Goal: Task Accomplishment & Management: Manage account settings

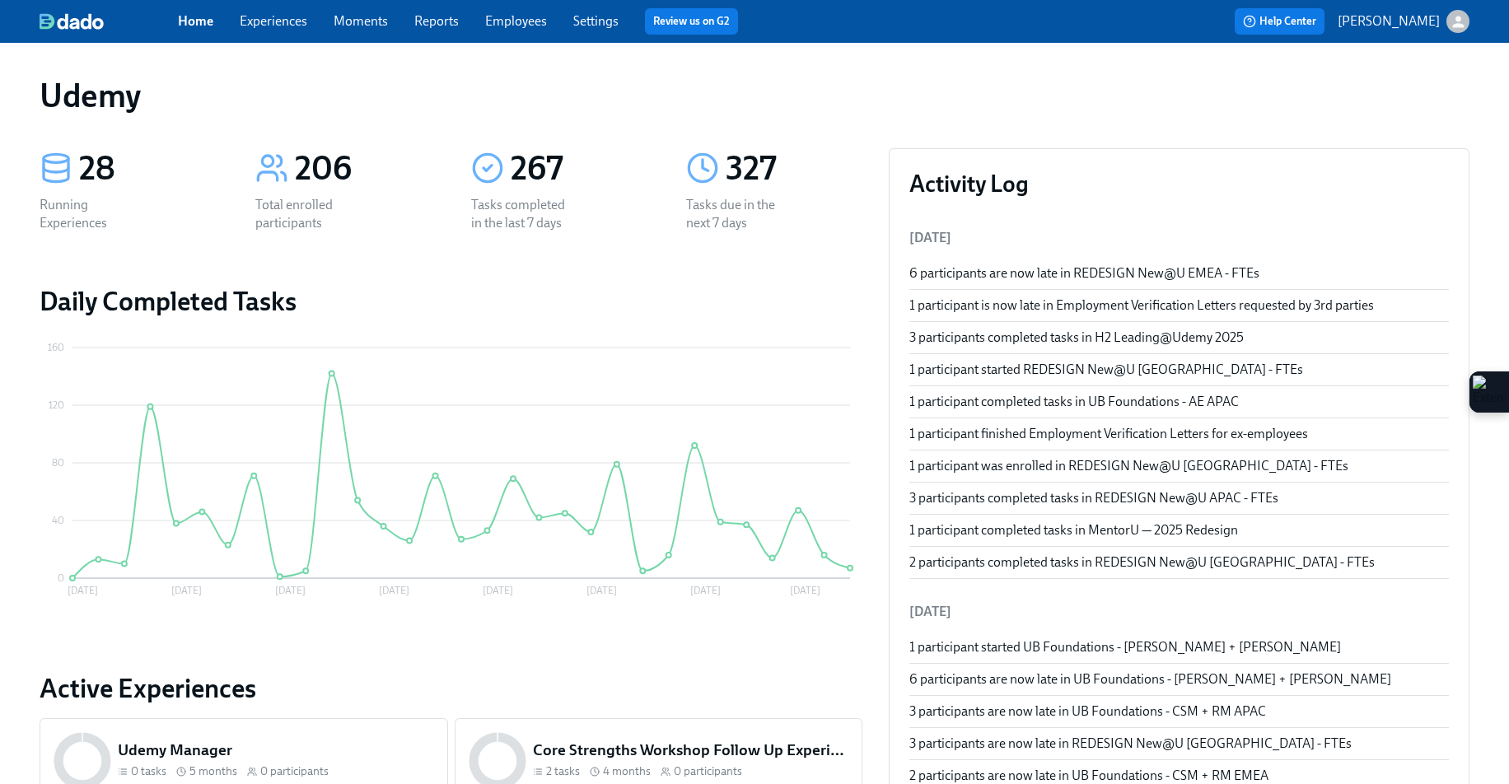
click at [281, 26] on link "Experiences" at bounding box center [274, 21] width 68 height 16
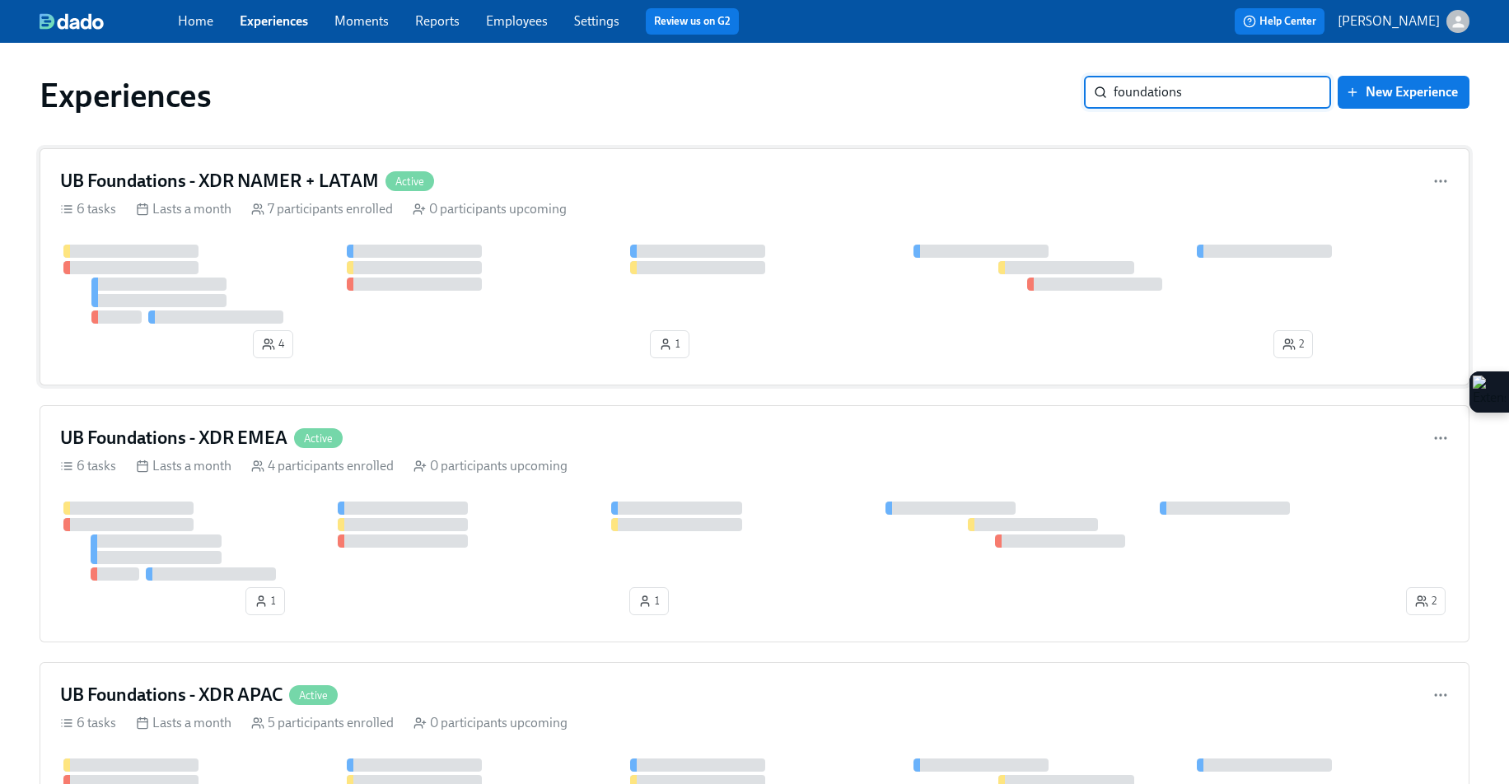
type input "foundations"
click at [590, 259] on div at bounding box center [754, 284] width 1389 height 79
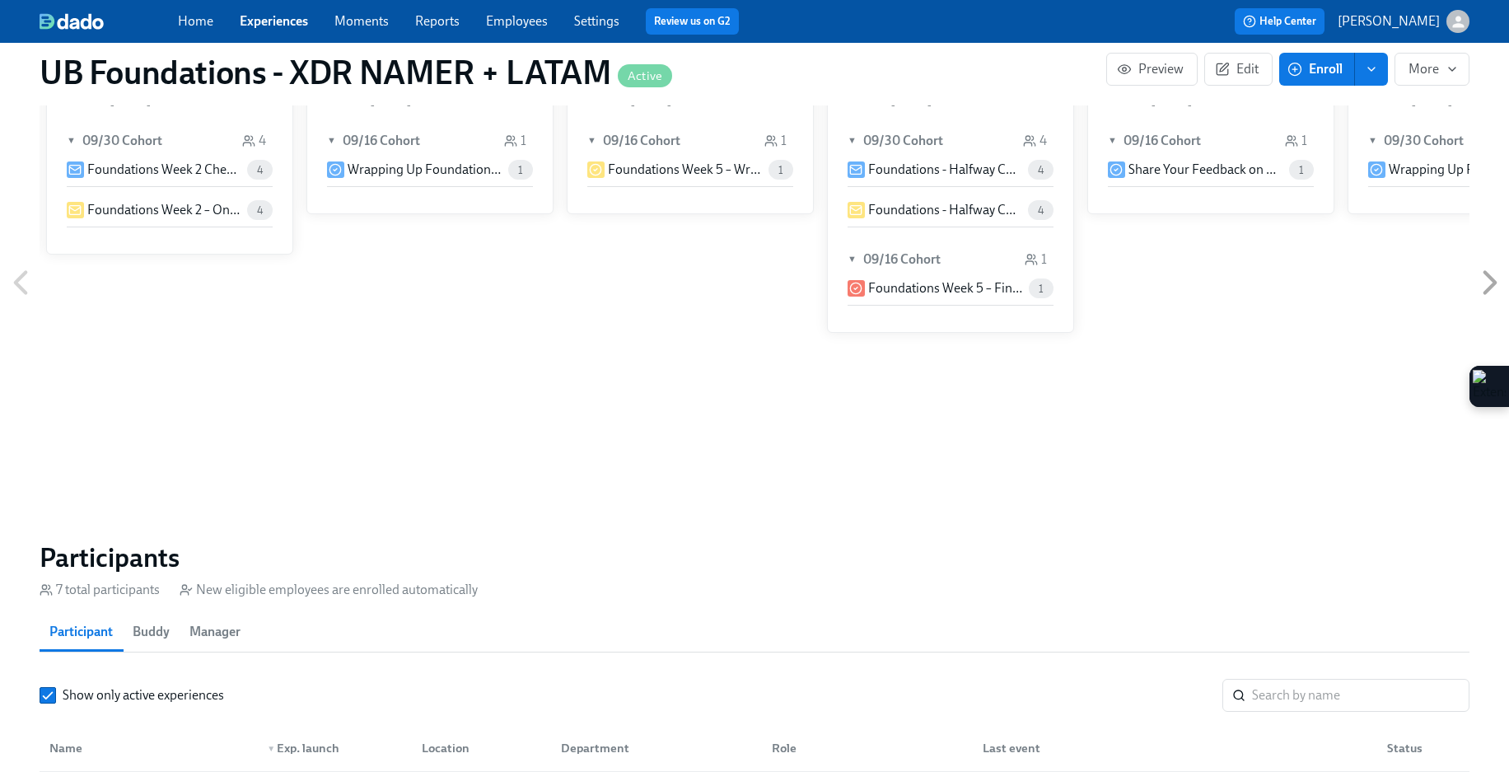
scroll to position [1378, 0]
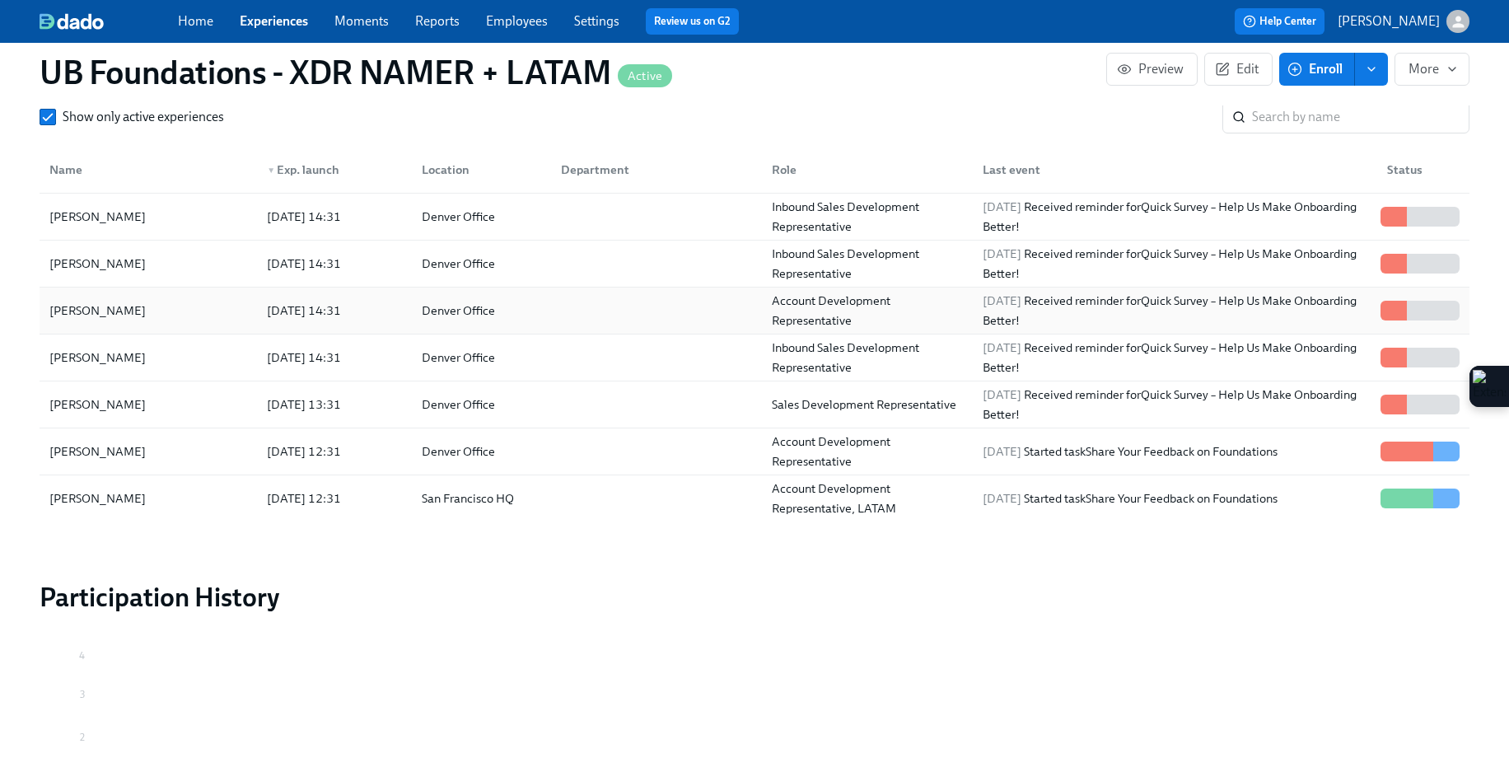
click at [260, 321] on div "[DATE] 14:31" at bounding box center [331, 310] width 155 height 33
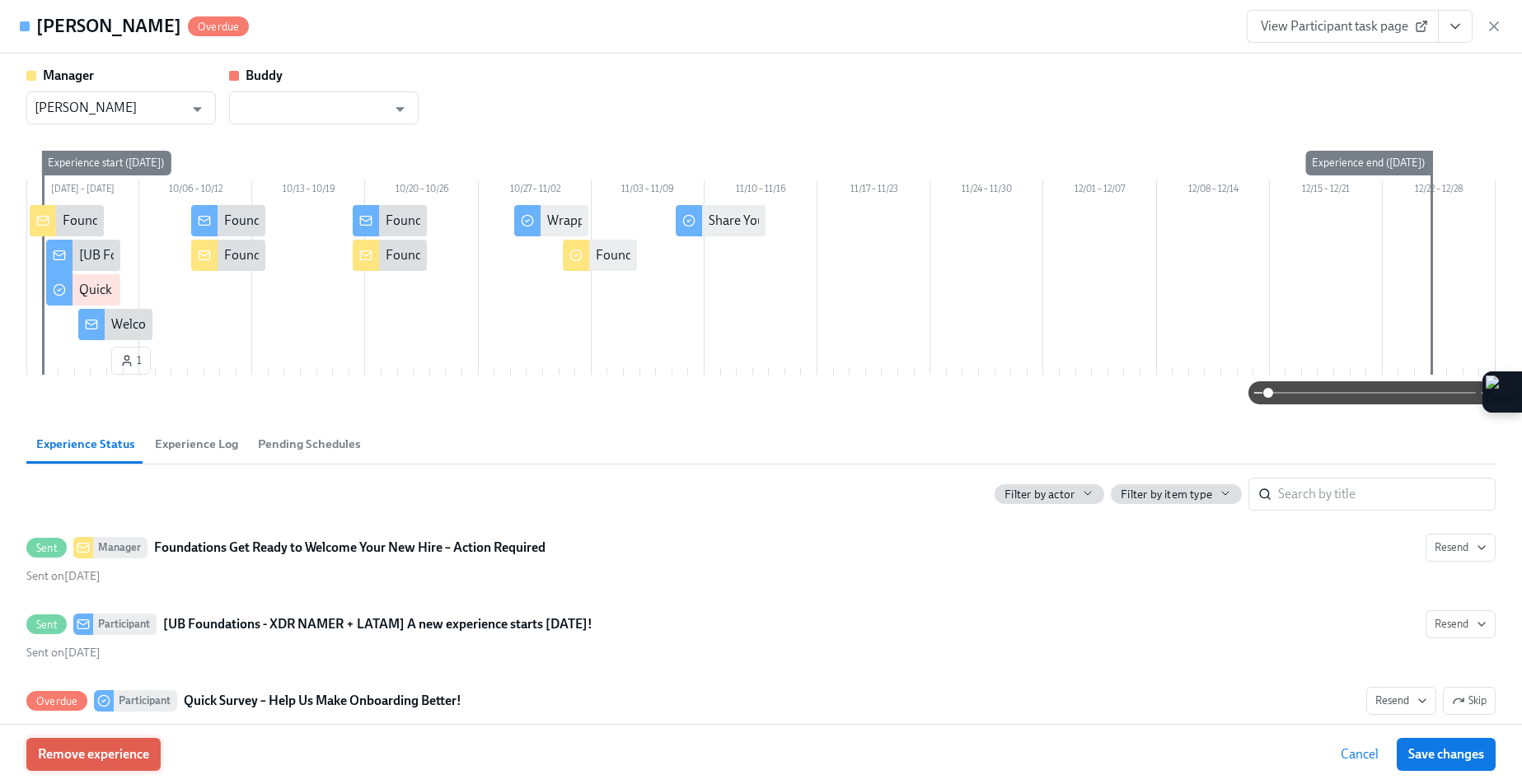
click at [129, 765] on button "Remove experience" at bounding box center [93, 754] width 134 height 33
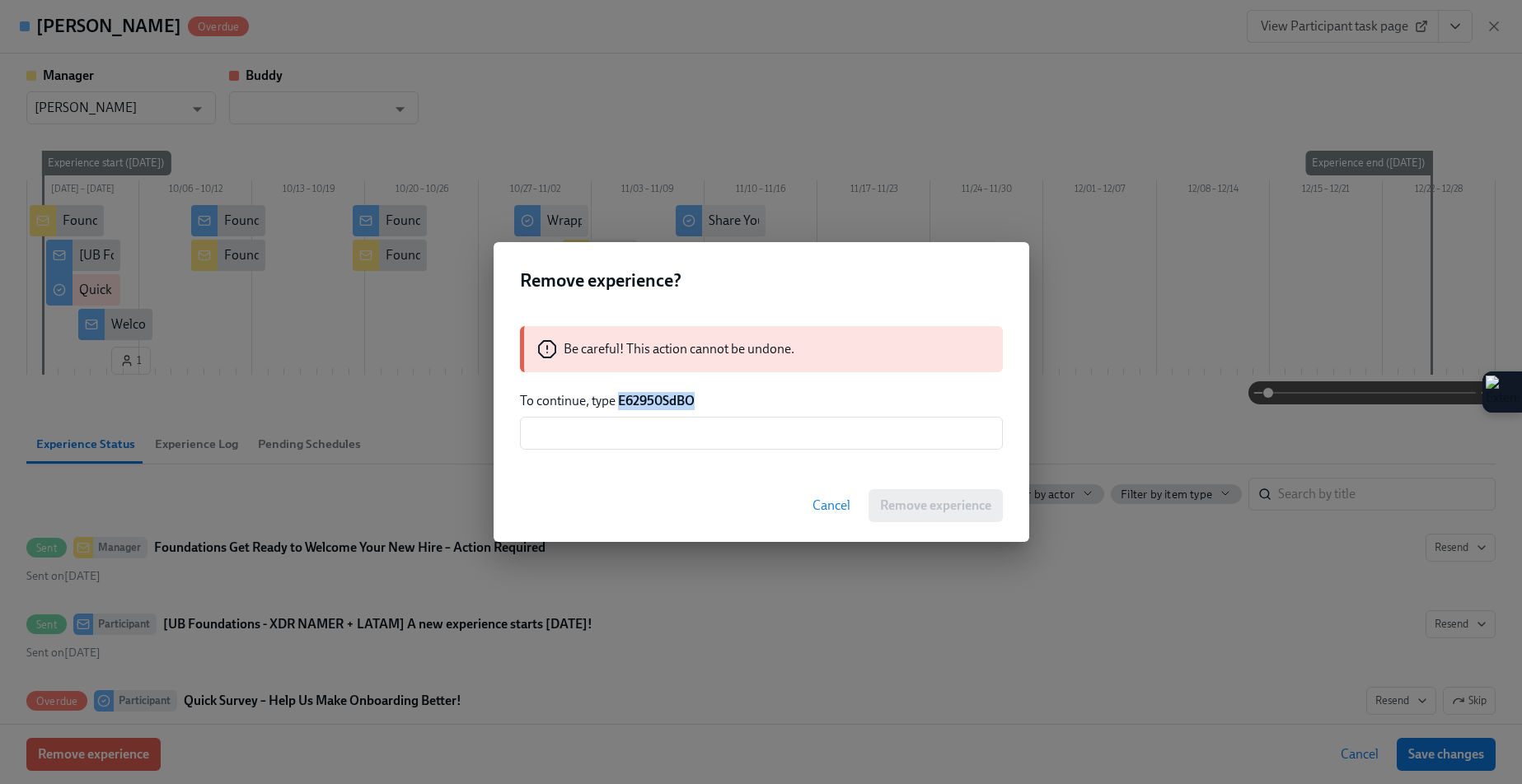
drag, startPoint x: 720, startPoint y: 401, endPoint x: 619, endPoint y: 407, distance: 101.5
click at [619, 407] on p "To continue, type E62950SdBO" at bounding box center [761, 401] width 483 height 18
copy strong "E62950SdBO"
click at [632, 433] on input "text" at bounding box center [761, 433] width 483 height 33
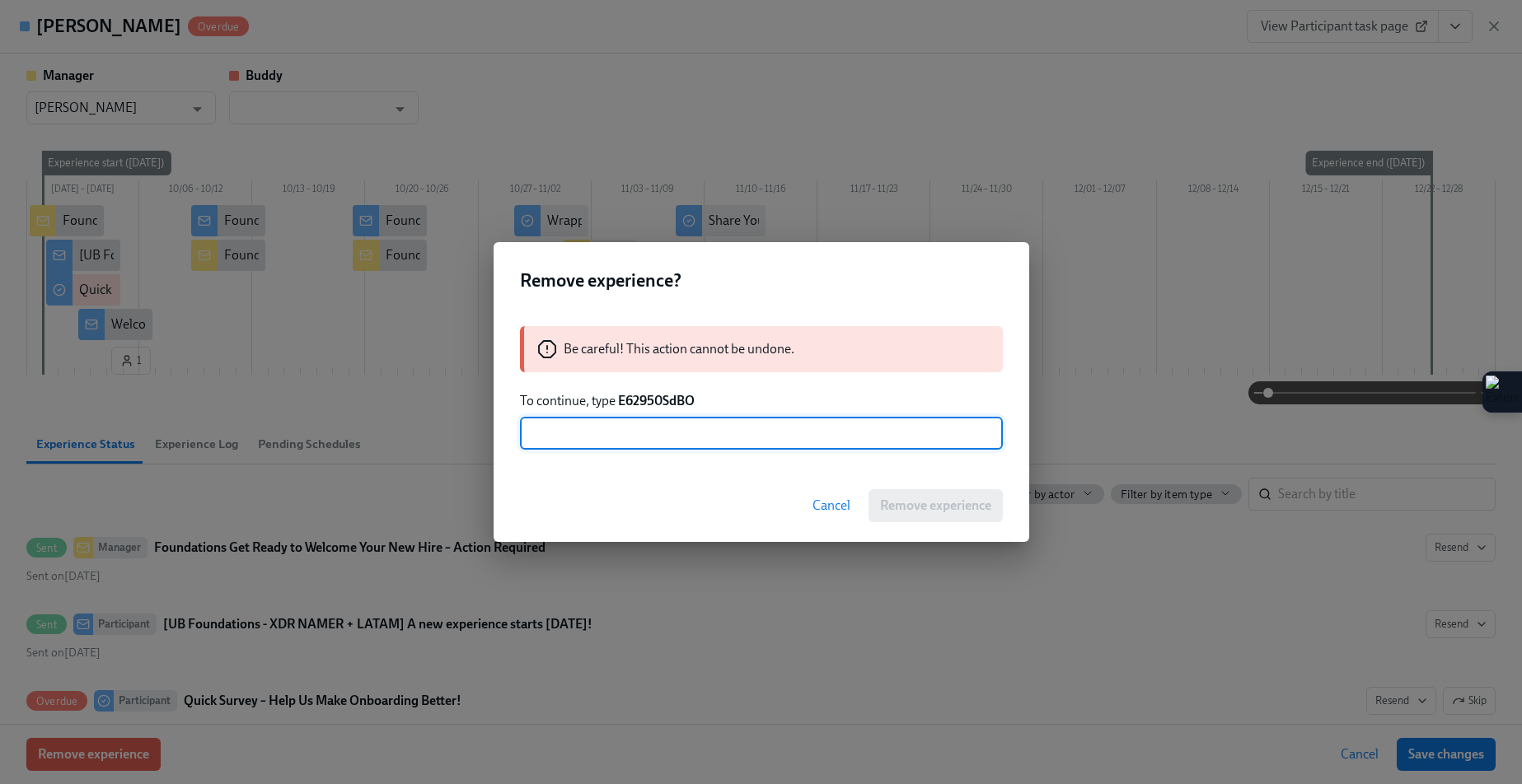
paste input "E62950SdBO"
type input "E62950SdBO"
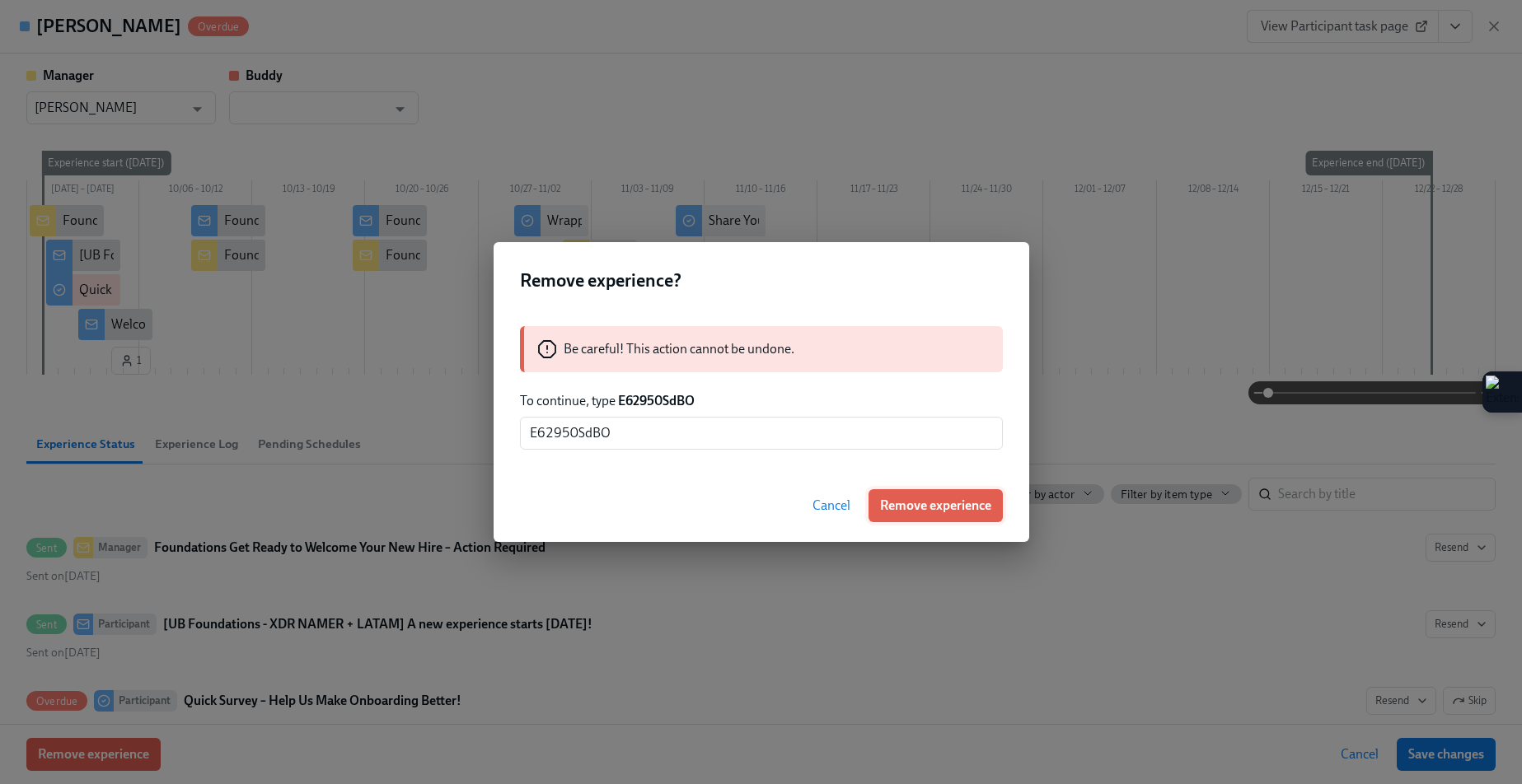
click at [937, 503] on span "Remove experience" at bounding box center [935, 506] width 111 height 16
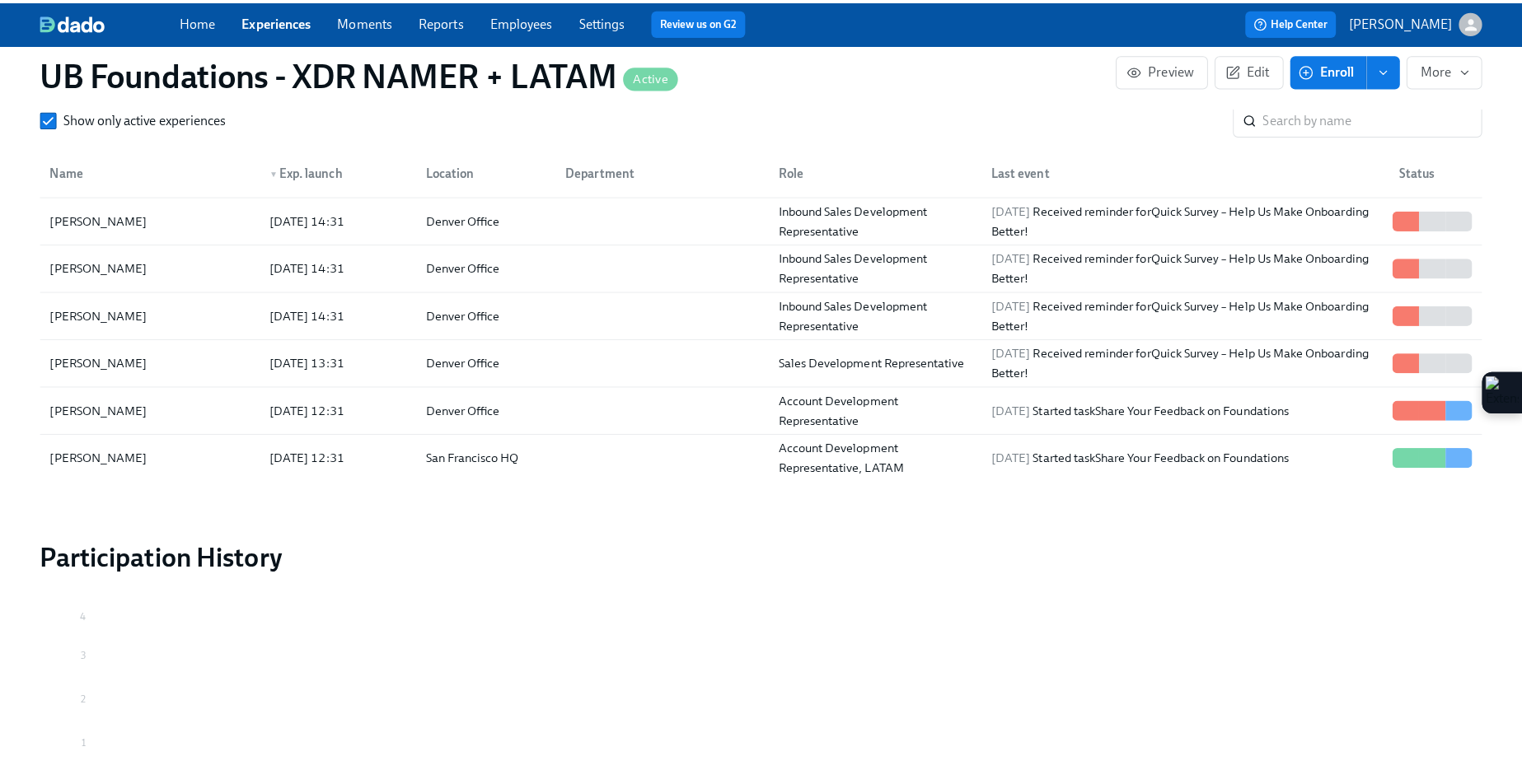
scroll to position [0, 4805]
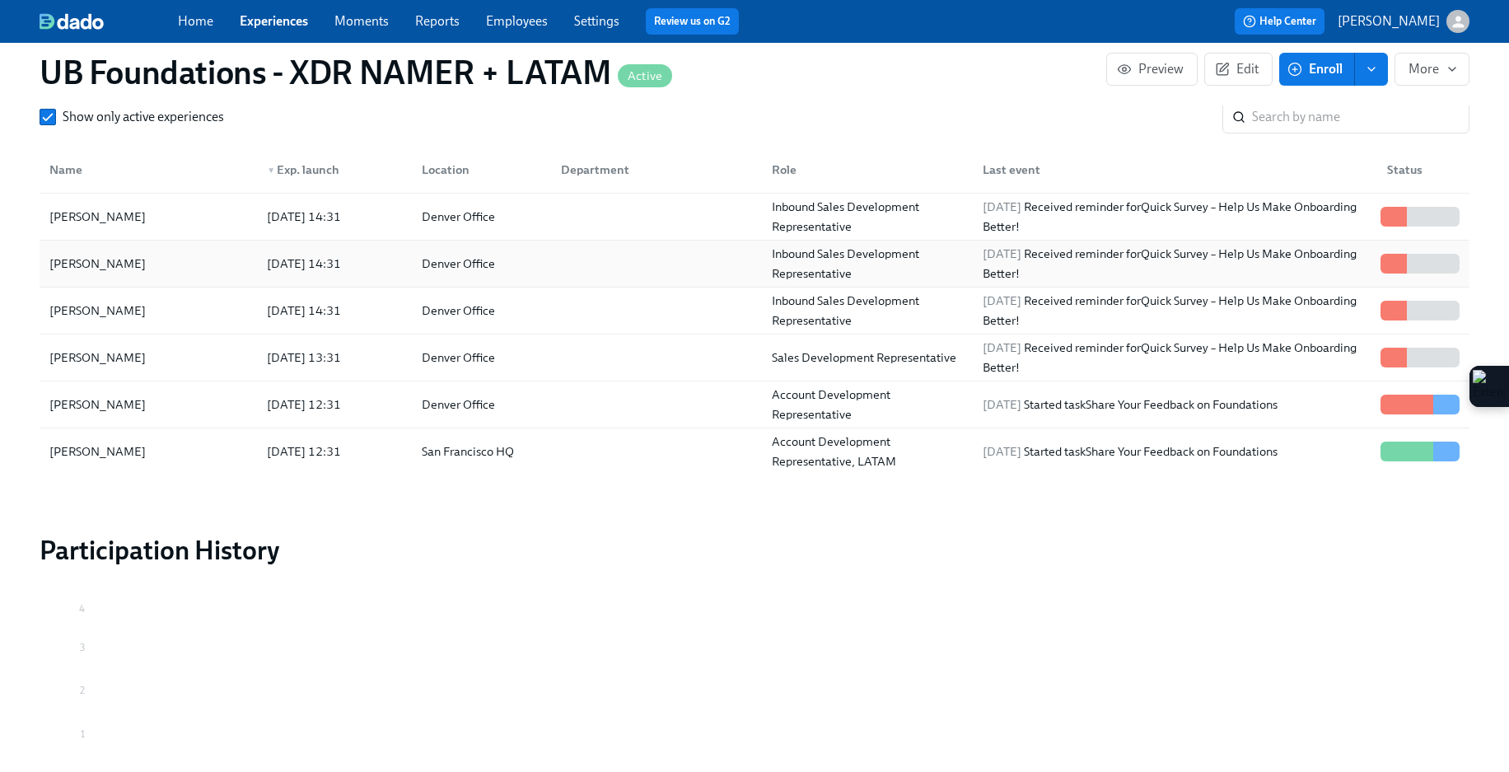
click at [394, 273] on div "[DATE] 14:31" at bounding box center [331, 263] width 155 height 33
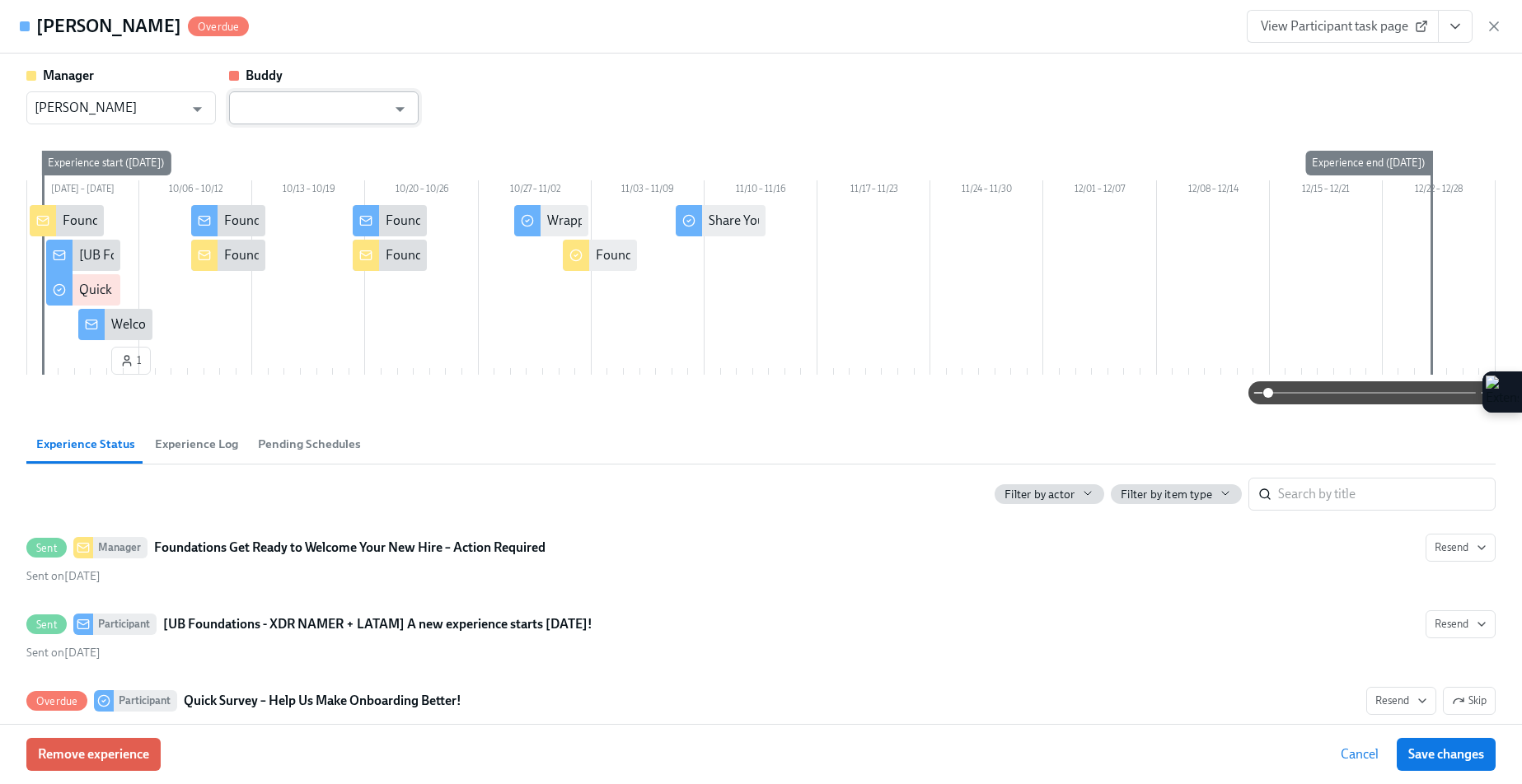
click at [293, 120] on input "text" at bounding box center [311, 107] width 149 height 33
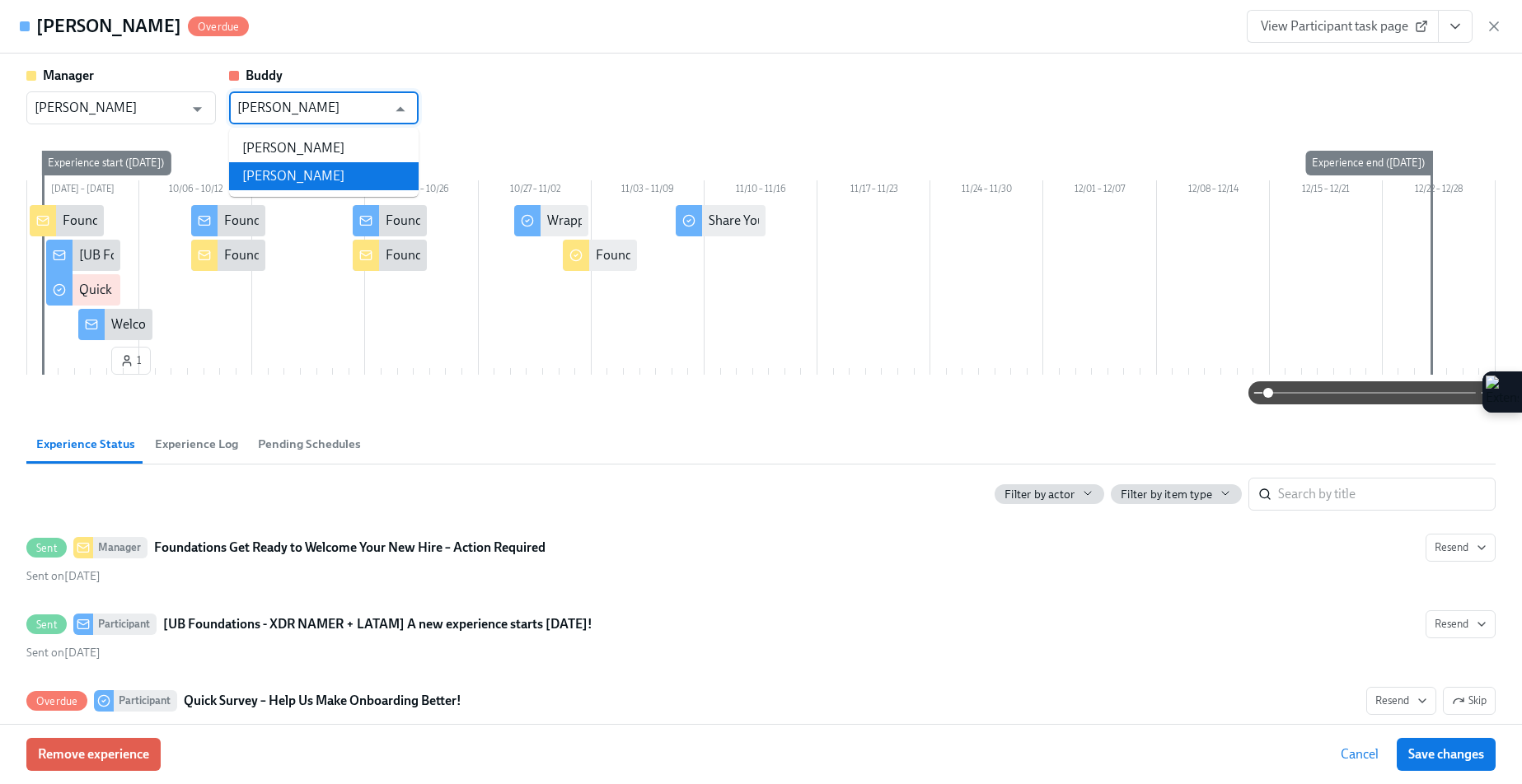
click at [317, 170] on li "[PERSON_NAME]" at bounding box center [324, 176] width 190 height 28
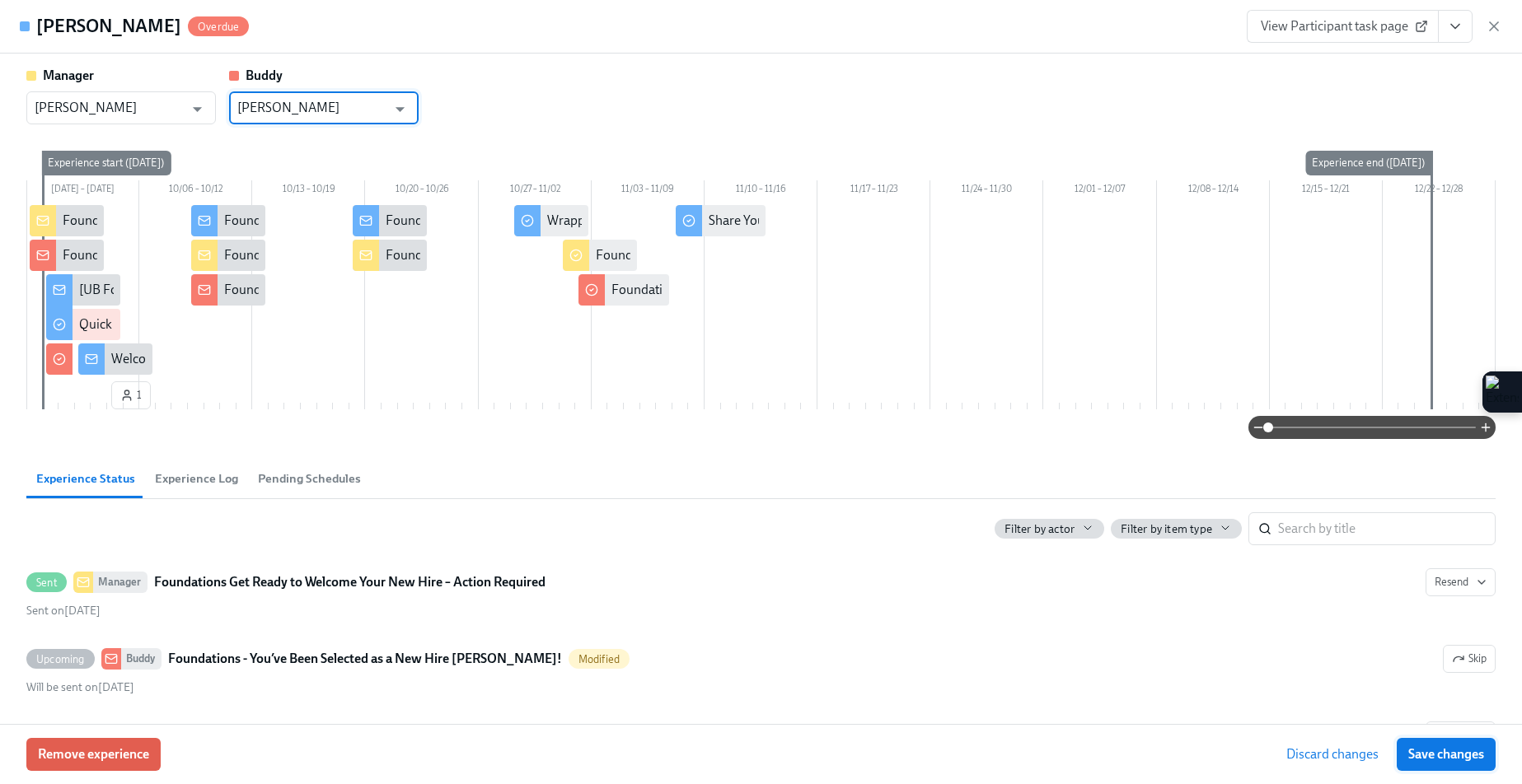
type input "[PERSON_NAME]"
click at [1425, 754] on span "Save changes" at bounding box center [1446, 754] width 76 height 16
type input "[PERSON_NAME]"
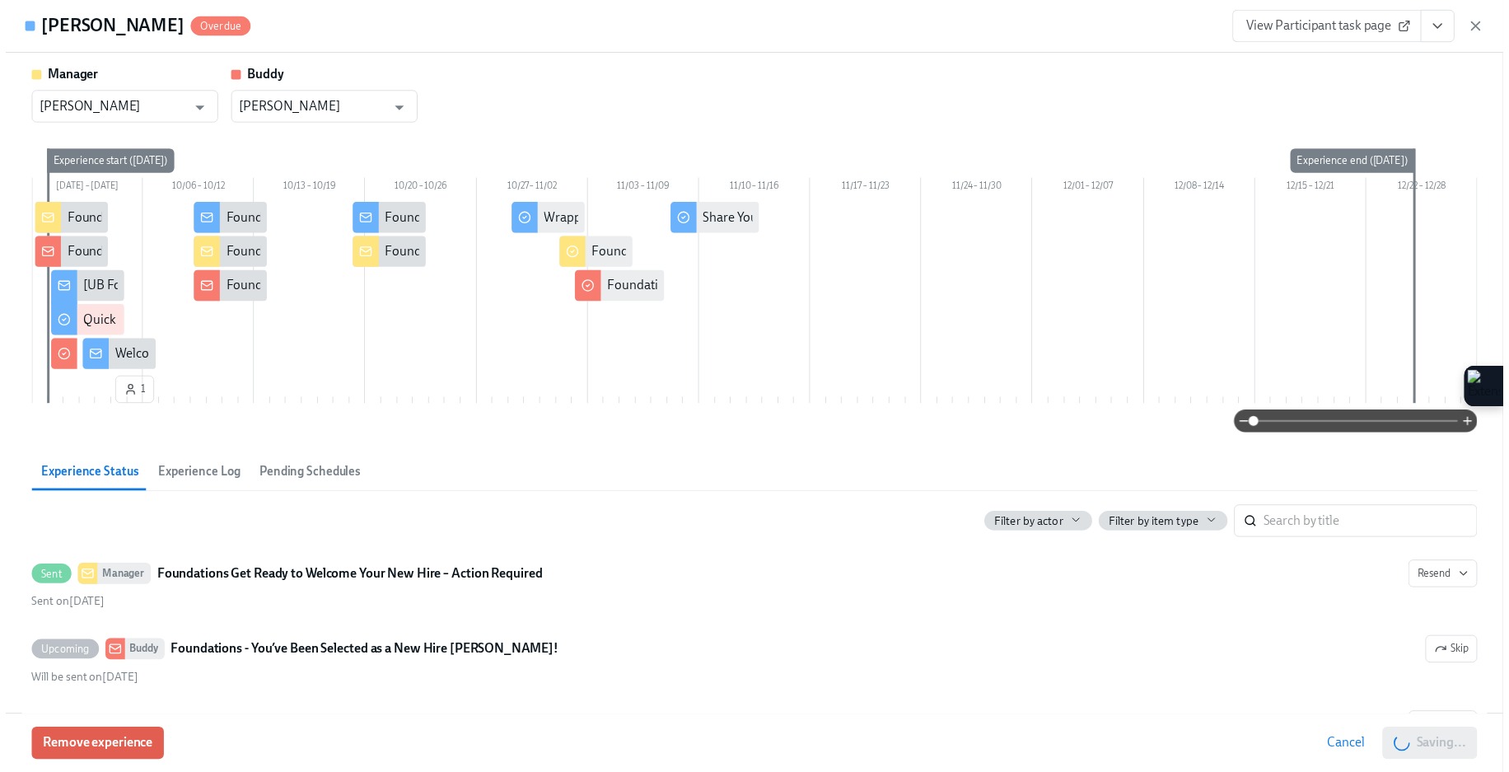
scroll to position [0, 5066]
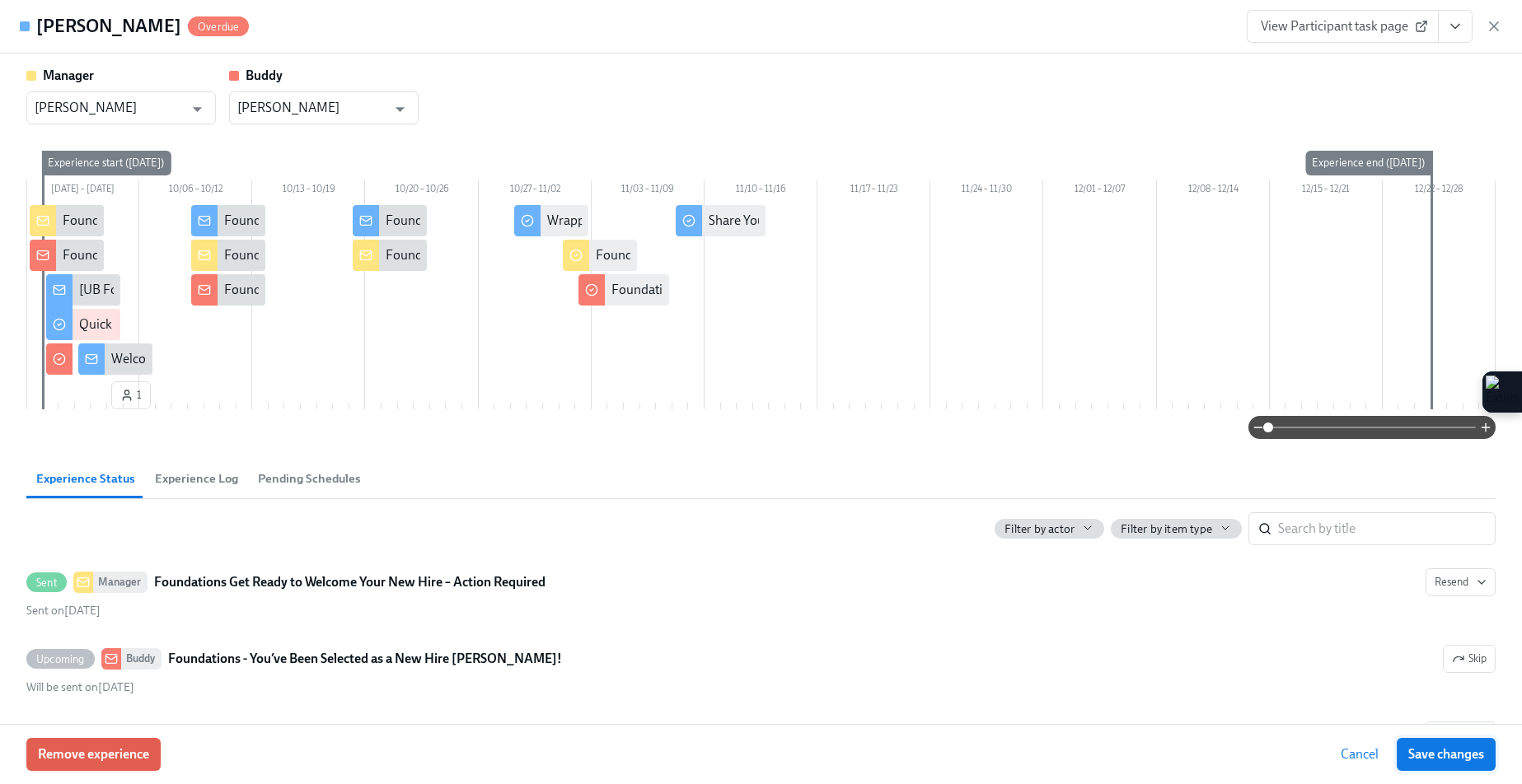
click at [1434, 767] on button "Save changes" at bounding box center [1446, 754] width 99 height 33
click at [1425, 754] on span "Save changes" at bounding box center [1446, 754] width 76 height 16
click at [1351, 758] on span "Cancel" at bounding box center [1360, 754] width 38 height 16
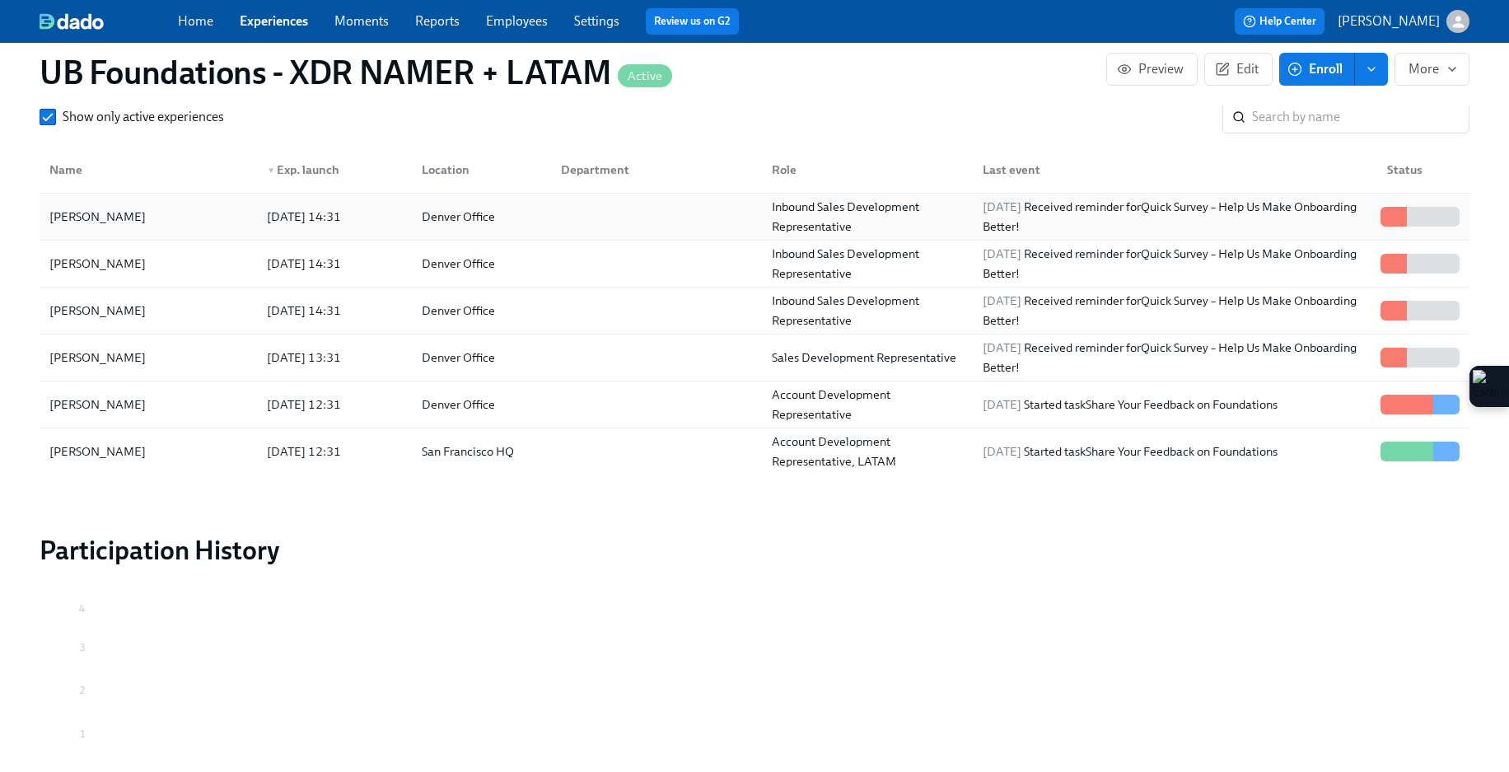
click at [542, 228] on div "Denver Office" at bounding box center [478, 216] width 138 height 33
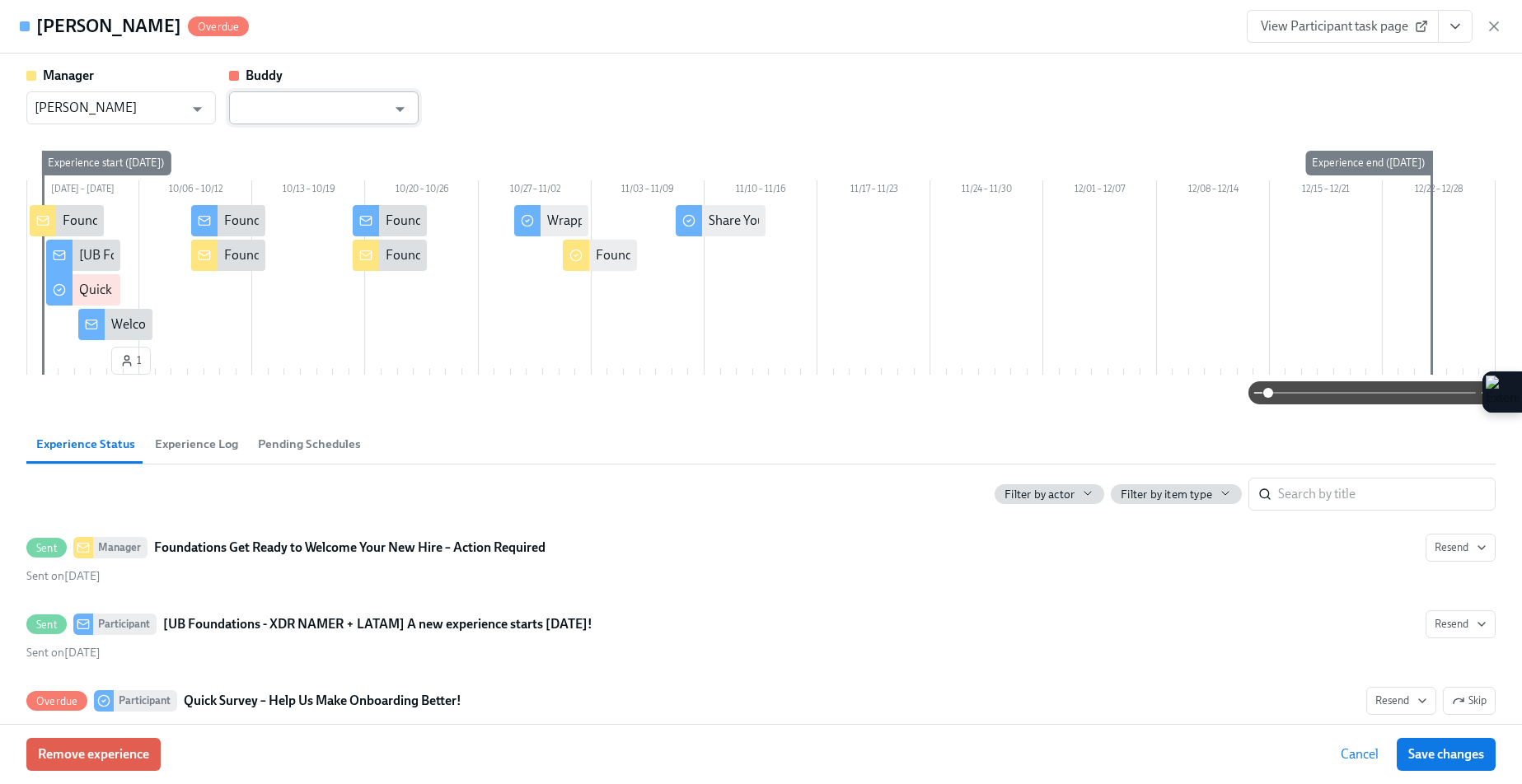
click at [360, 118] on input "text" at bounding box center [311, 107] width 149 height 33
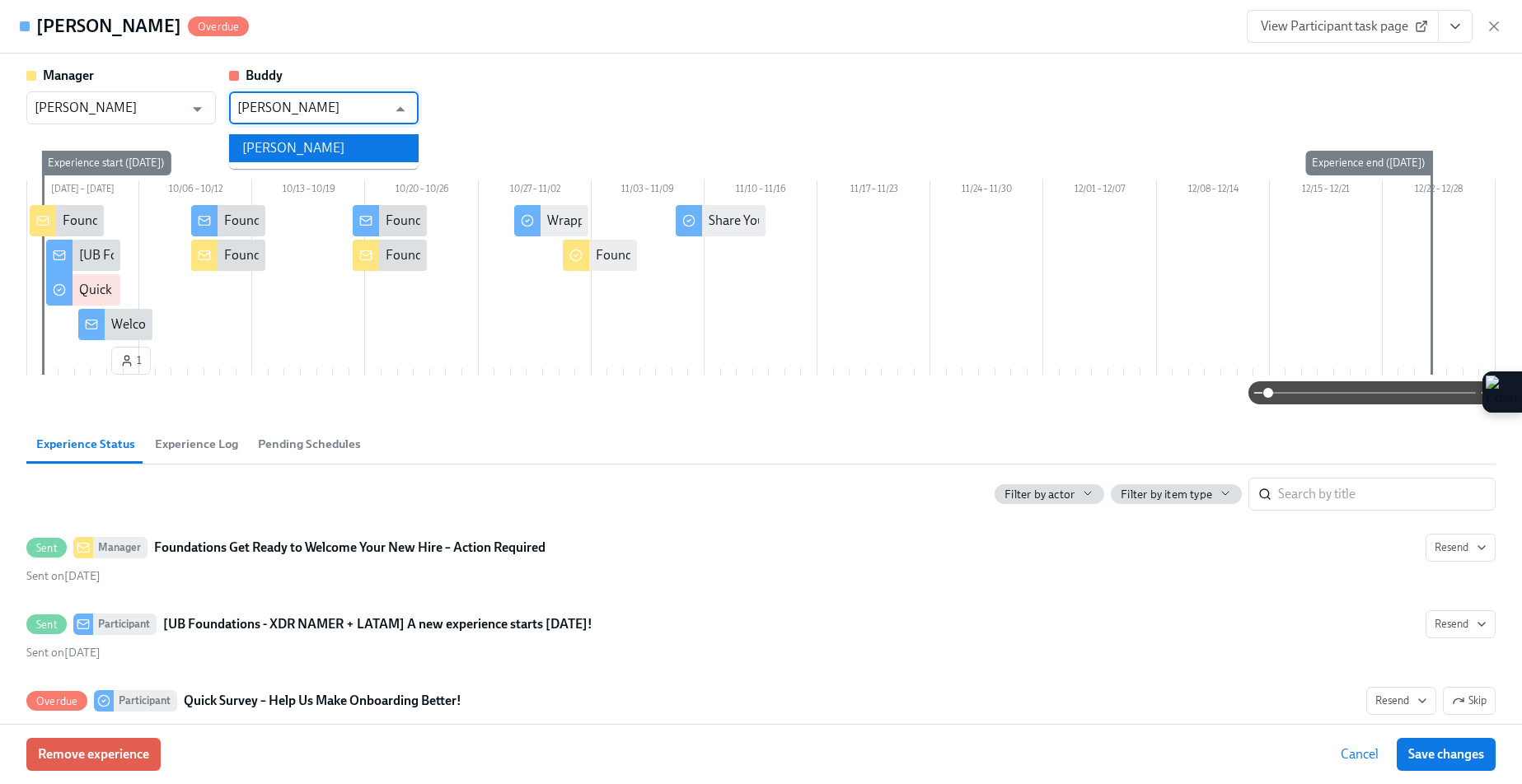
click at [346, 139] on li "[PERSON_NAME]" at bounding box center [324, 148] width 190 height 28
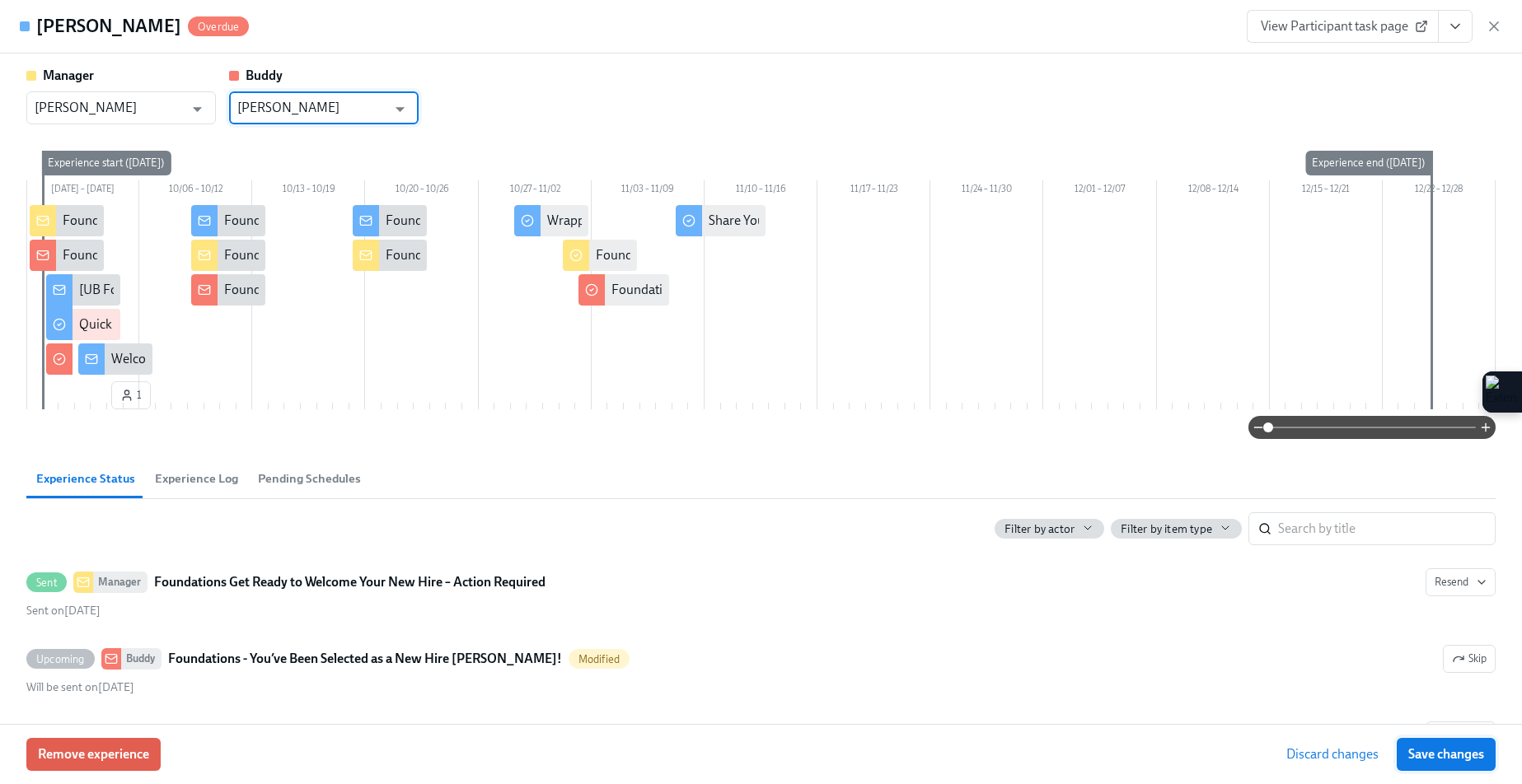
type input "[PERSON_NAME]"
click at [1437, 744] on button "Save changes" at bounding box center [1446, 754] width 99 height 33
type input "[PERSON_NAME]"
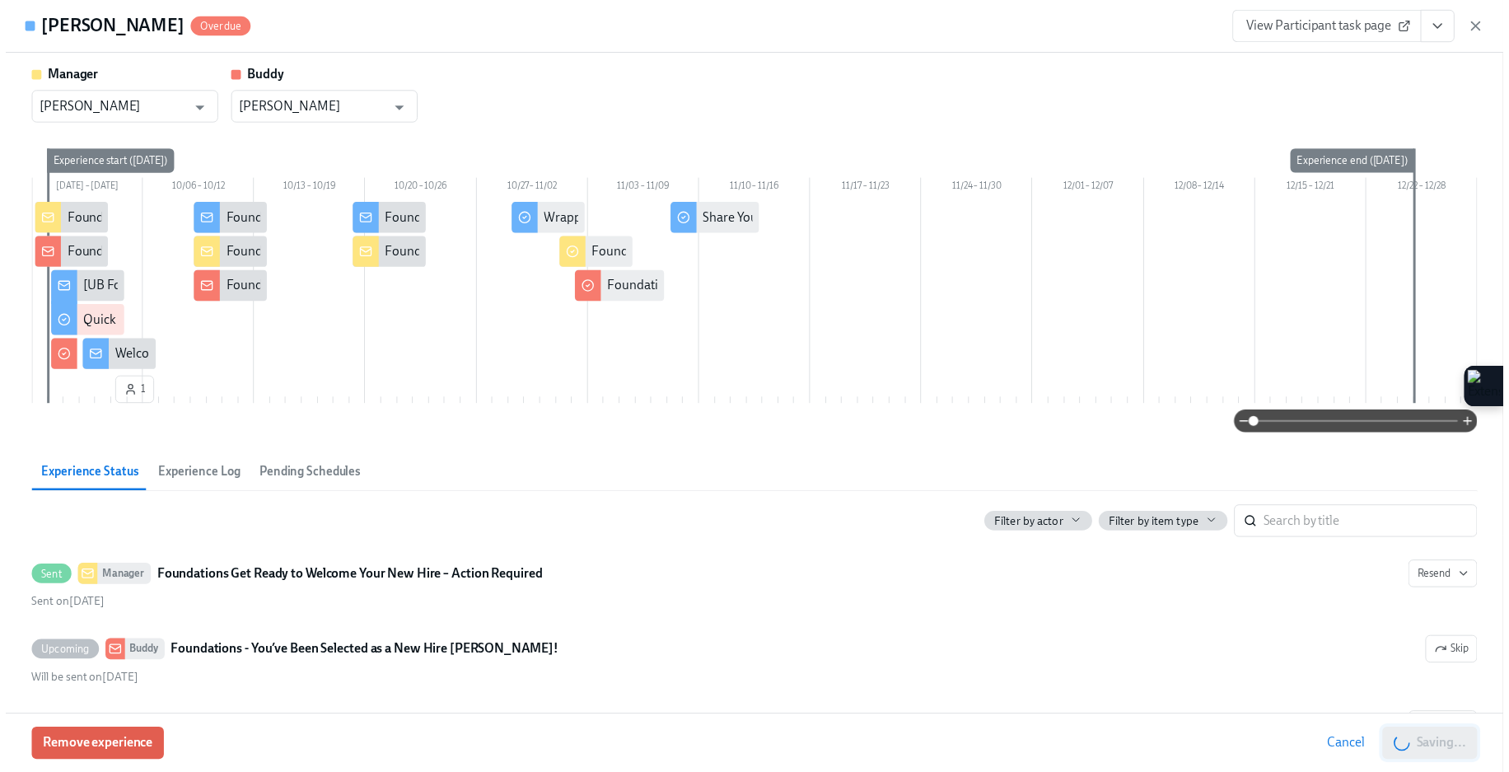
scroll to position [0, 5066]
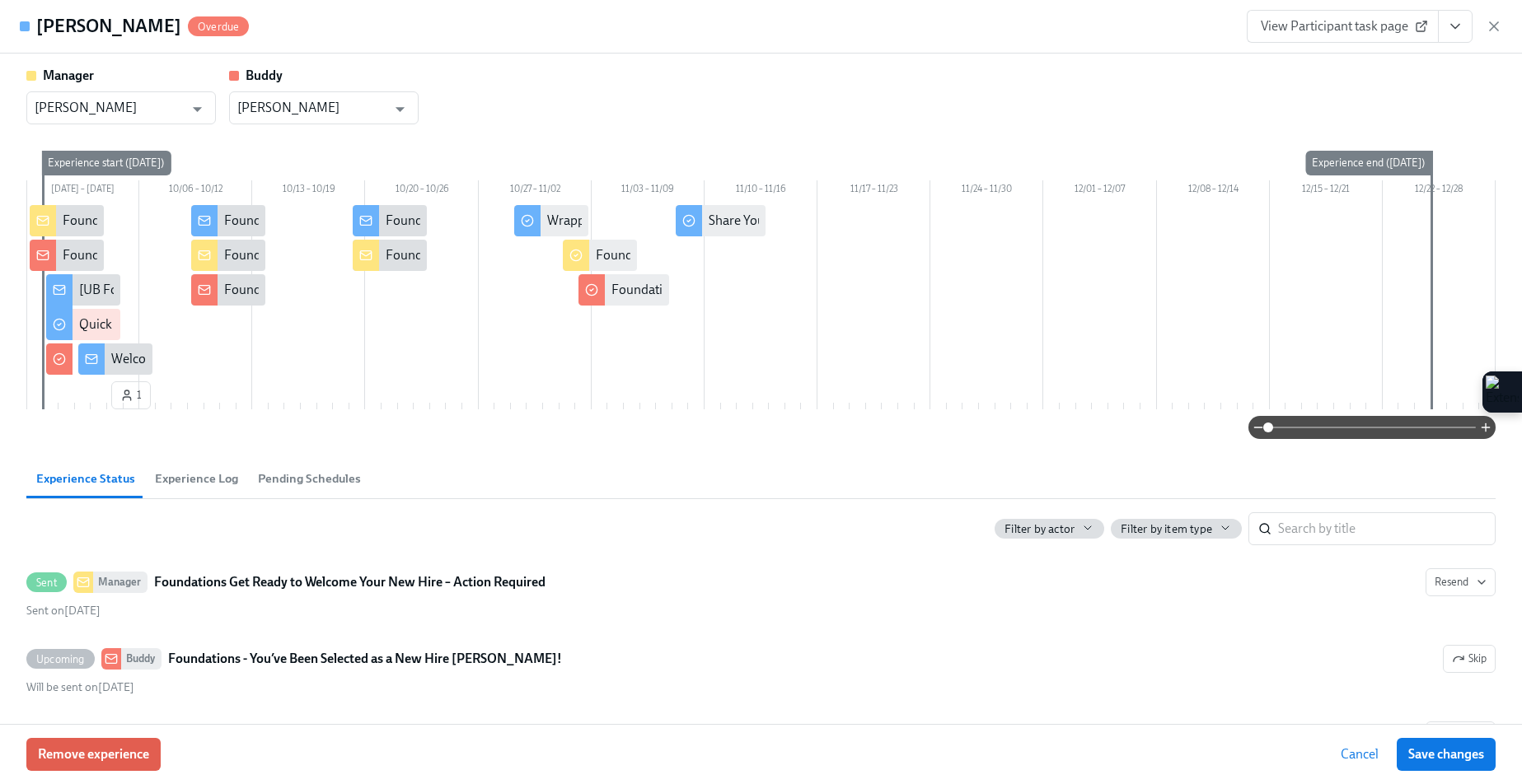
click at [1442, 775] on div "Remove experience Cancel Save changes" at bounding box center [761, 754] width 1522 height 60
click at [1421, 753] on span "Save changes" at bounding box center [1446, 754] width 76 height 16
click at [1488, 28] on icon "button" at bounding box center [1494, 26] width 16 height 16
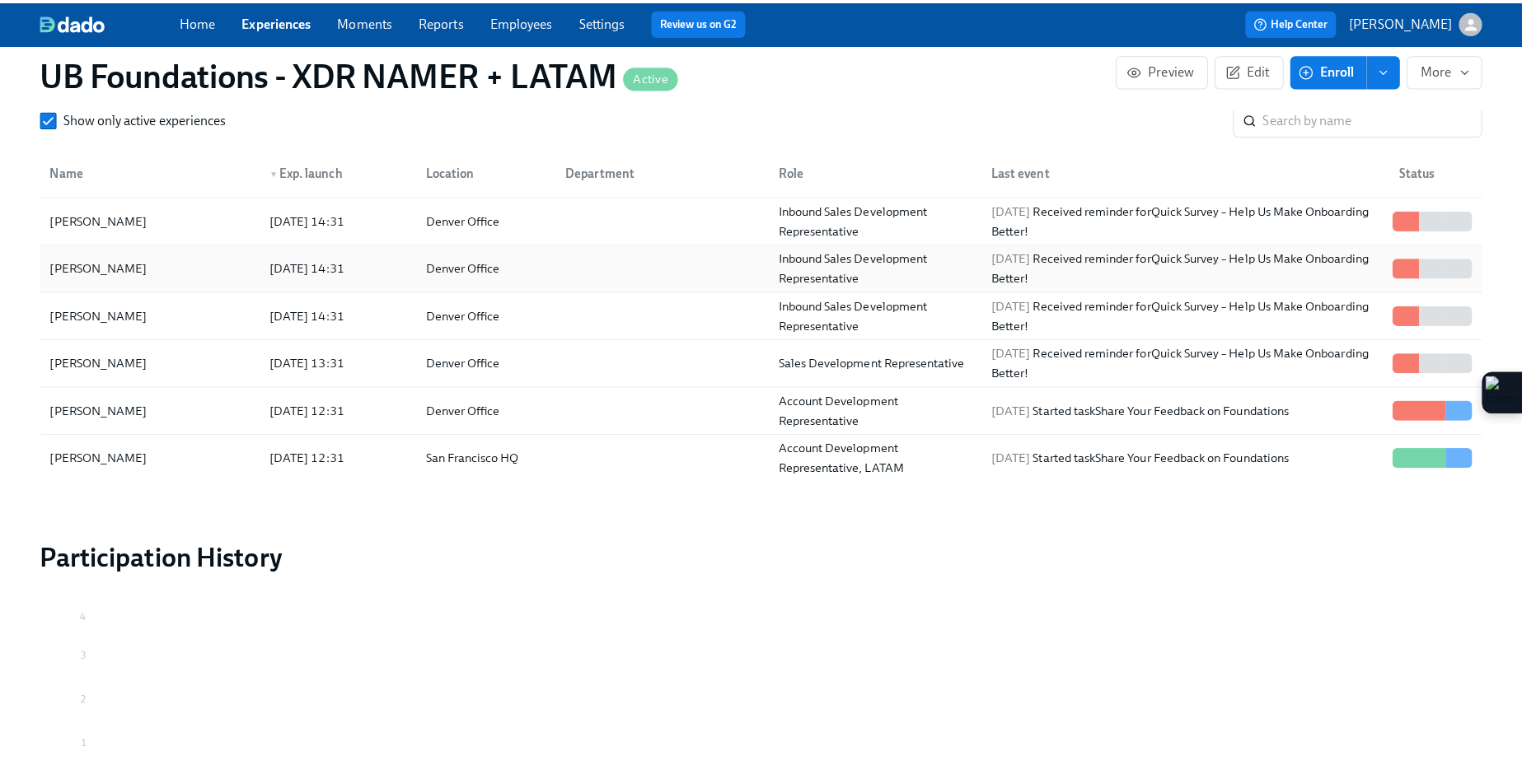
scroll to position [0, 5066]
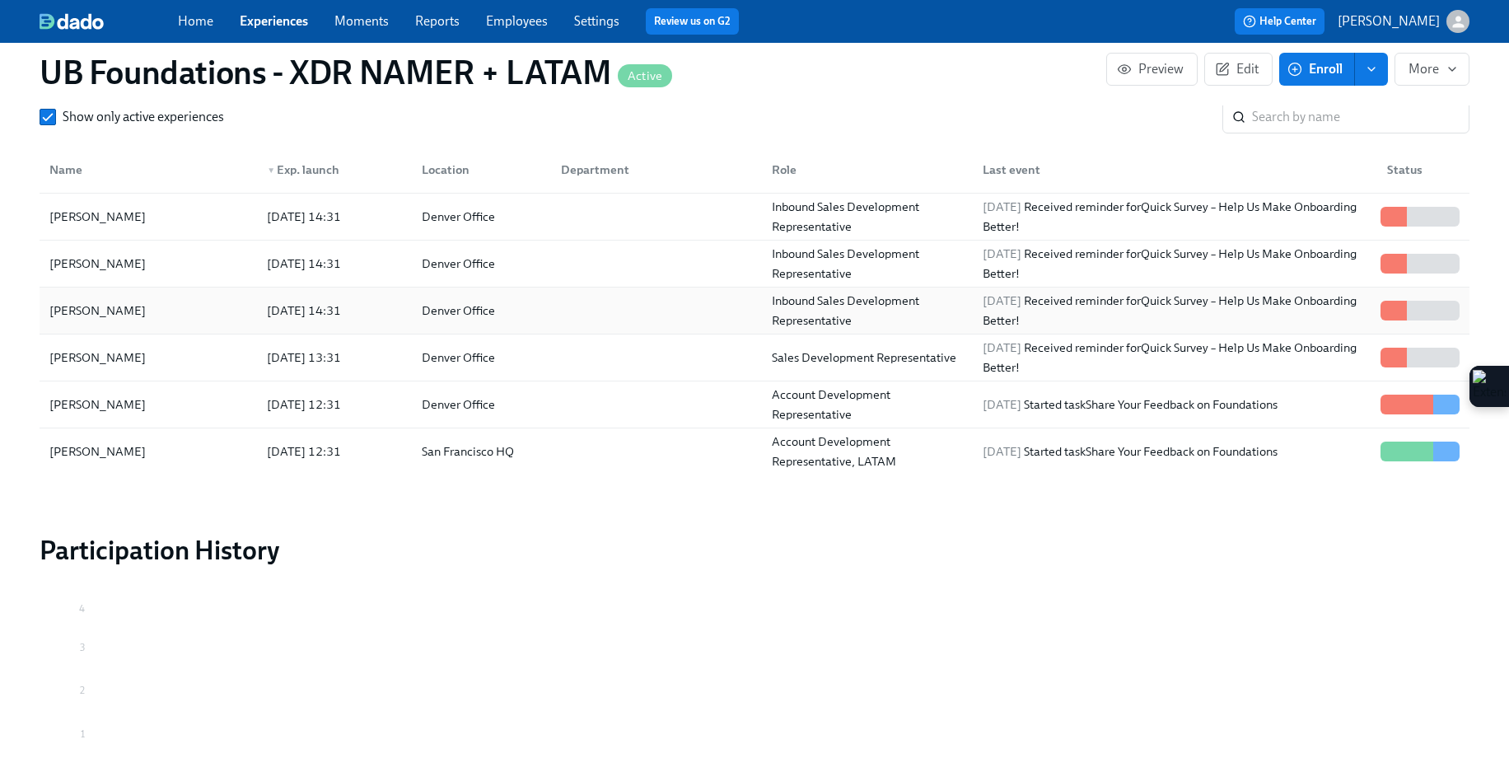
click at [86, 295] on div "[PERSON_NAME]" at bounding box center [148, 310] width 211 height 33
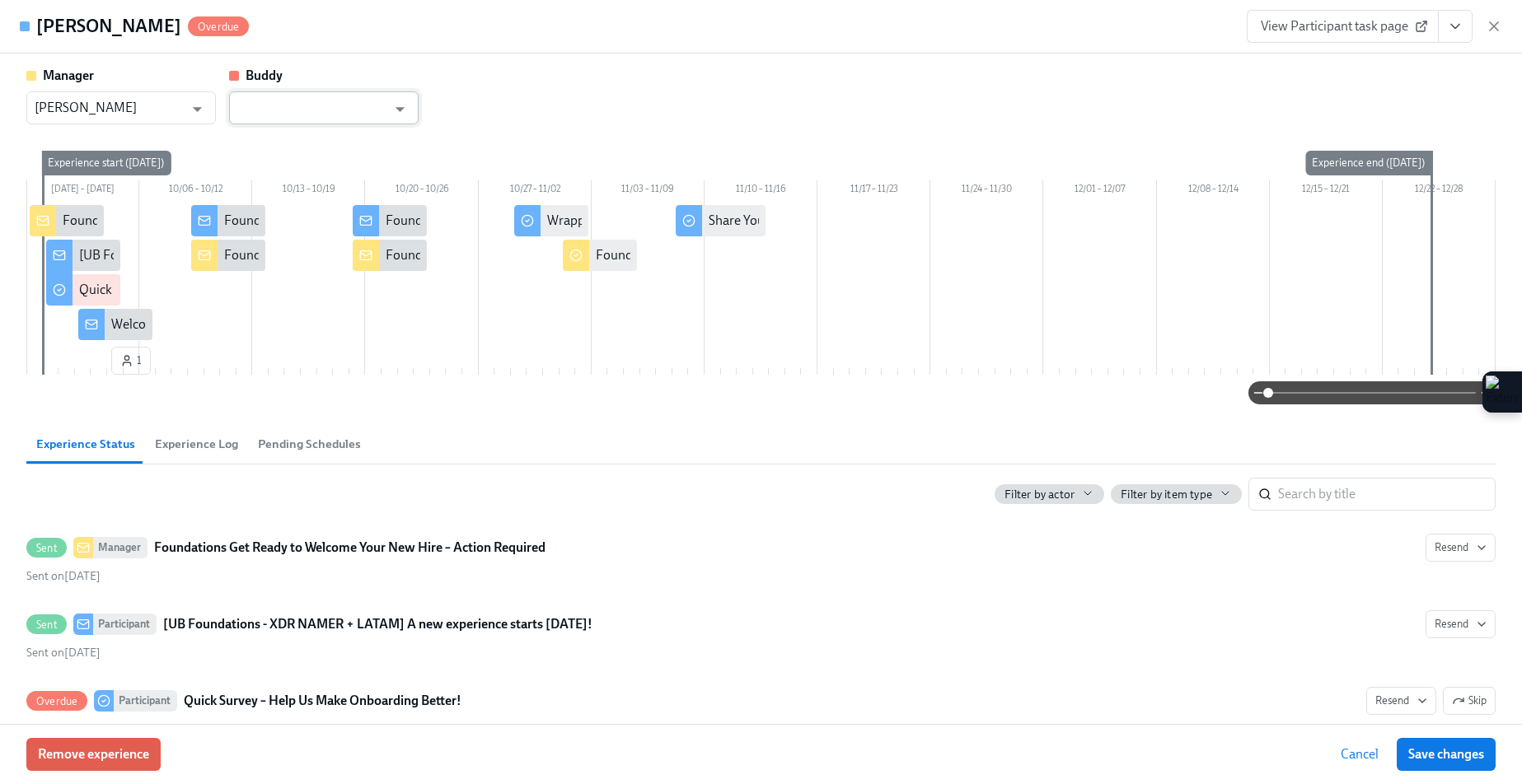
click at [335, 115] on input "text" at bounding box center [311, 107] width 149 height 33
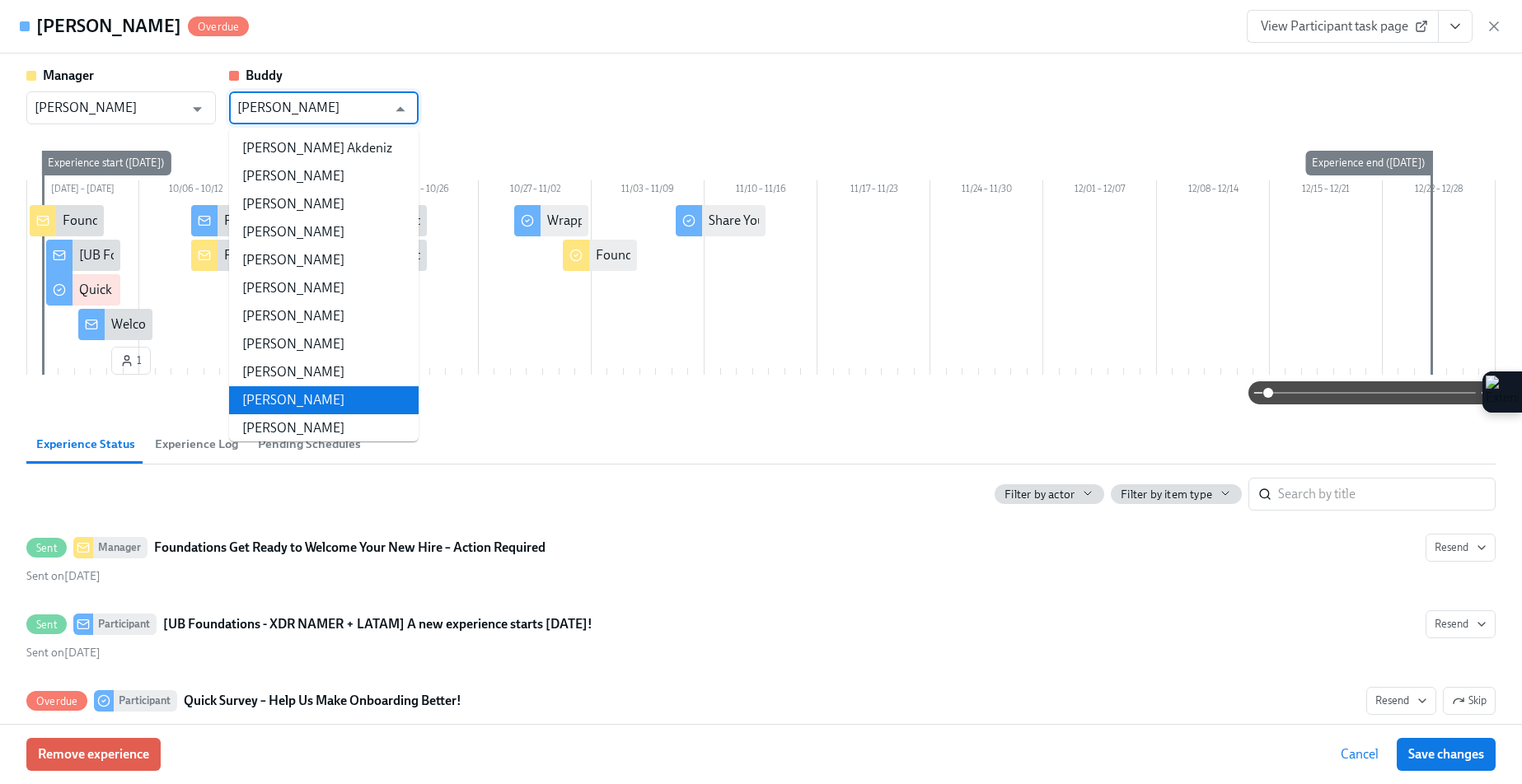
click at [335, 400] on li "[PERSON_NAME]" at bounding box center [324, 400] width 190 height 28
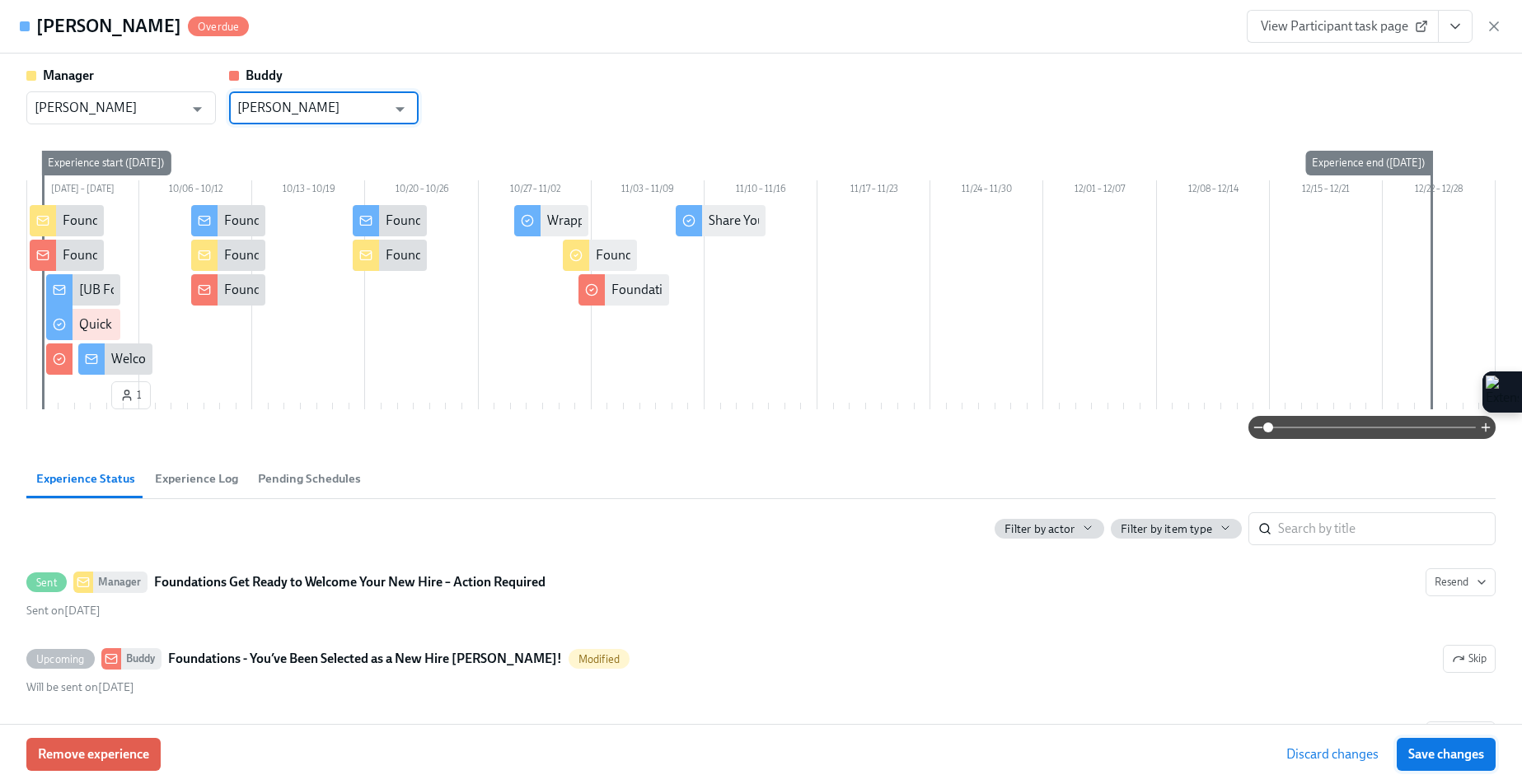
type input "[PERSON_NAME]"
click at [1427, 759] on span "Save changes" at bounding box center [1446, 754] width 76 height 16
type input "[PERSON_NAME]"
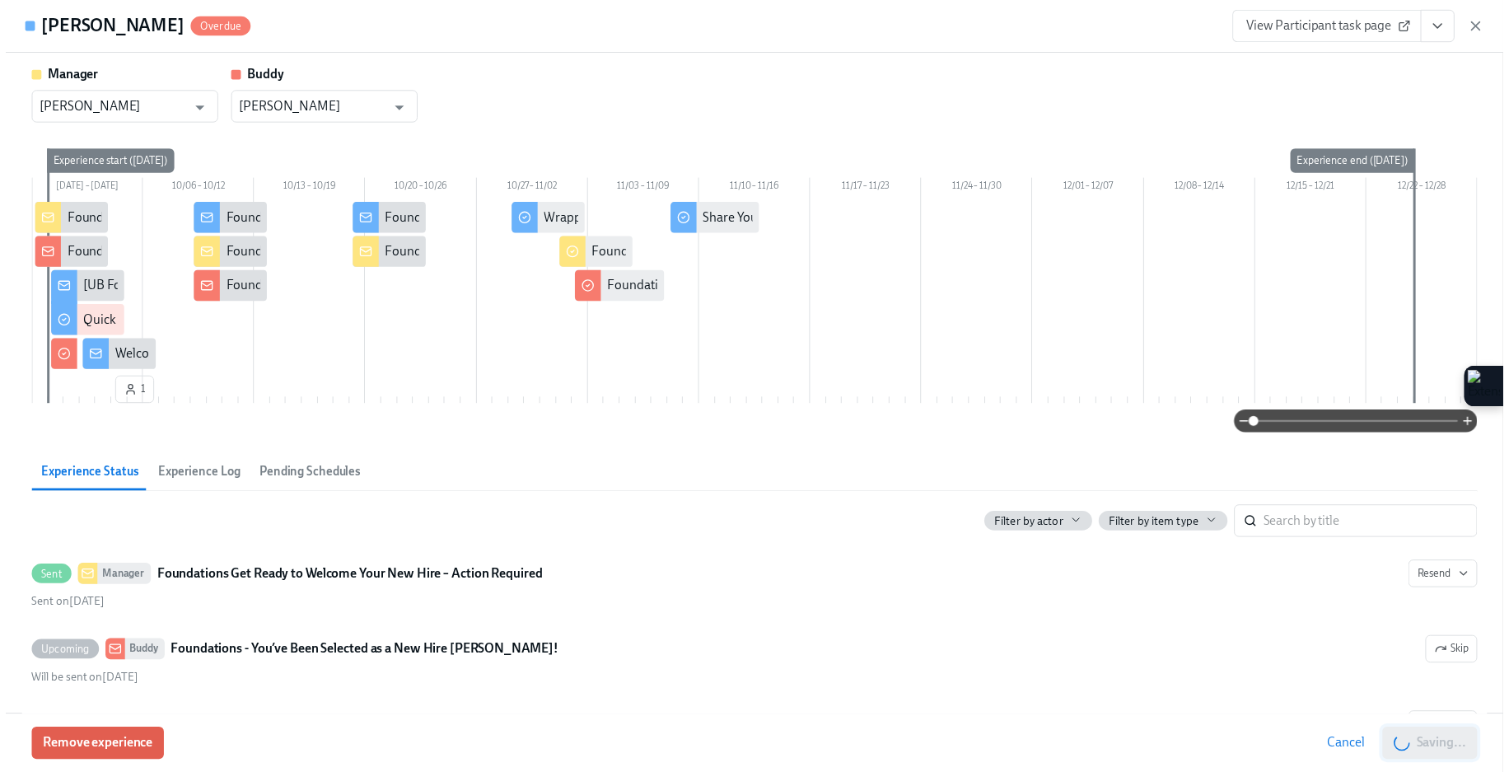
scroll to position [1335, 0]
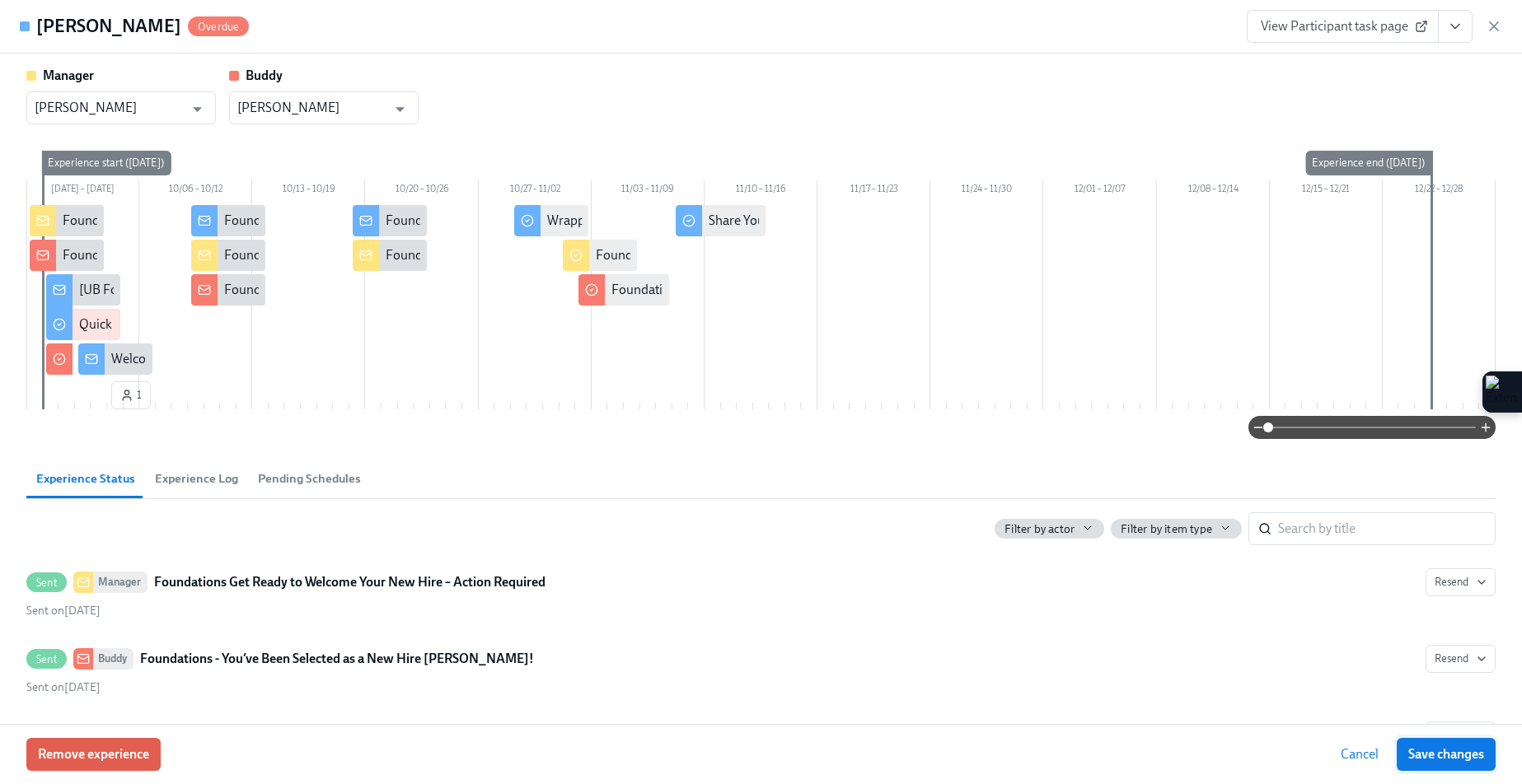
click at [1434, 738] on button "Save changes" at bounding box center [1446, 754] width 99 height 33
click at [1495, 31] on icon "button" at bounding box center [1494, 26] width 16 height 16
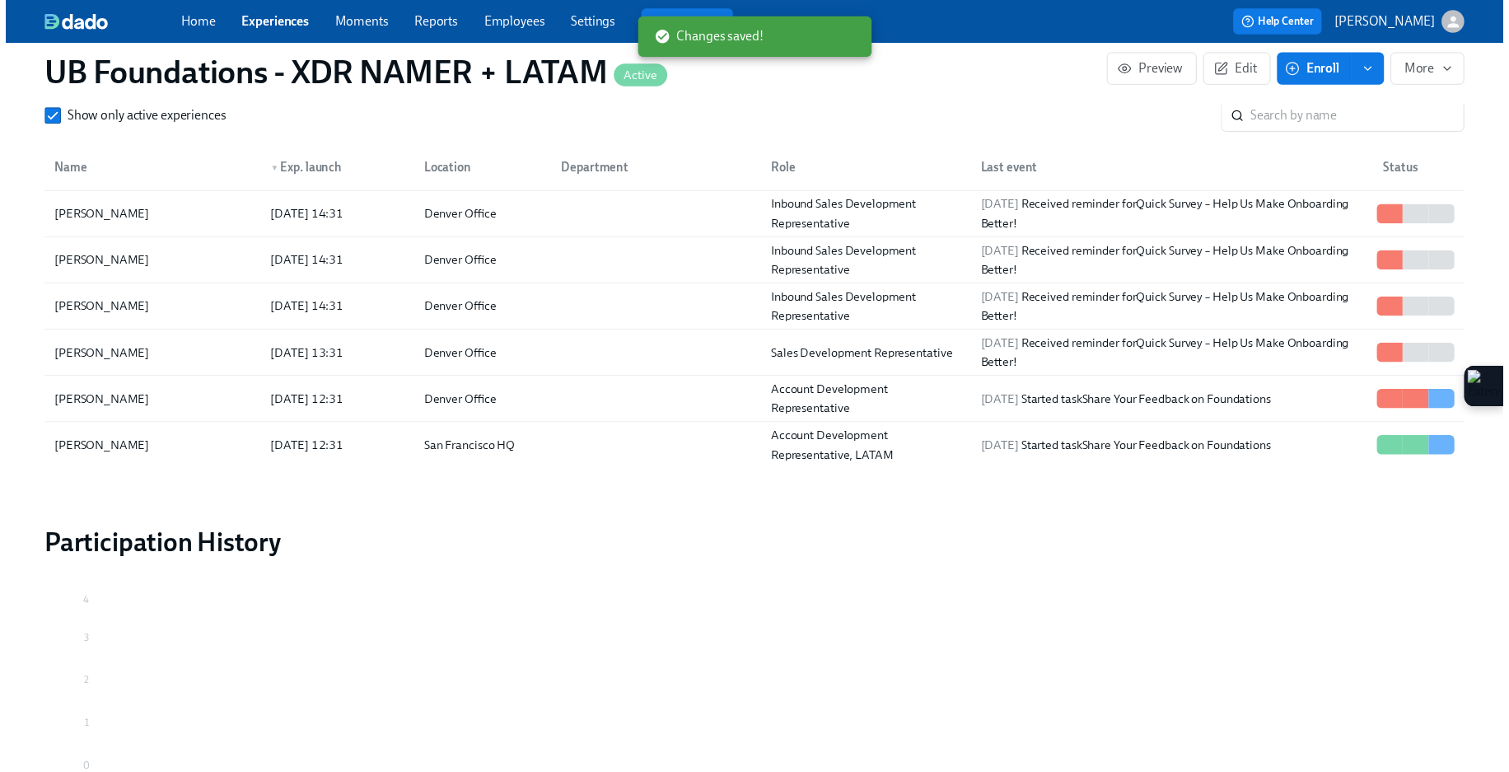
scroll to position [0, 5053]
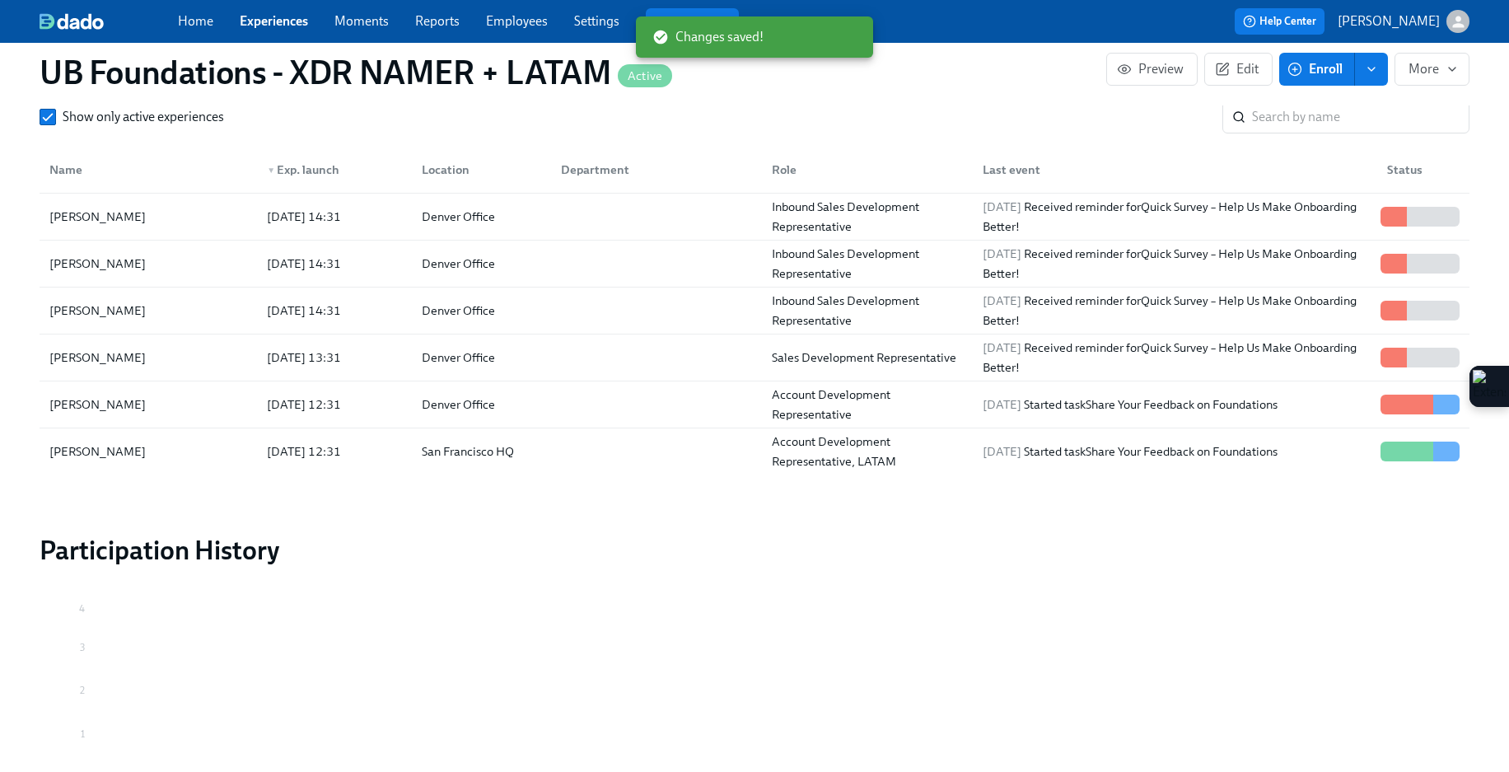
click at [197, 15] on link "Home" at bounding box center [195, 21] width 35 height 16
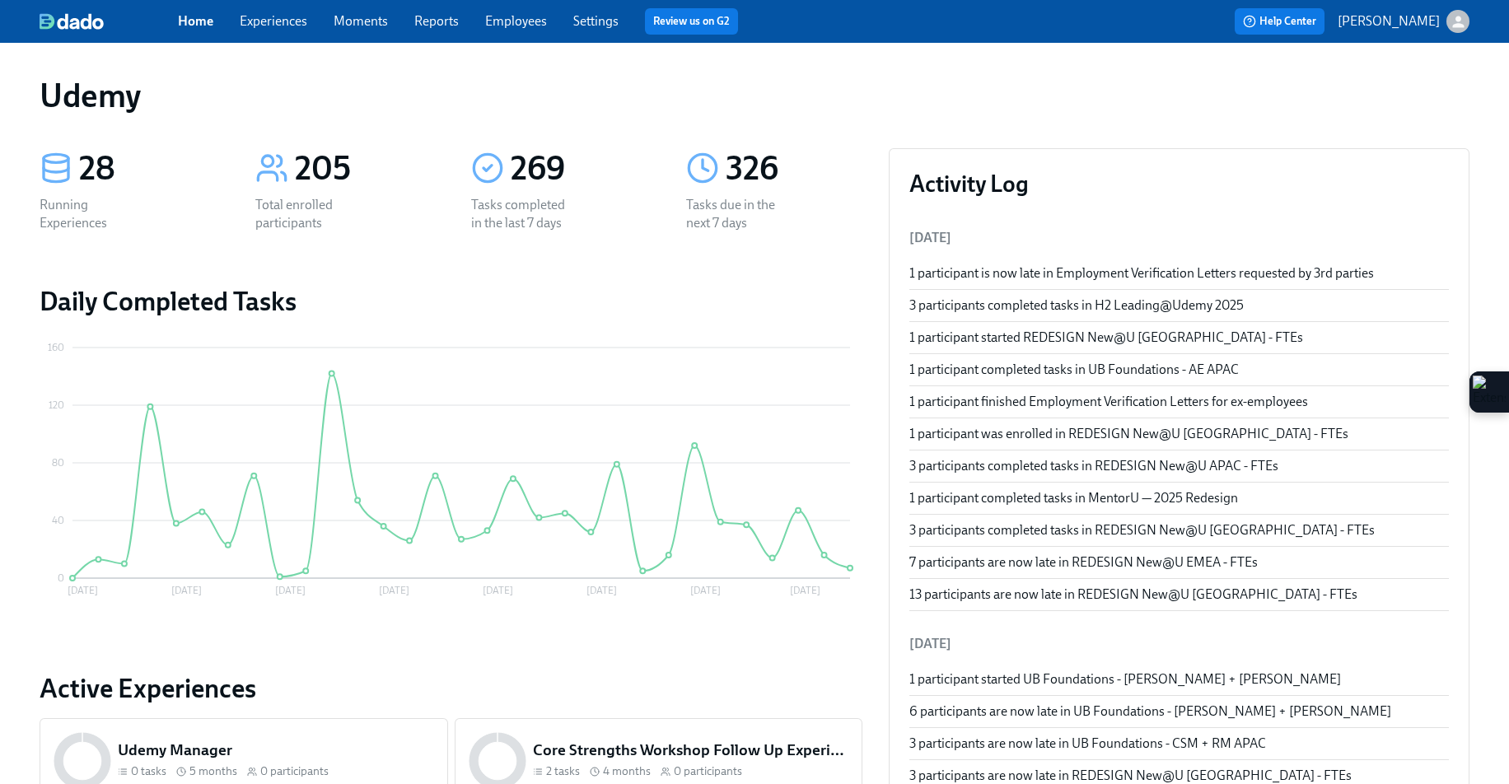
click at [305, 15] on div "Home Experiences Moments Reports Employees Settings Review us on G2" at bounding box center [501, 21] width 646 height 26
click at [292, 19] on link "Experiences" at bounding box center [274, 21] width 68 height 16
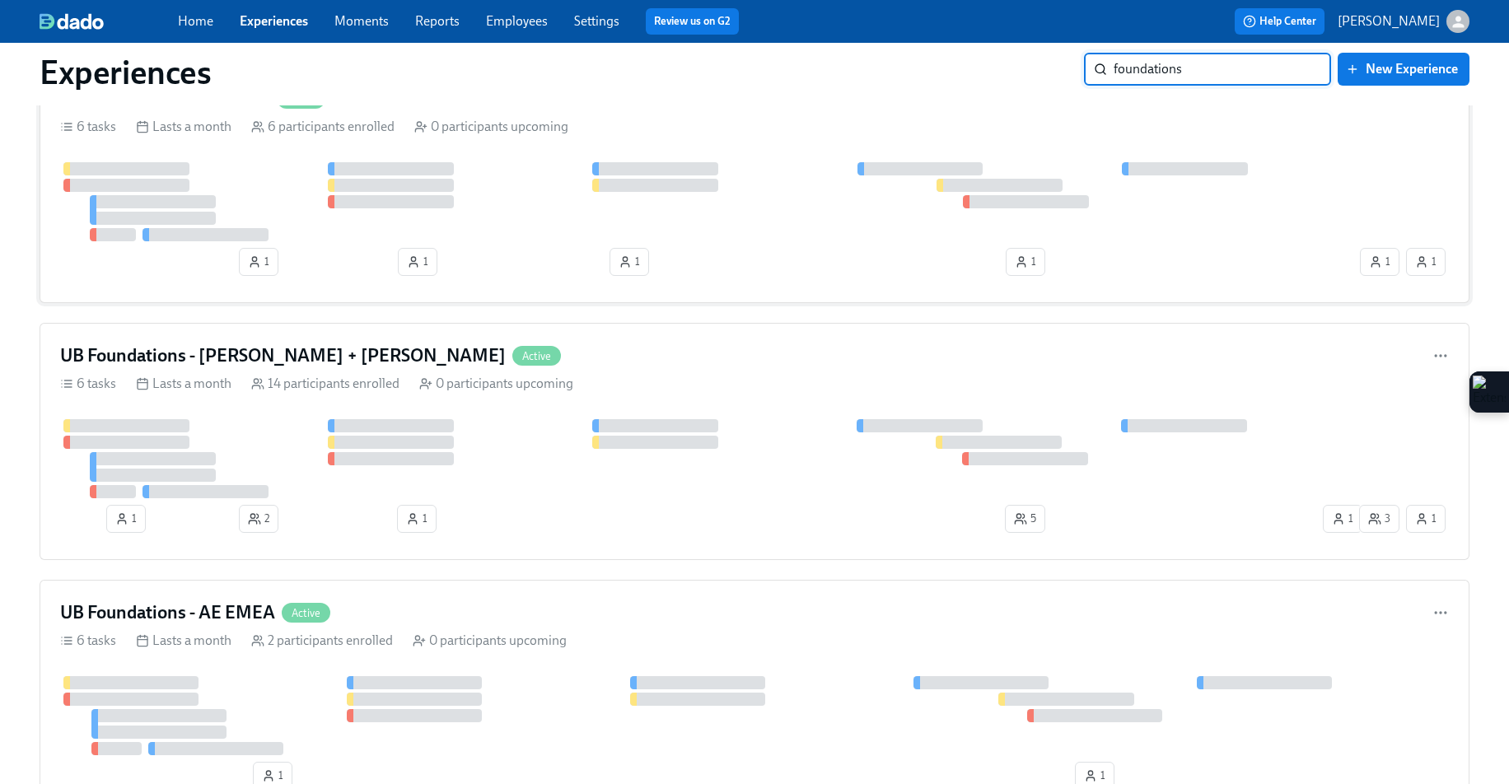
scroll to position [1164, 0]
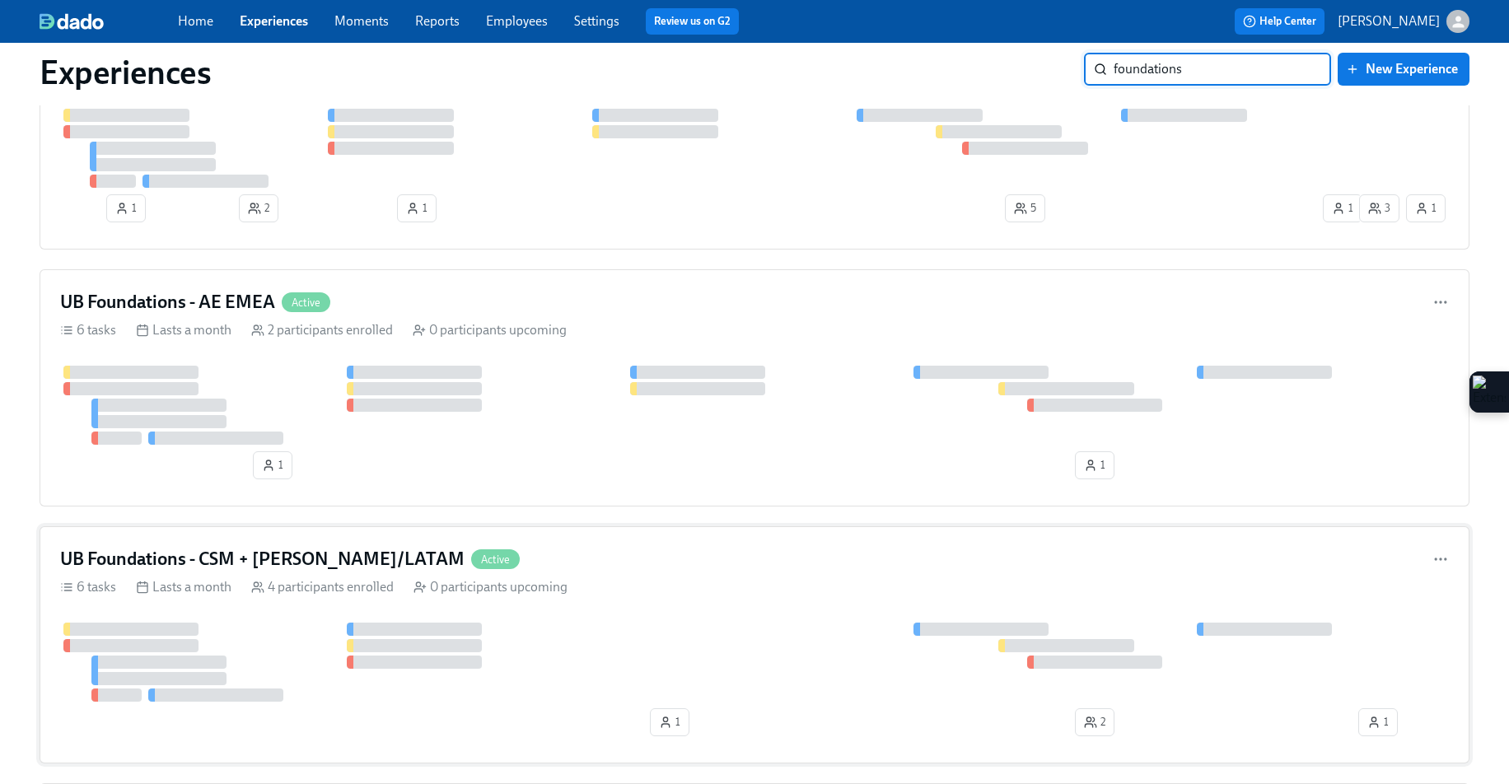
type input "foundations"
click at [592, 595] on div "6 tasks Lasts a month 4 participants enrolled 0 participants upcoming" at bounding box center [754, 587] width 1389 height 18
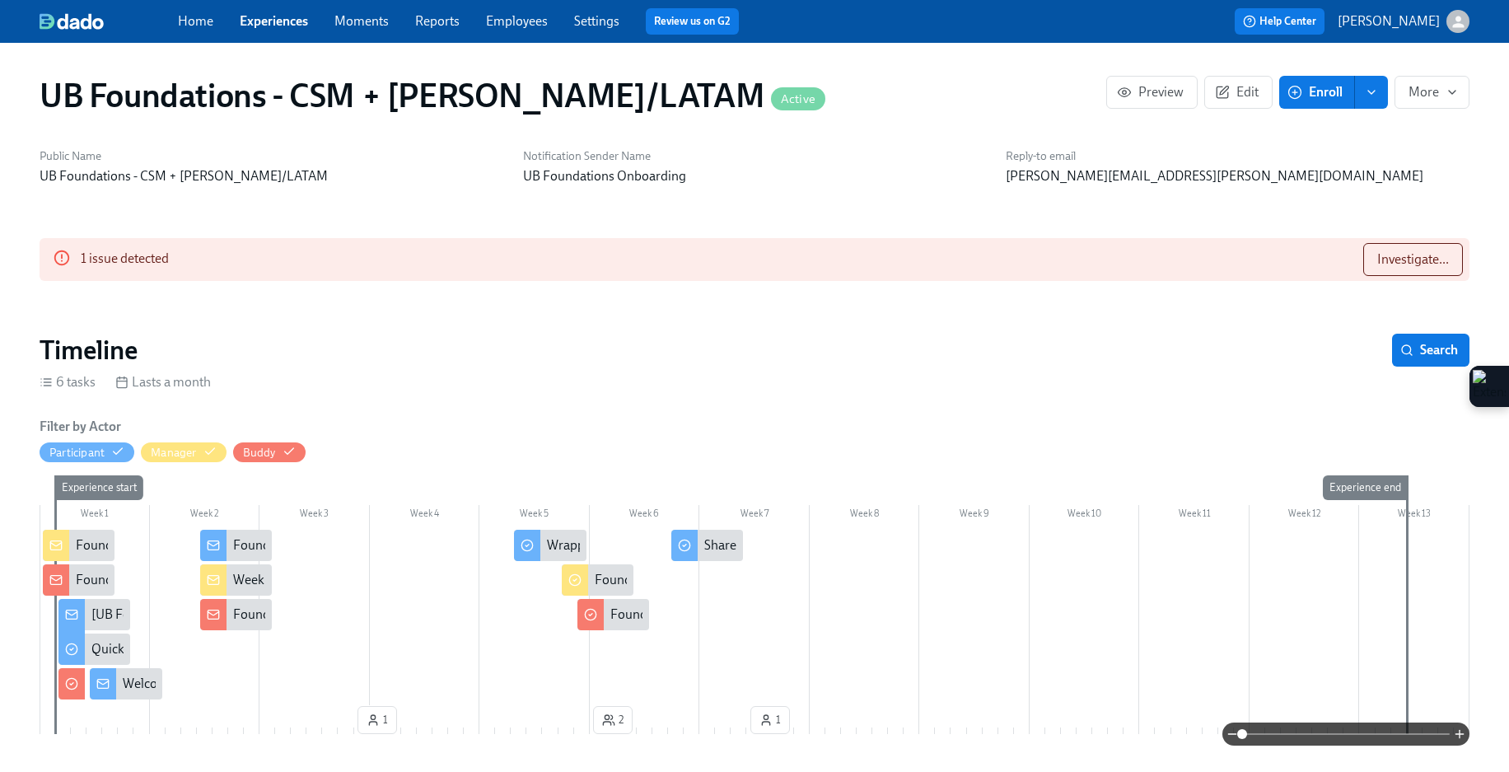
scroll to position [282, 0]
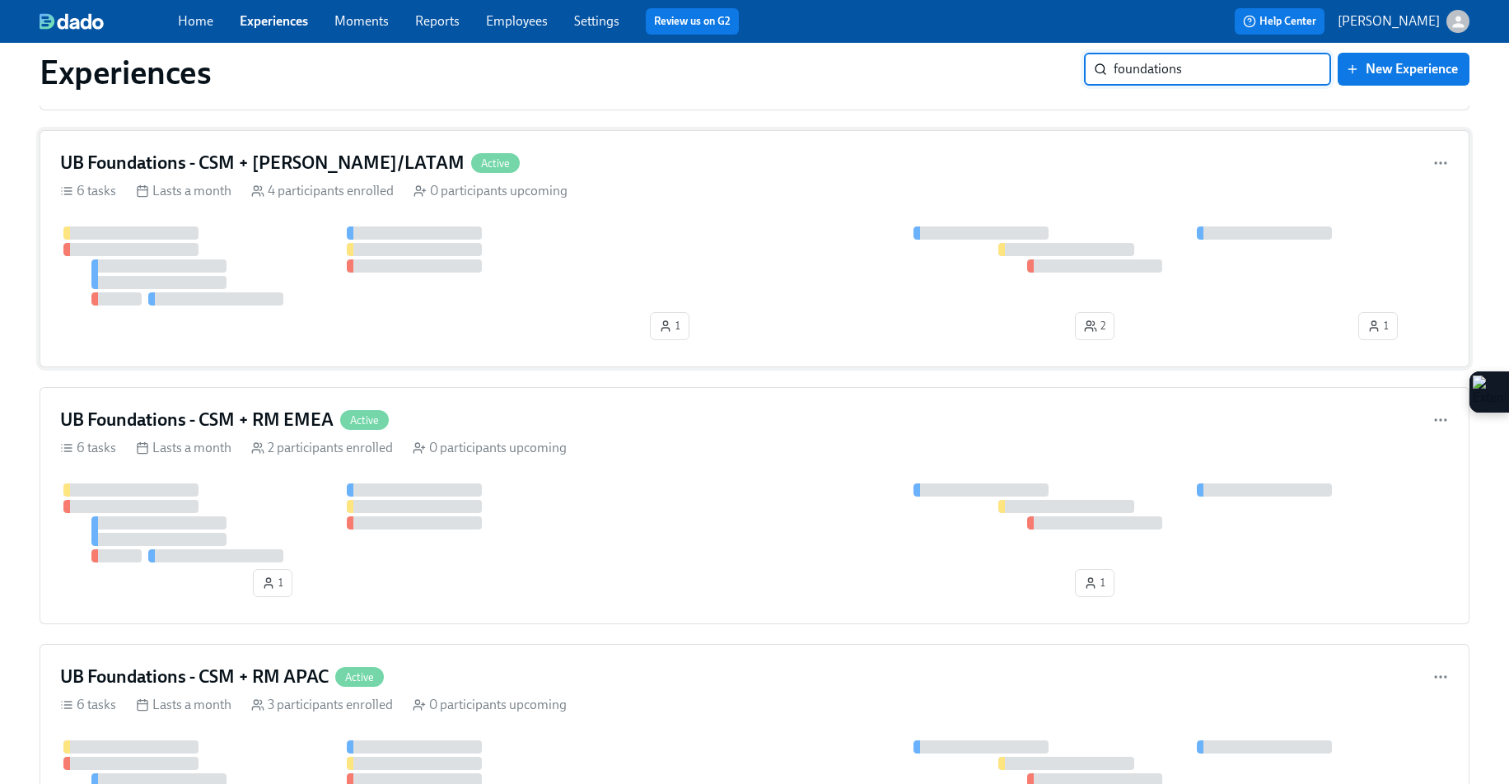
scroll to position [1618, 0]
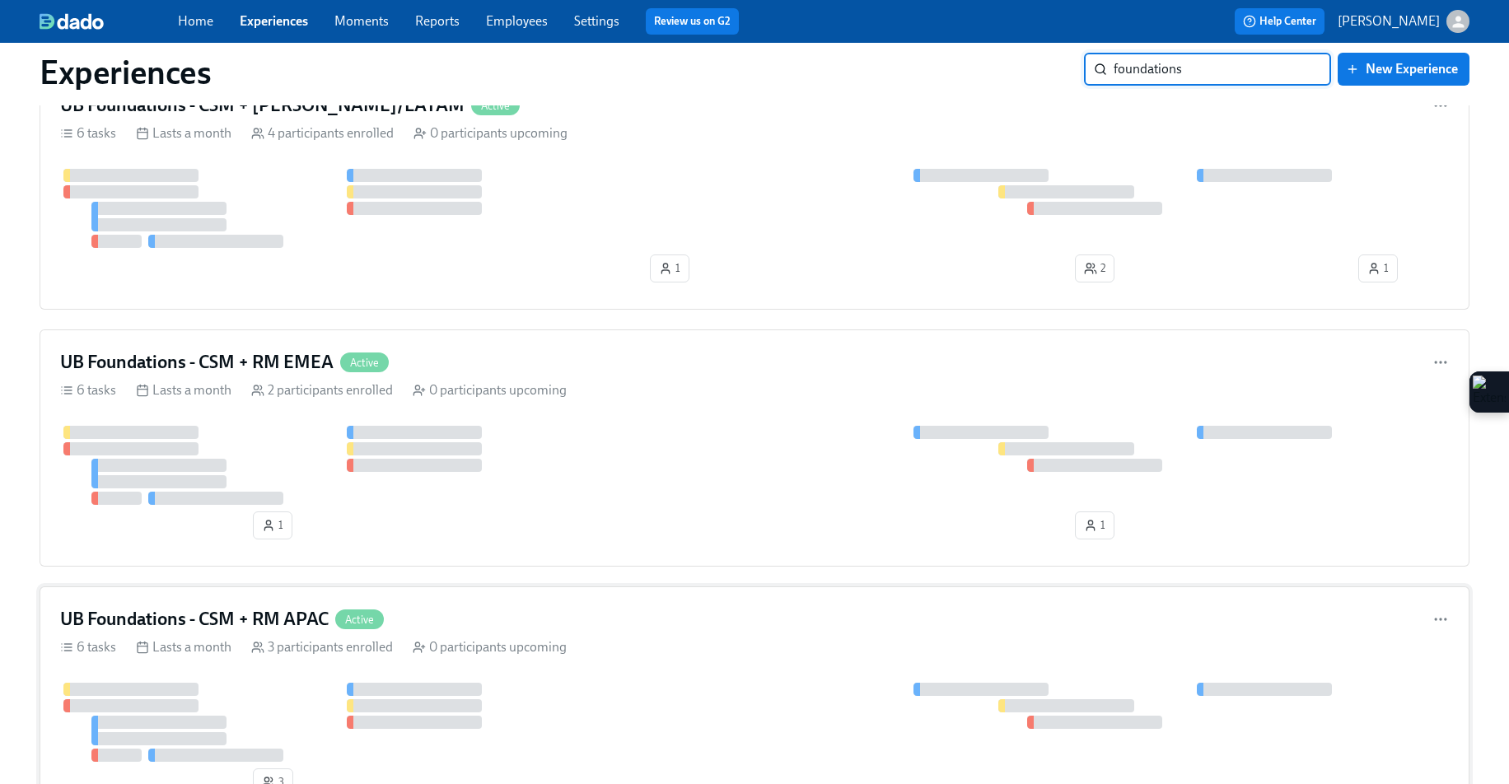
type input "foundations"
click at [641, 648] on div "6 tasks Lasts a month 3 participants enrolled 0 participants upcoming" at bounding box center [754, 648] width 1389 height 18
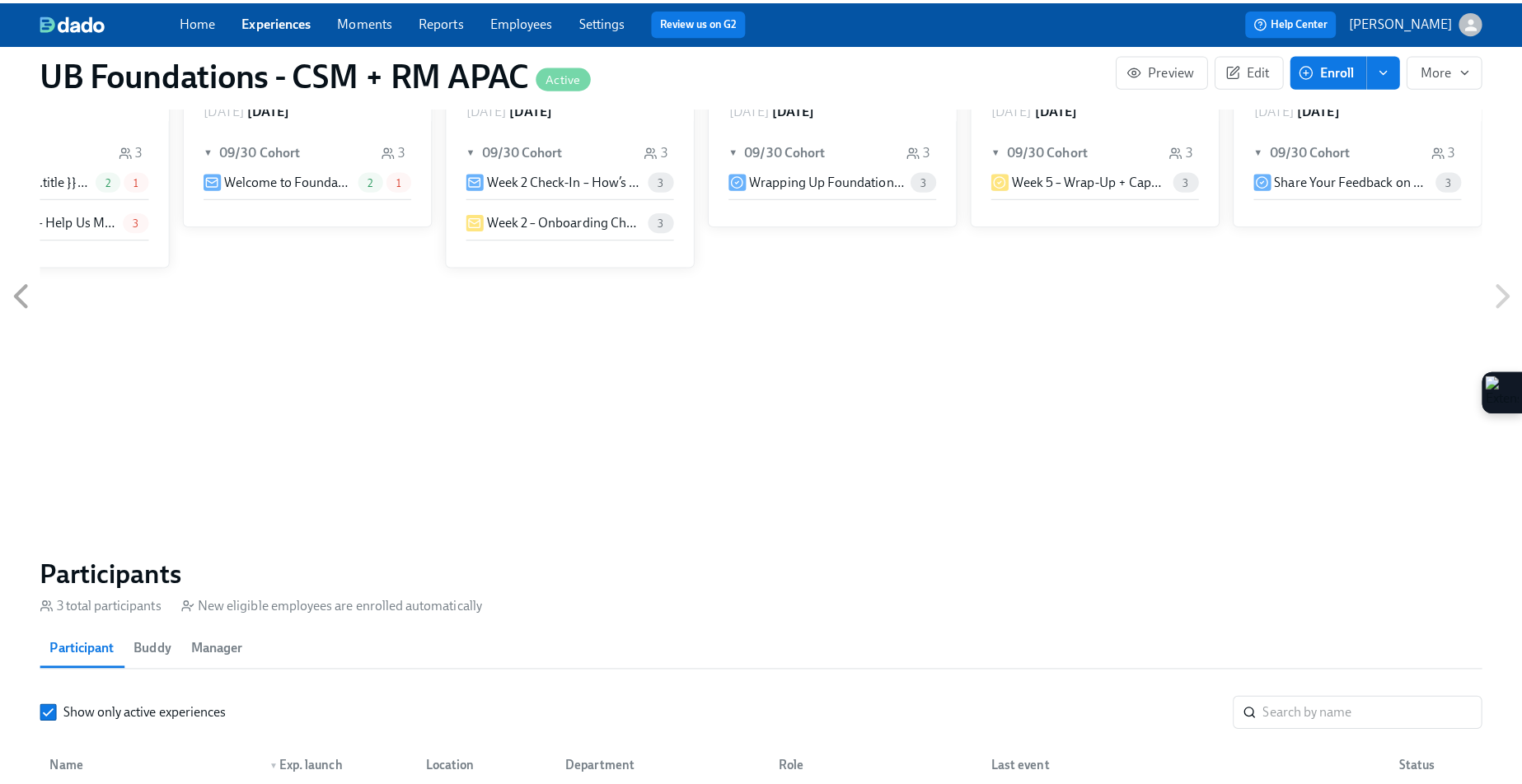
scroll to position [1073, 0]
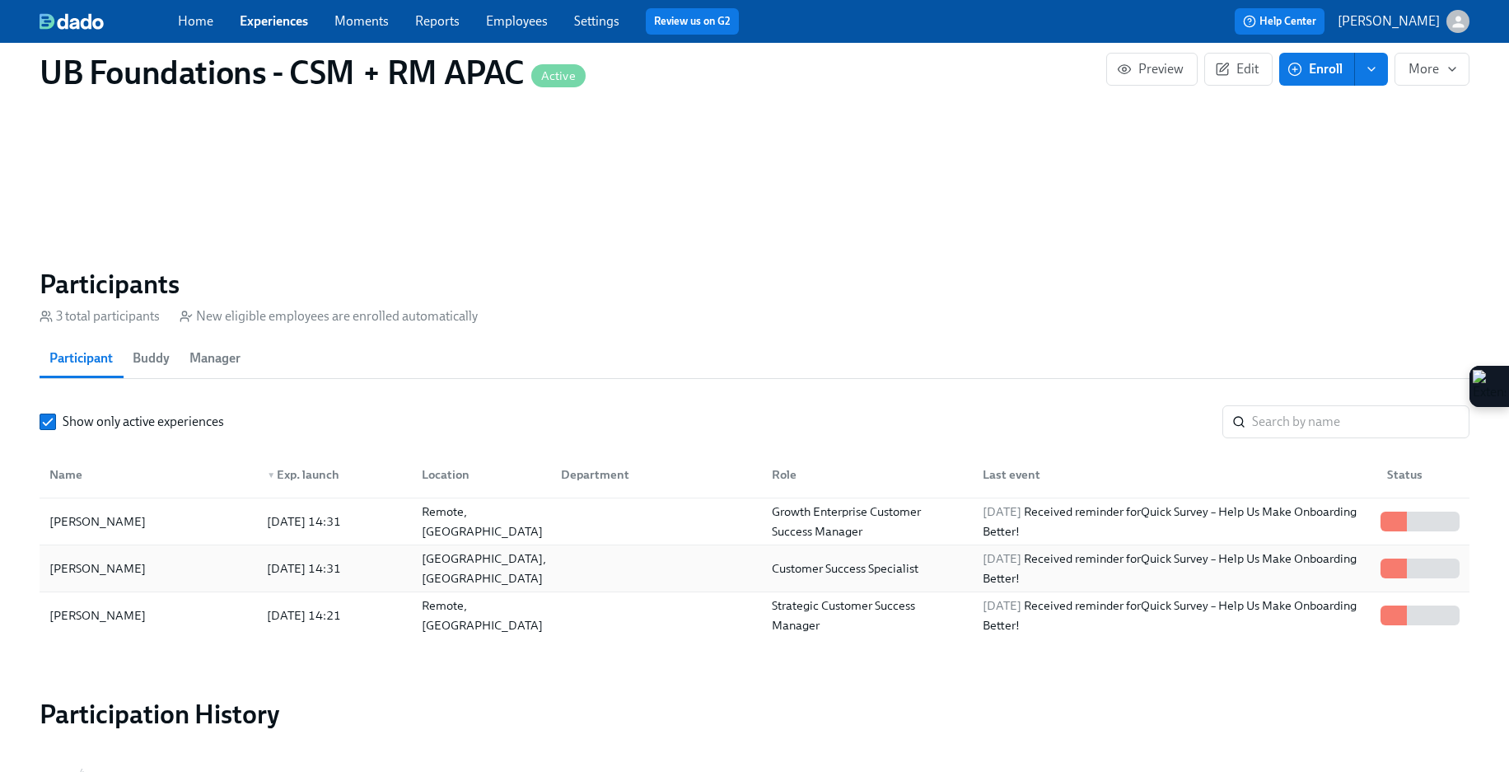
click at [406, 565] on div "[DATE] 14:31" at bounding box center [331, 568] width 155 height 33
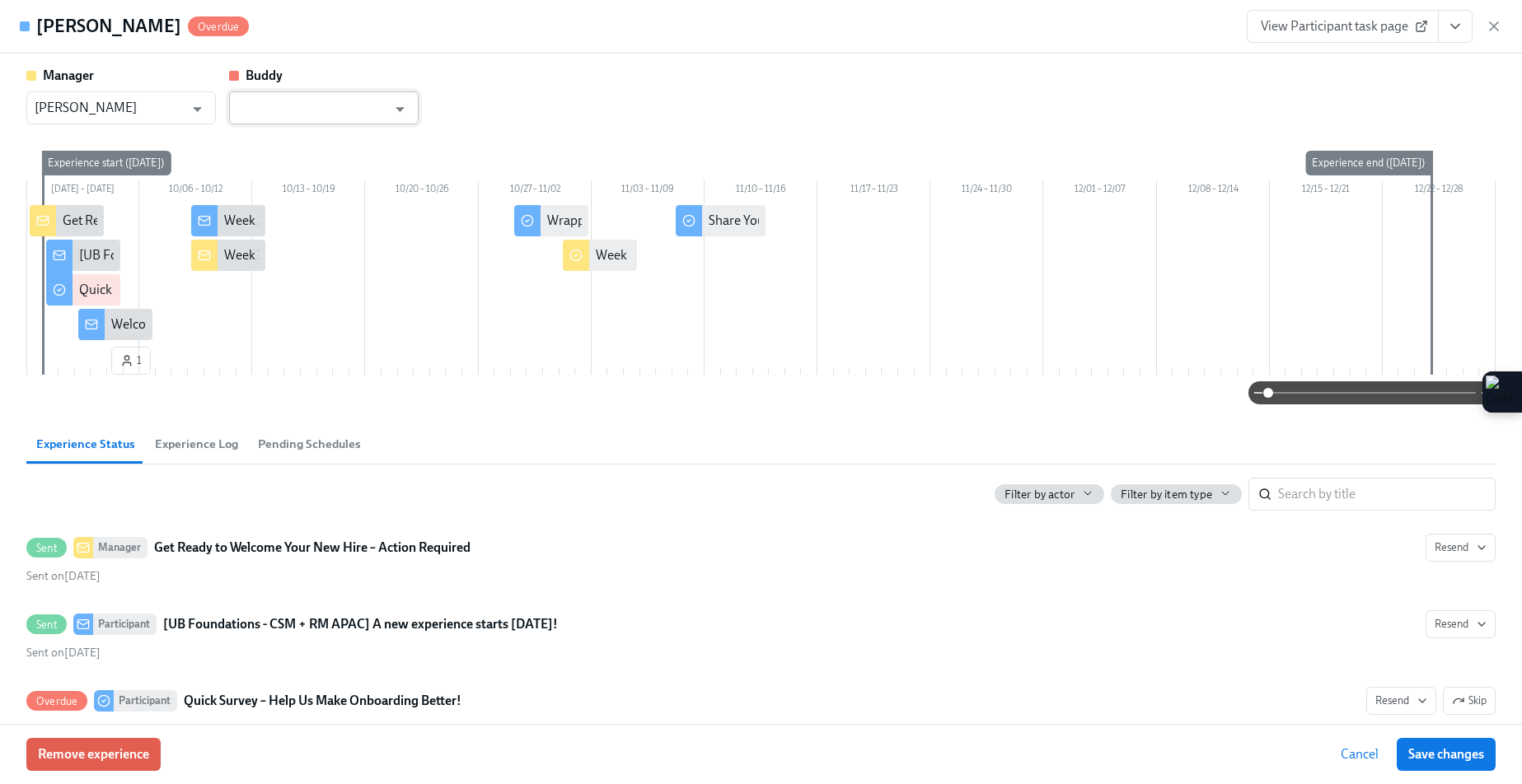
click at [363, 120] on input "text" at bounding box center [311, 107] width 149 height 33
click at [359, 147] on li "[PERSON_NAME]" at bounding box center [324, 148] width 190 height 28
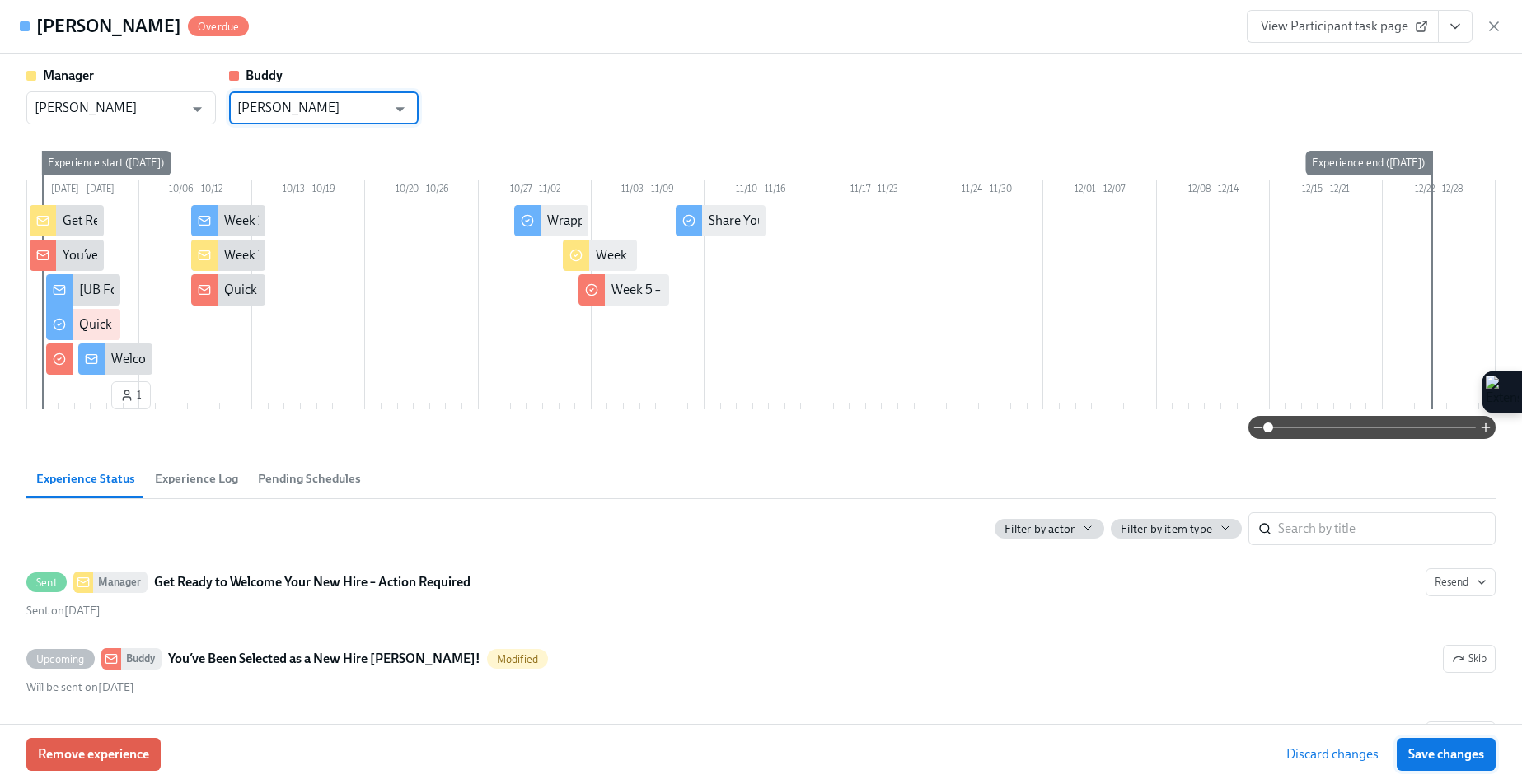
type input "[PERSON_NAME]"
click at [1483, 756] on button "Save changes" at bounding box center [1446, 754] width 99 height 33
type input "[PERSON_NAME]"
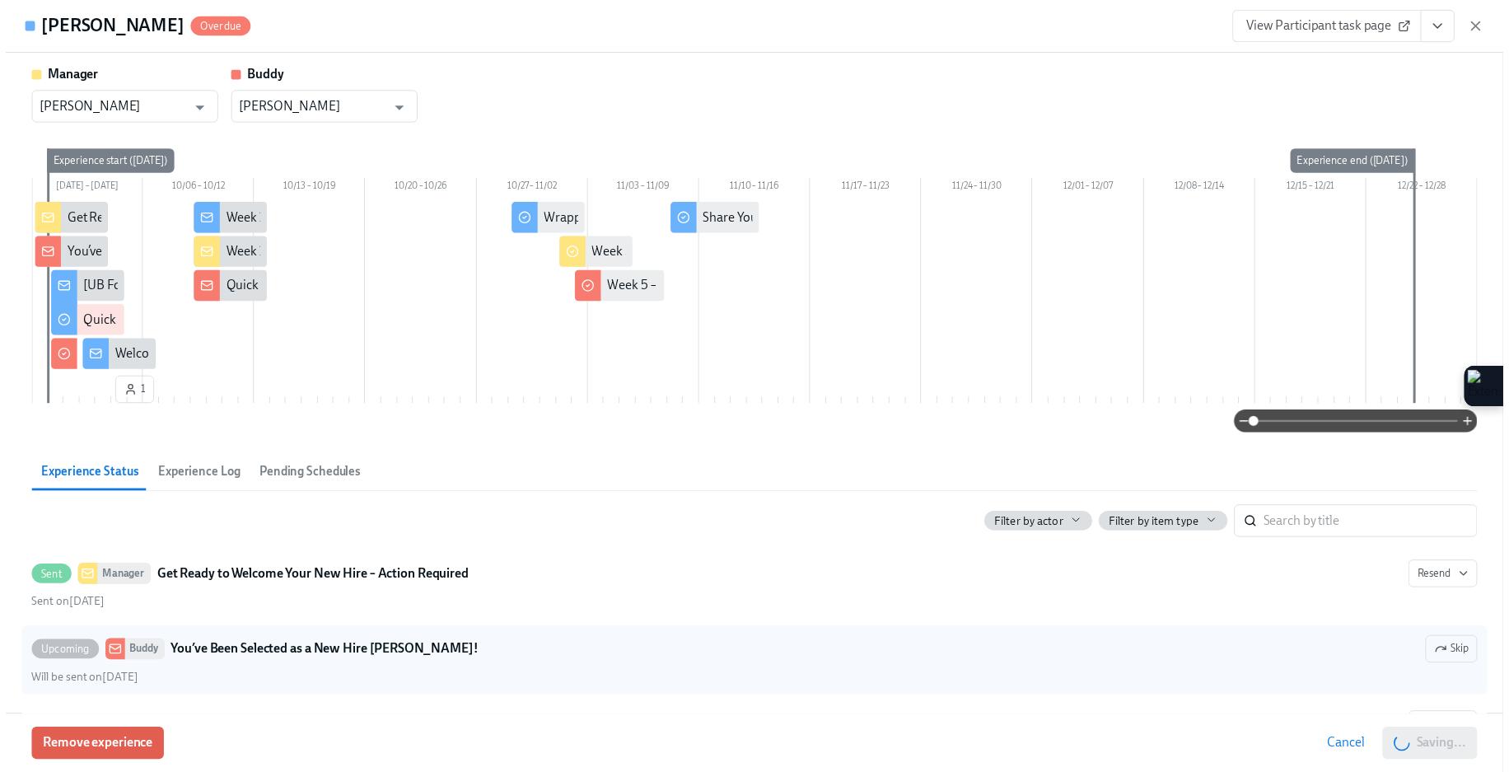
scroll to position [0, 639]
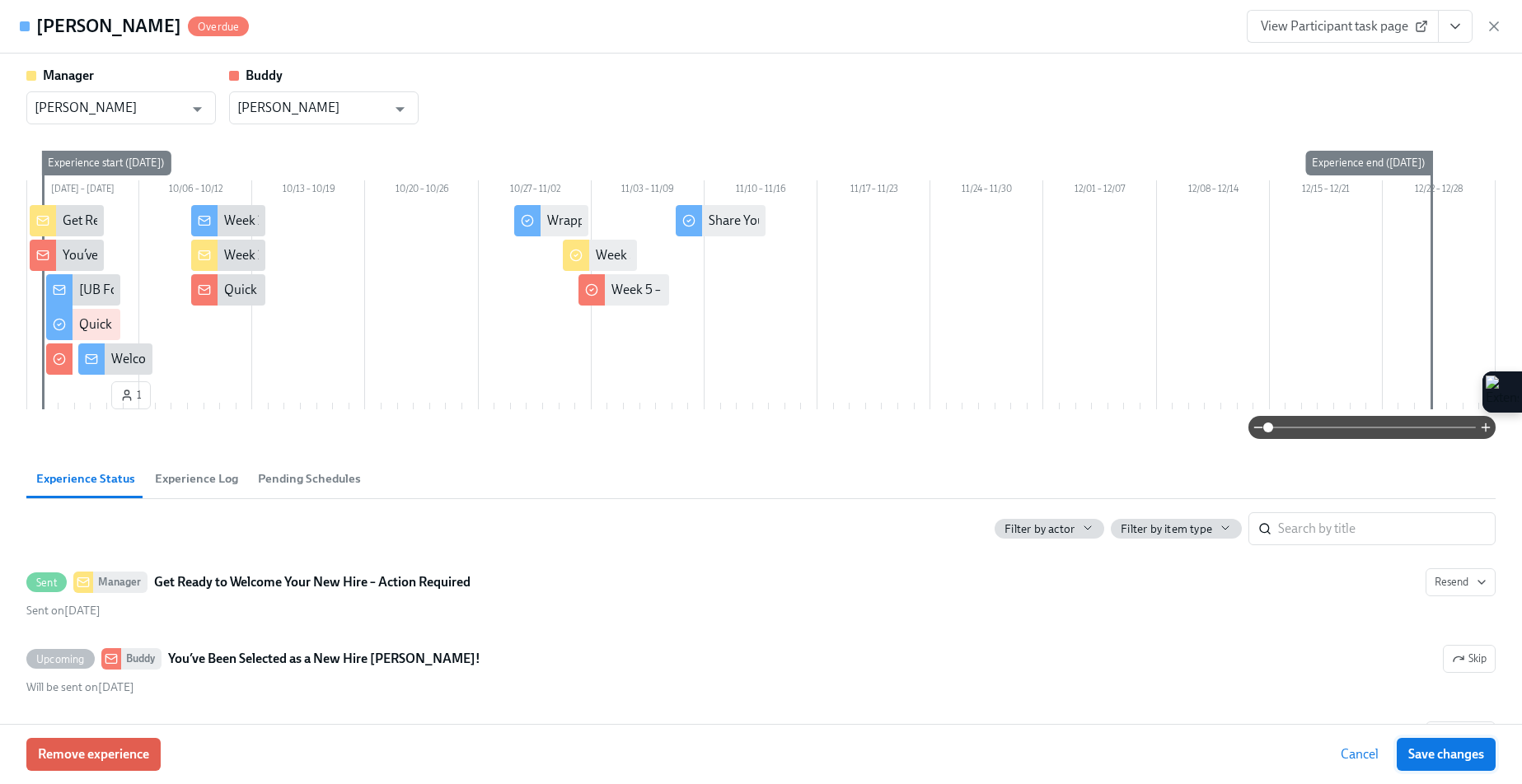
click at [1466, 756] on span "Save changes" at bounding box center [1446, 754] width 76 height 16
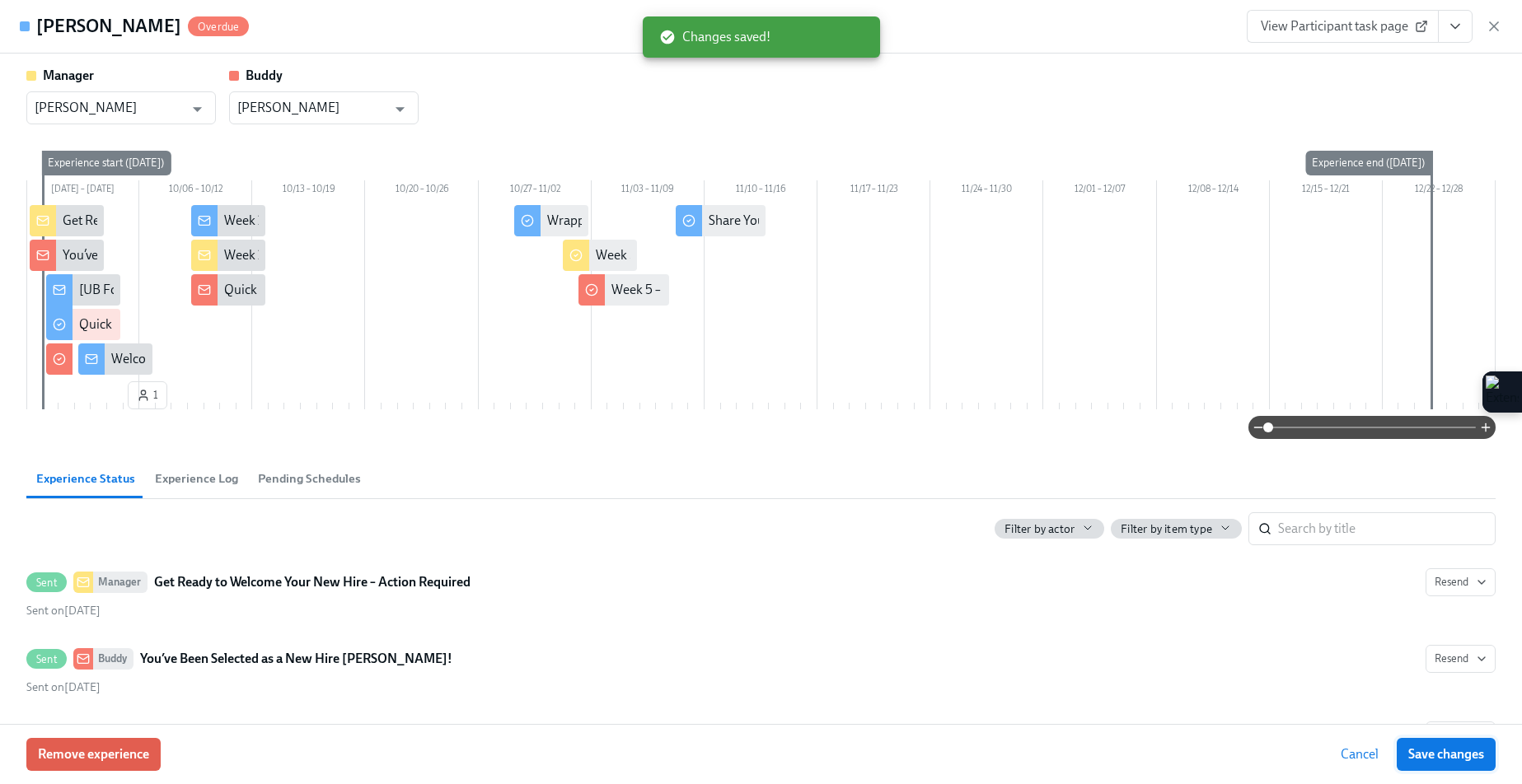
click at [1465, 748] on span "Save changes" at bounding box center [1446, 754] width 76 height 16
click at [1497, 25] on icon "button" at bounding box center [1494, 26] width 16 height 16
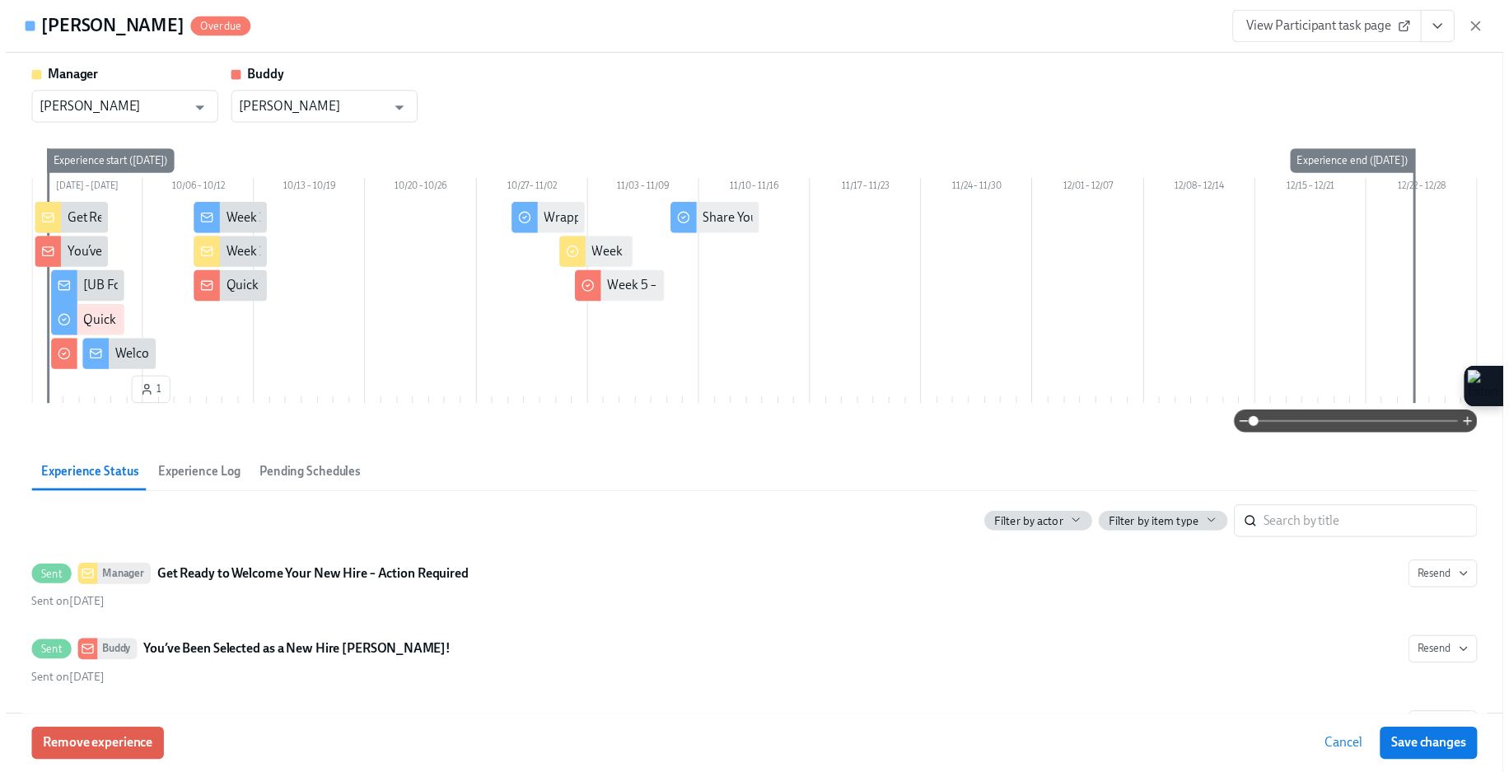
scroll to position [0, 627]
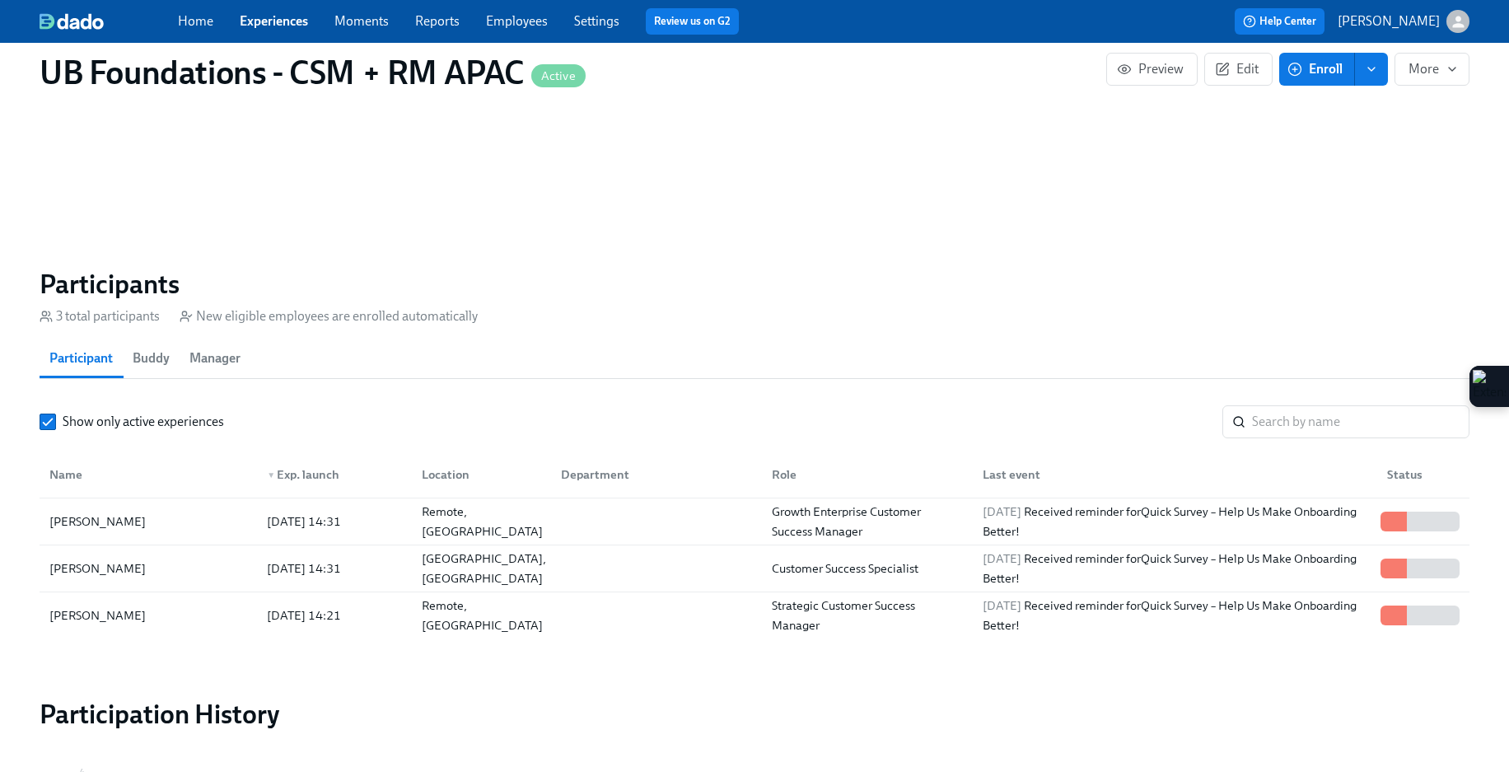
click at [257, 17] on link "Experiences" at bounding box center [274, 21] width 68 height 16
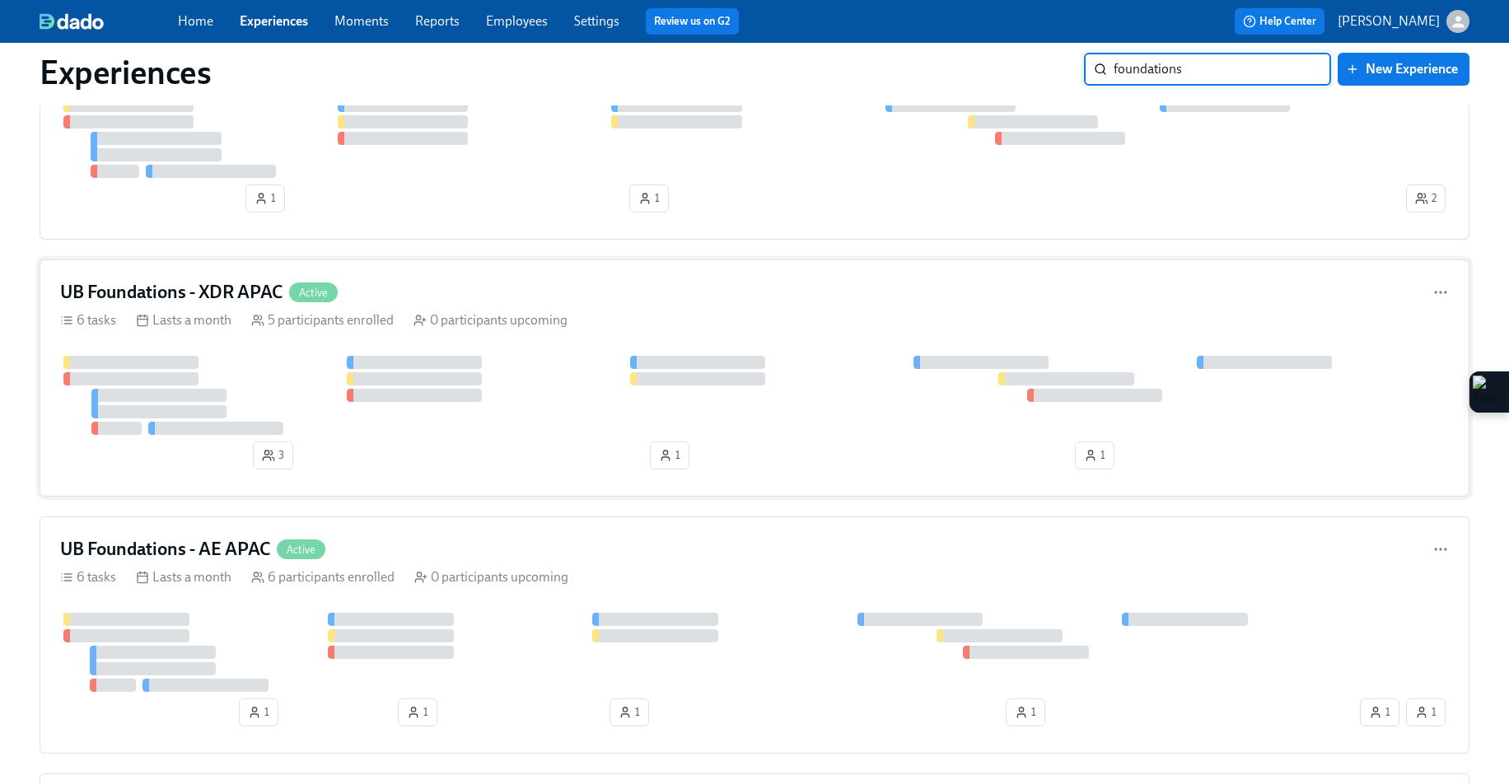
scroll to position [592, 0]
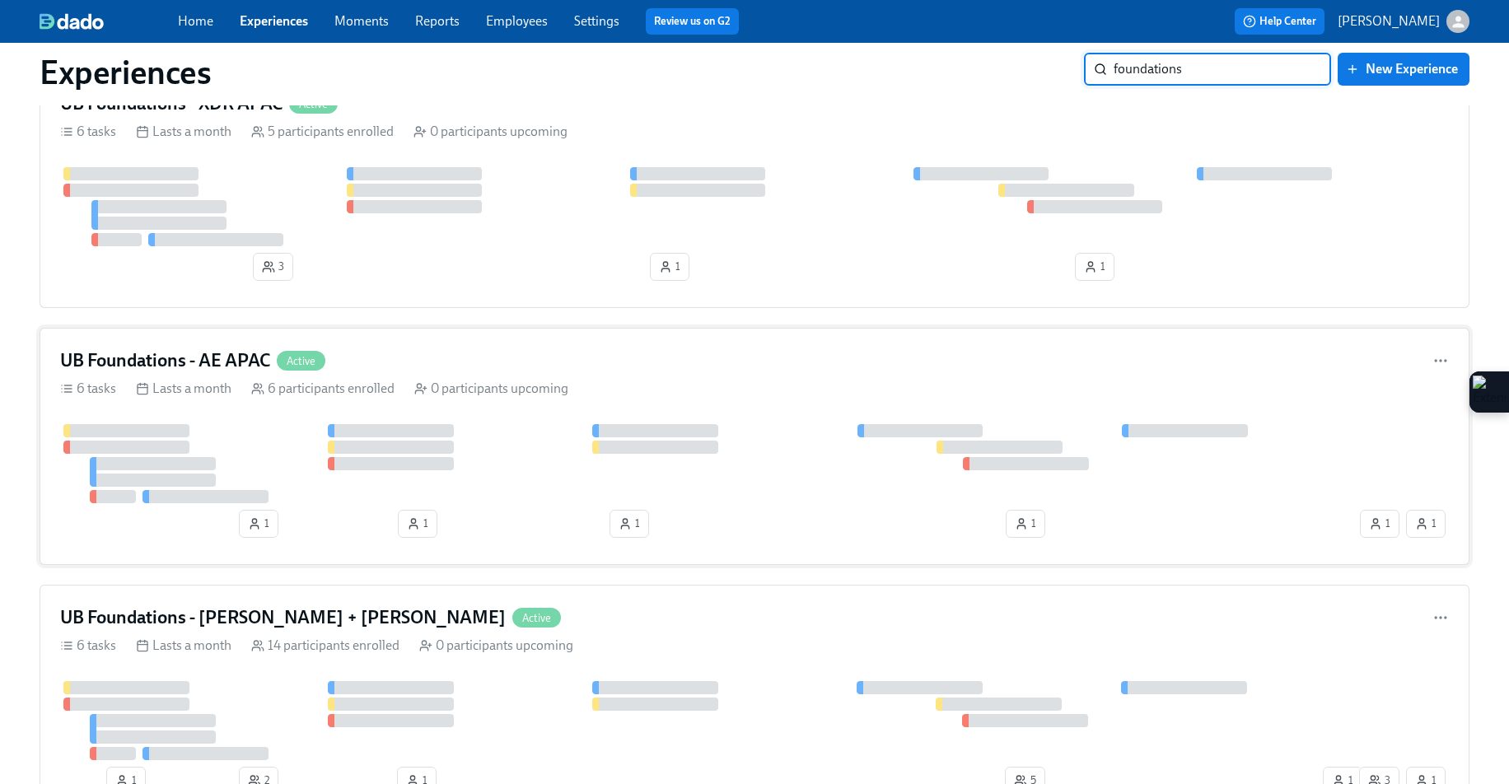
type input "foundations"
click at [551, 442] on div at bounding box center [708, 463] width 1297 height 79
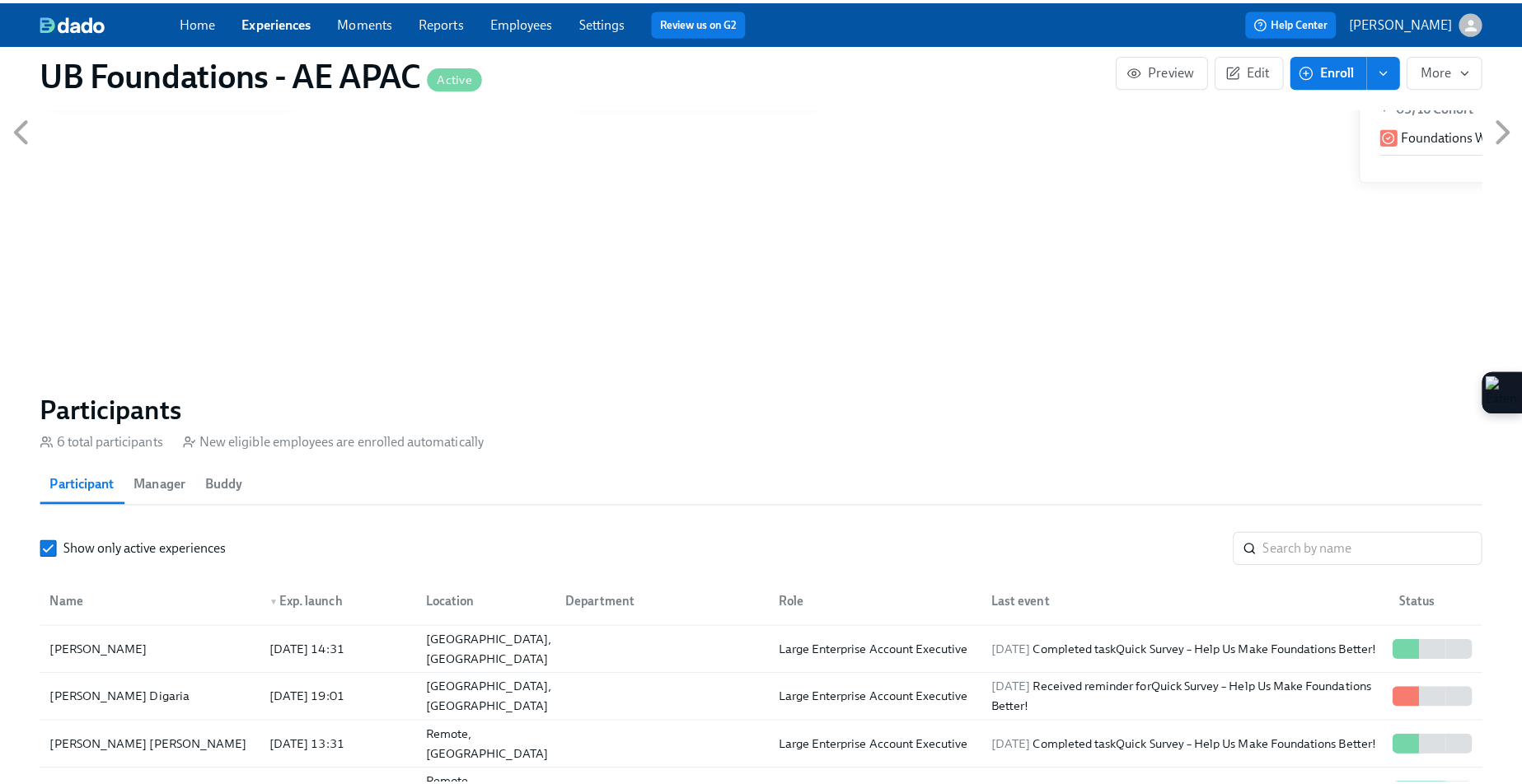
scroll to position [1341, 0]
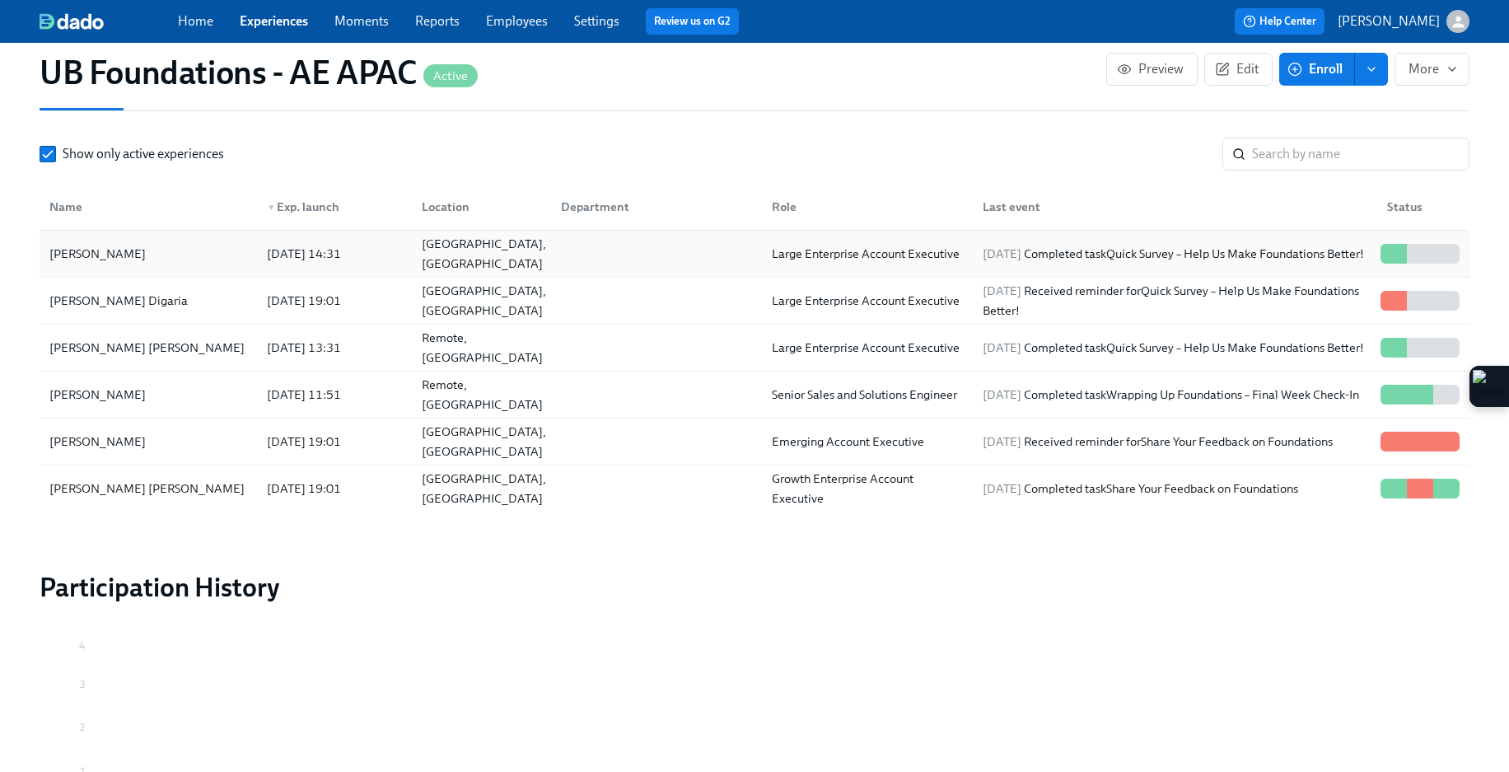
click at [241, 271] on div "[PERSON_NAME] [DATE] 14:31 [GEOGRAPHIC_DATA], [GEOGRAPHIC_DATA] Large Enterpris…" at bounding box center [755, 254] width 1430 height 47
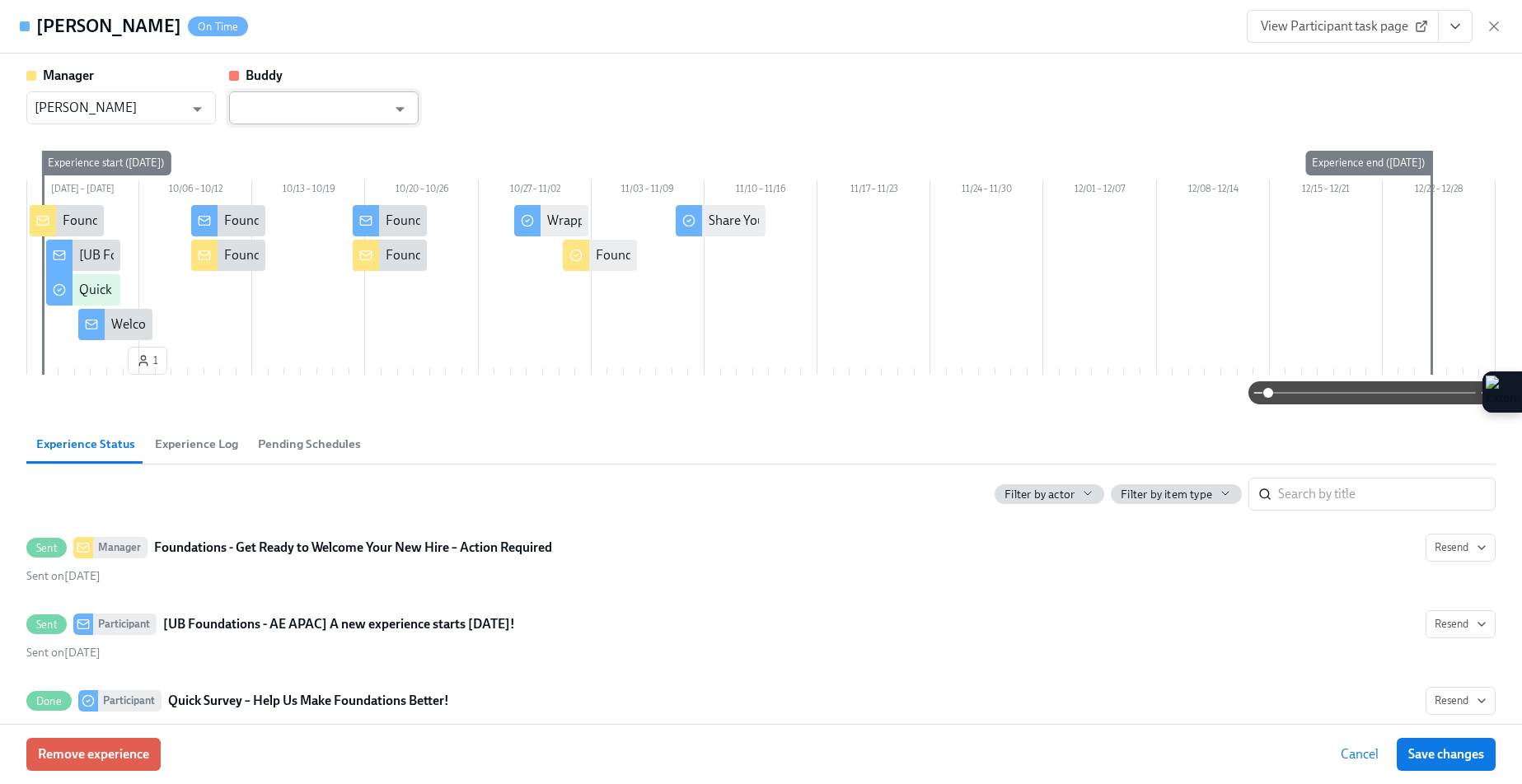
click at [361, 106] on input "text" at bounding box center [311, 107] width 149 height 33
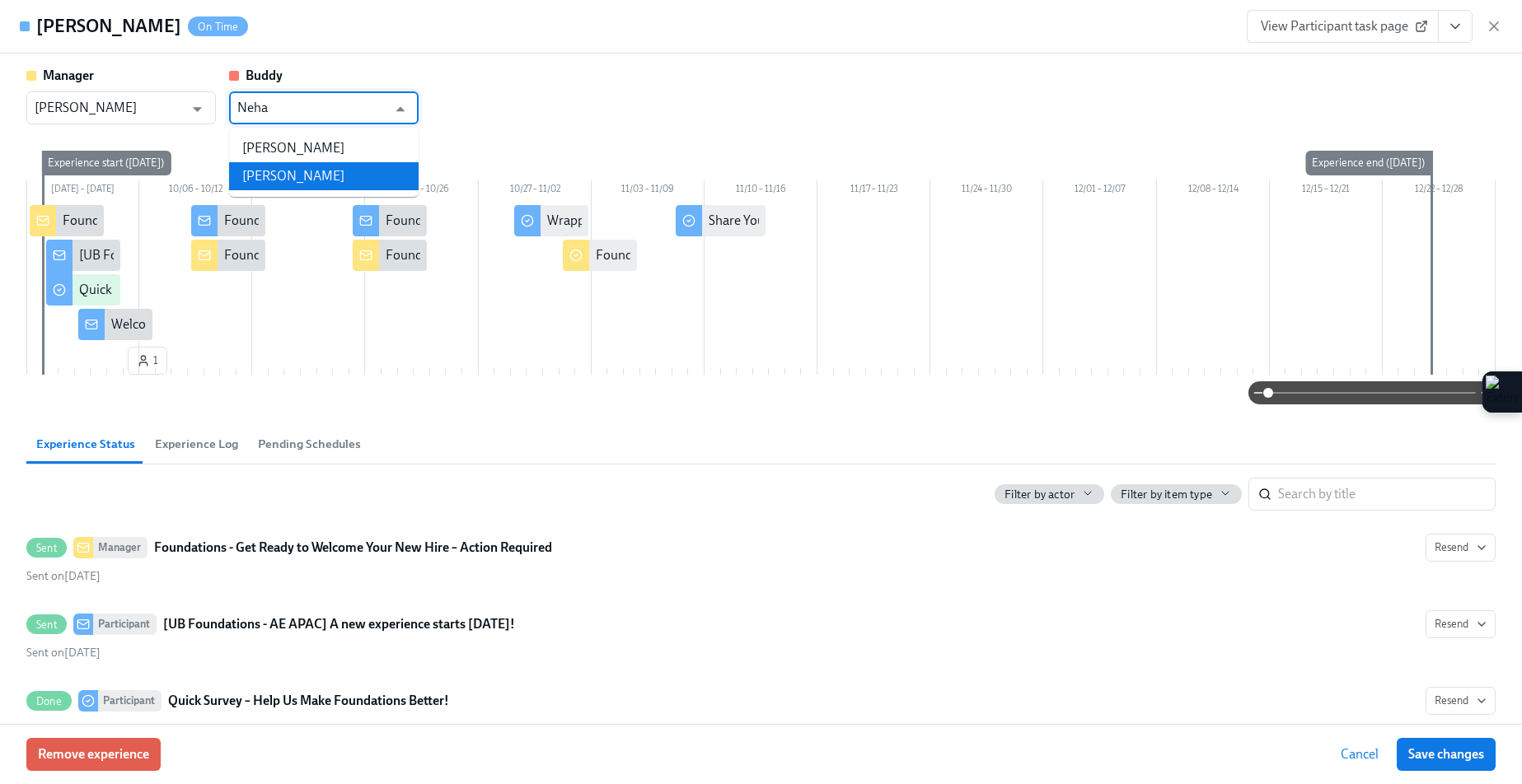
click at [346, 177] on li "[PERSON_NAME]" at bounding box center [324, 176] width 190 height 28
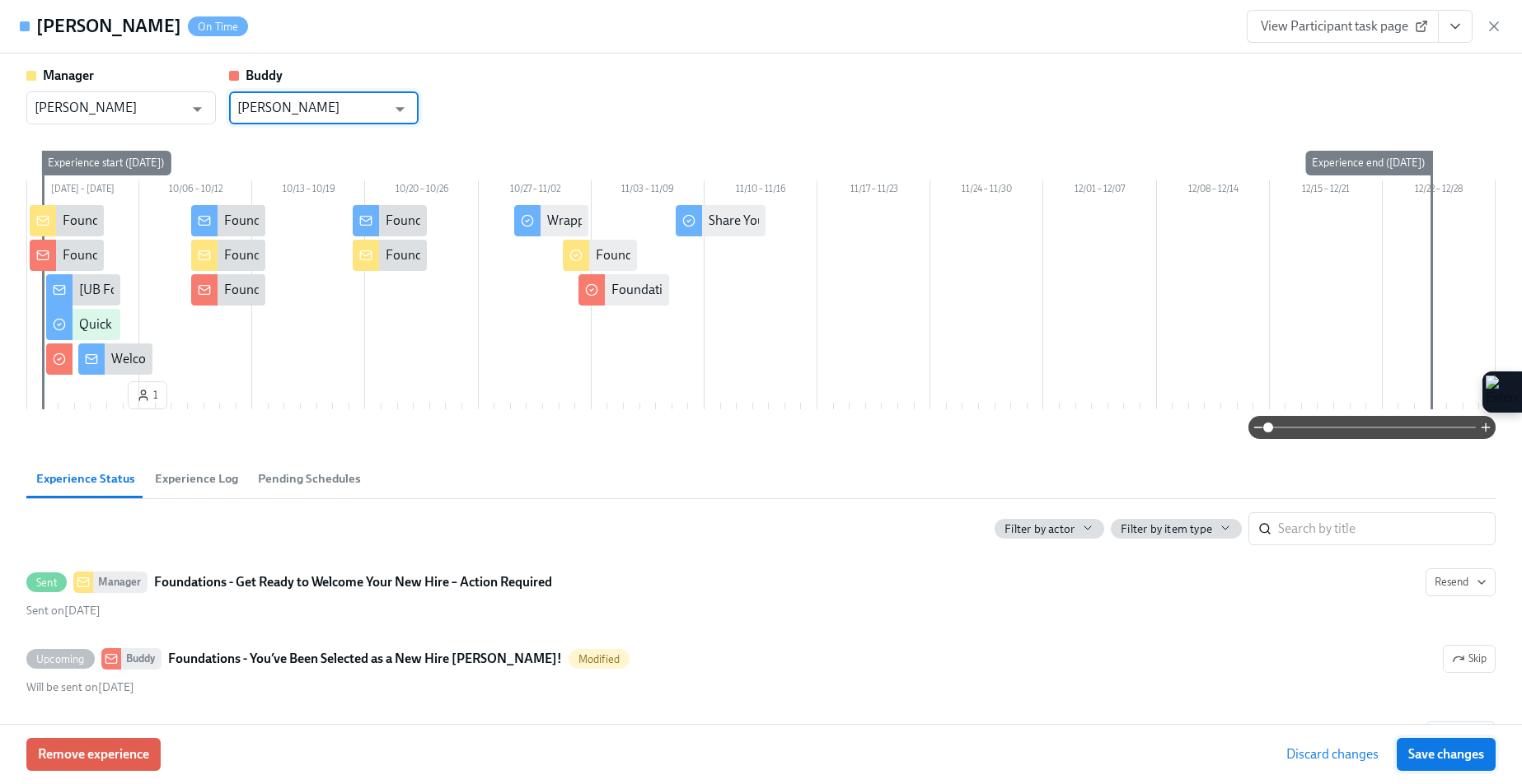
type input "[PERSON_NAME]"
click at [1450, 751] on span "Save changes" at bounding box center [1446, 754] width 76 height 16
type input "[PERSON_NAME]"
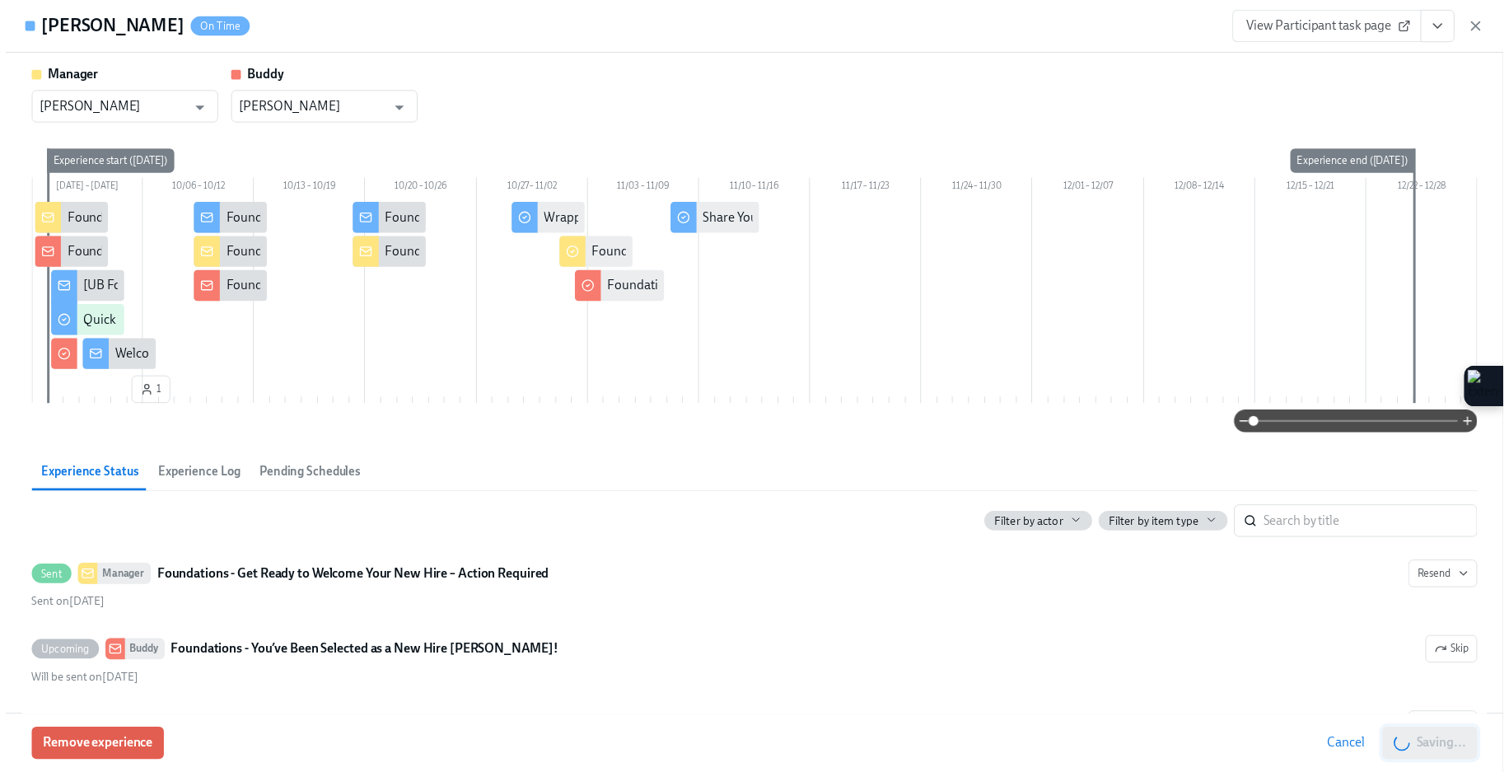
scroll to position [0, 9492]
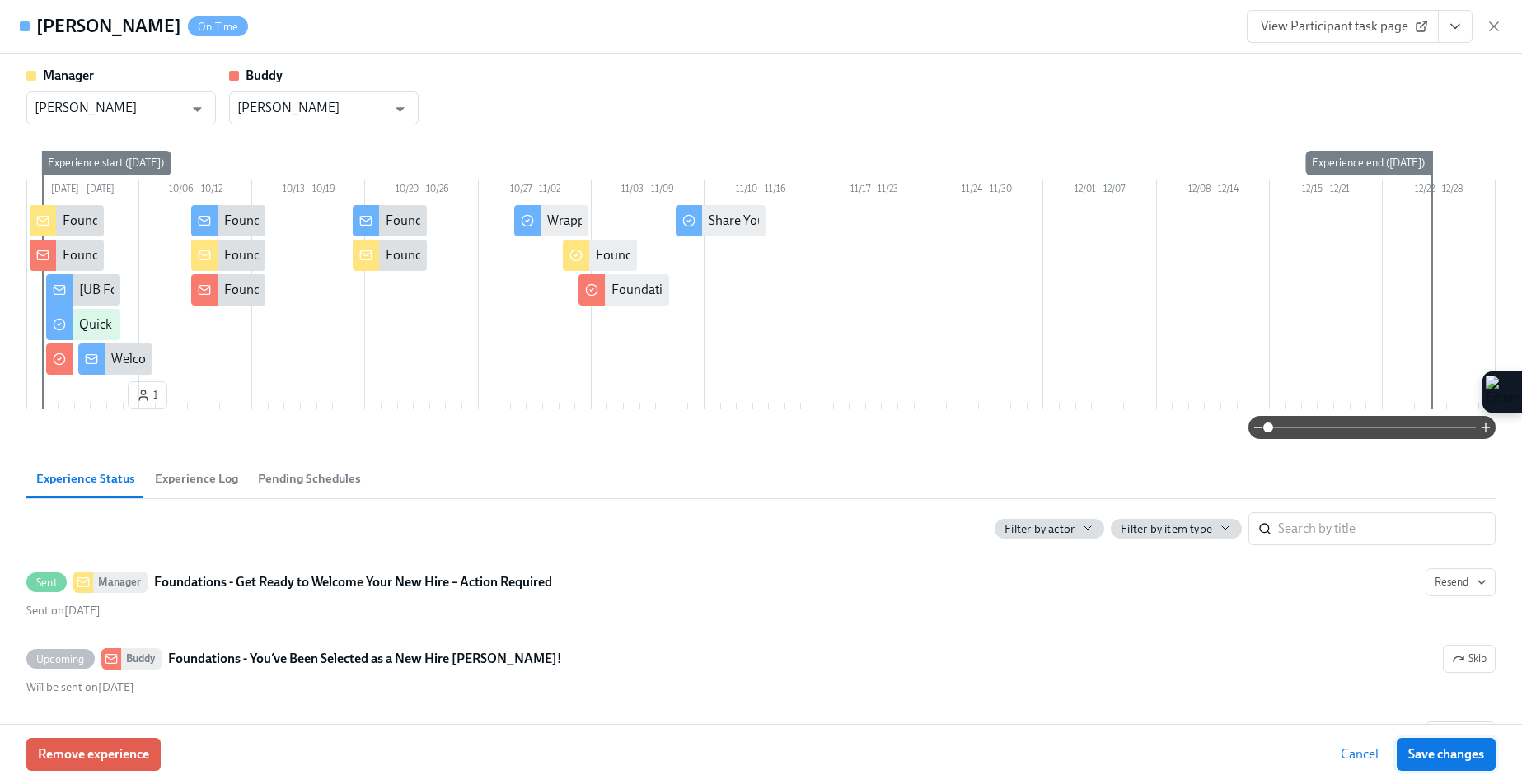
click at [1468, 752] on span "Save changes" at bounding box center [1446, 754] width 76 height 16
click at [1418, 756] on span "Save changes" at bounding box center [1446, 754] width 76 height 16
click at [1487, 26] on icon "button" at bounding box center [1494, 26] width 16 height 16
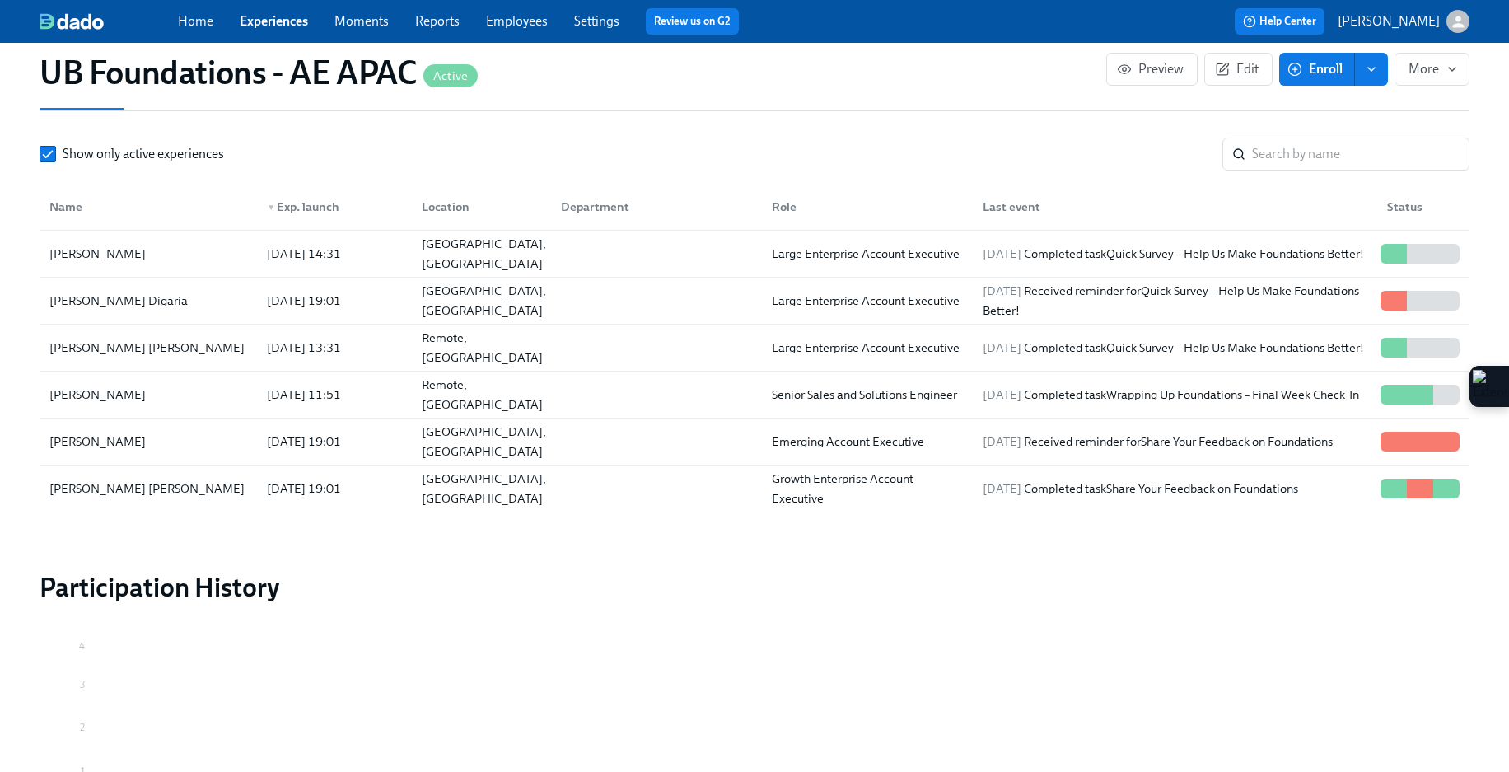
scroll to position [0, 9479]
click at [256, 22] on link "Experiences" at bounding box center [274, 21] width 68 height 16
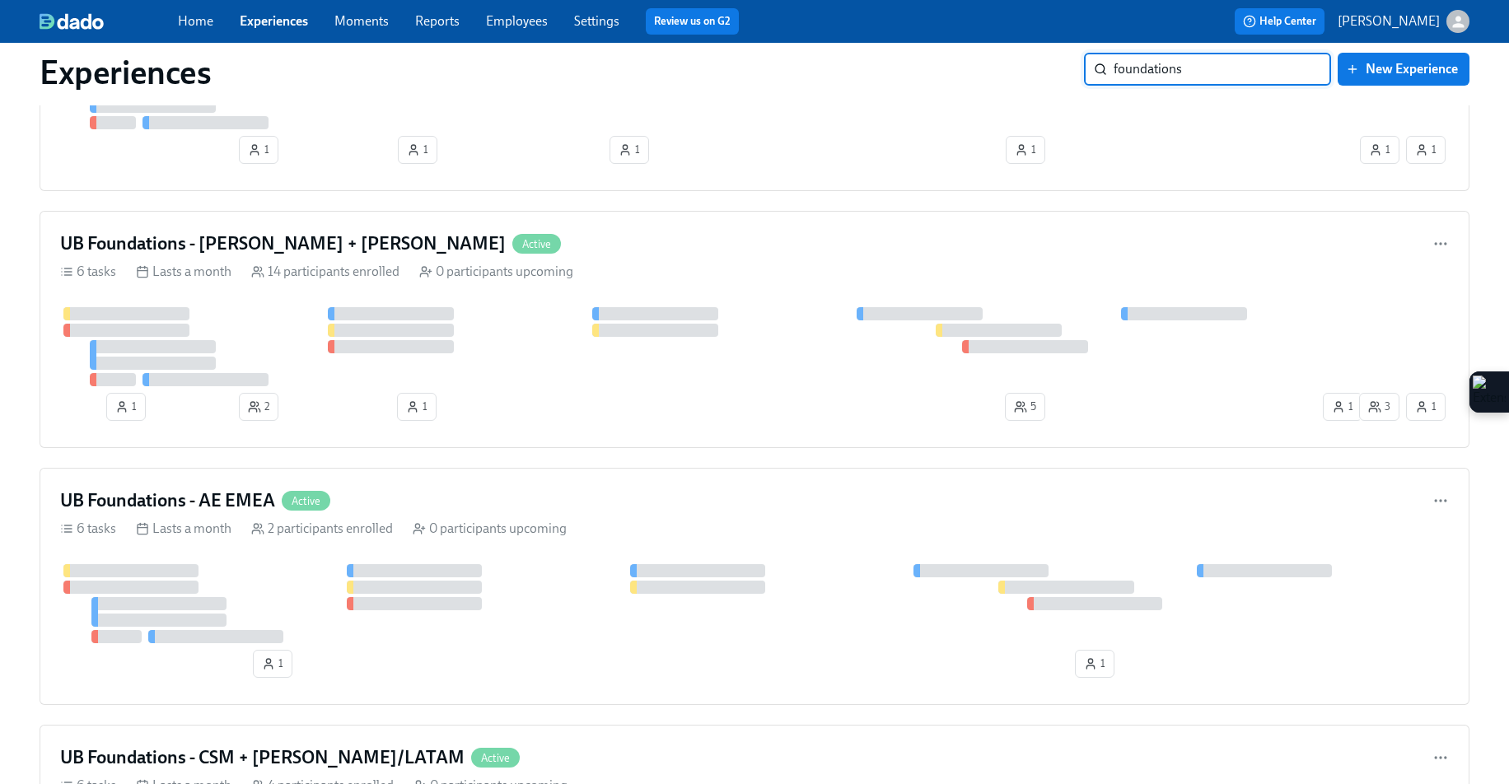
scroll to position [972, 0]
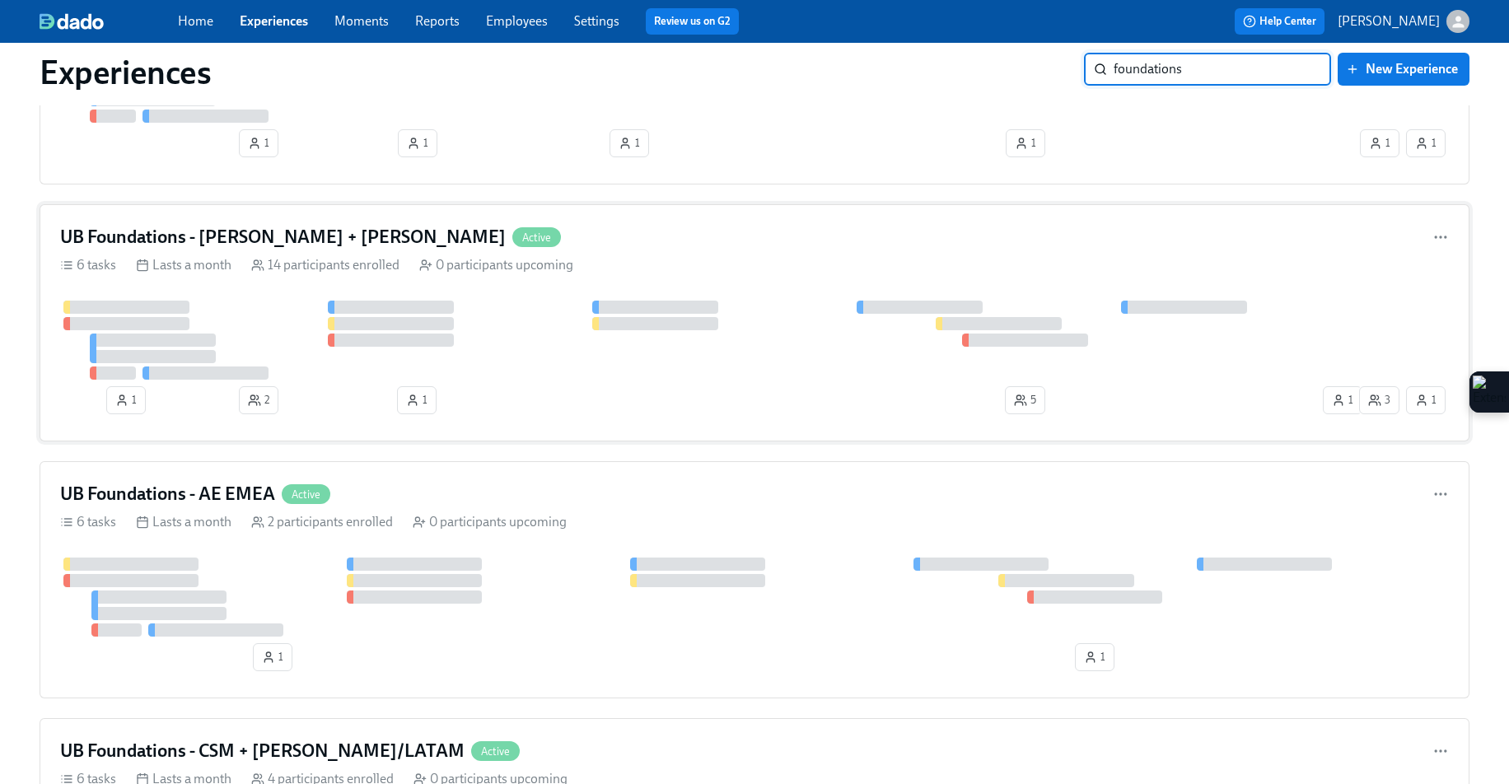
type input "foundations"
click at [628, 276] on div "UB Foundations - [PERSON_NAME] + LATAM Active 6 tasks Lasts a month 14 particip…" at bounding box center [755, 322] width 1430 height 237
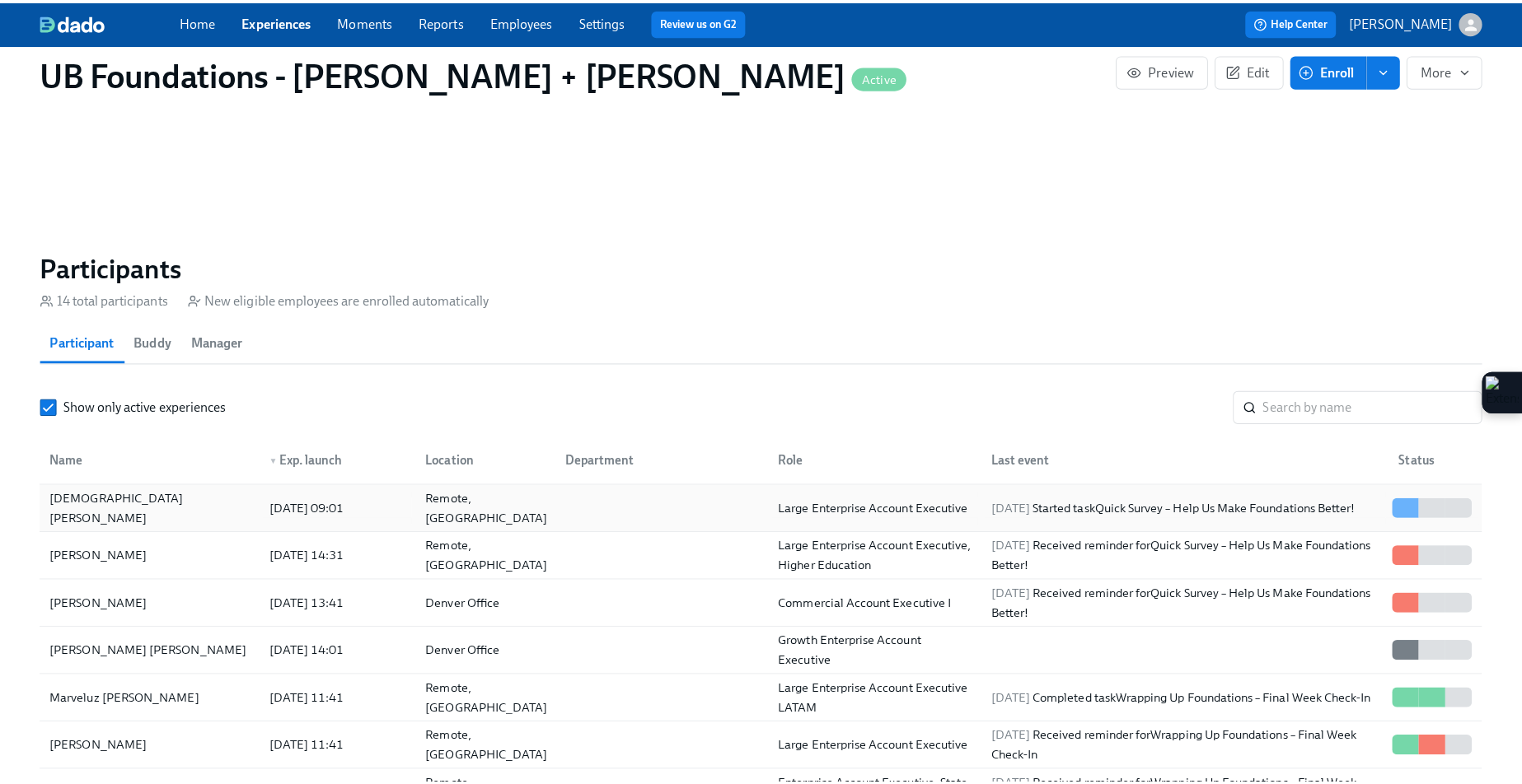
scroll to position [0, 7284]
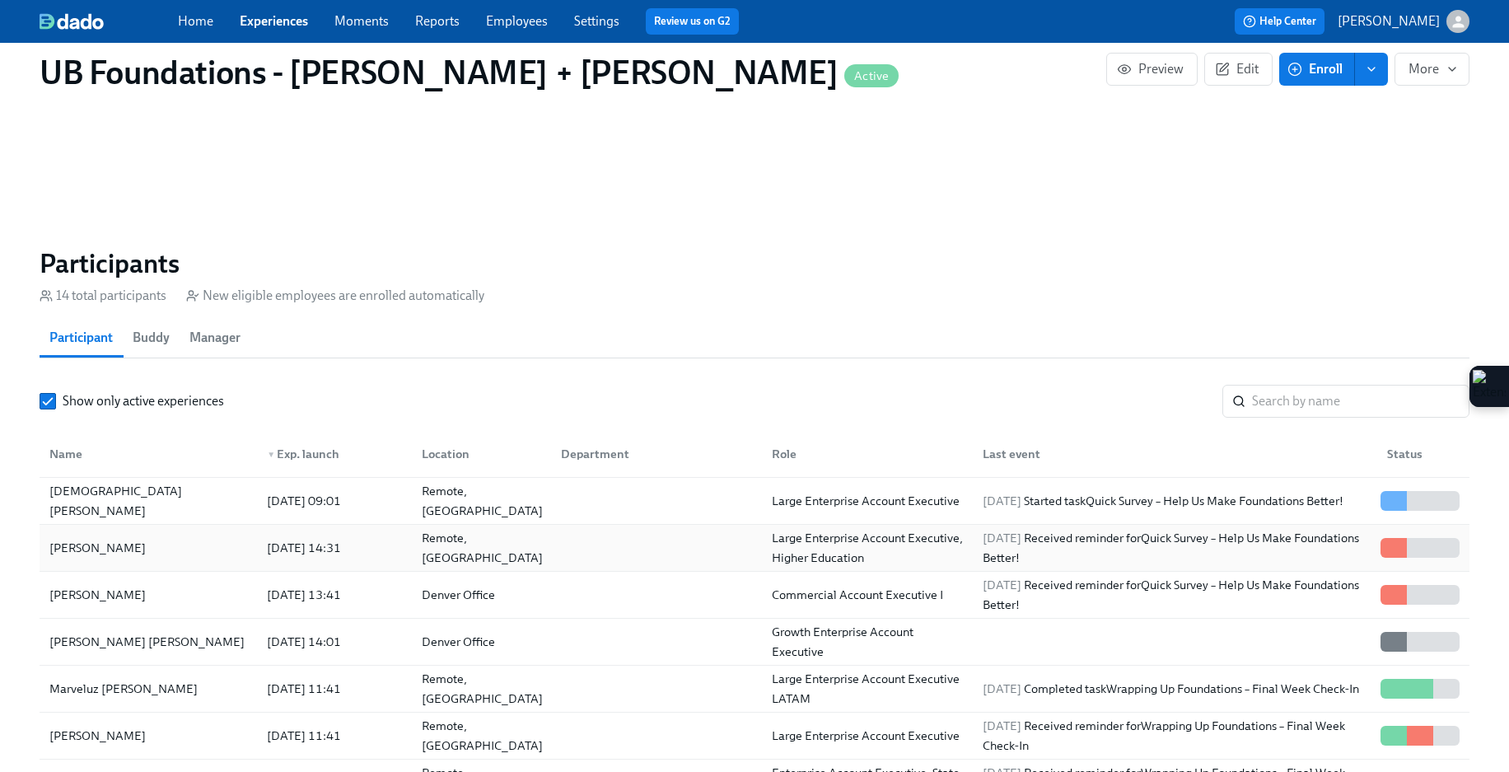
click at [241, 546] on div "[PERSON_NAME]" at bounding box center [148, 547] width 211 height 33
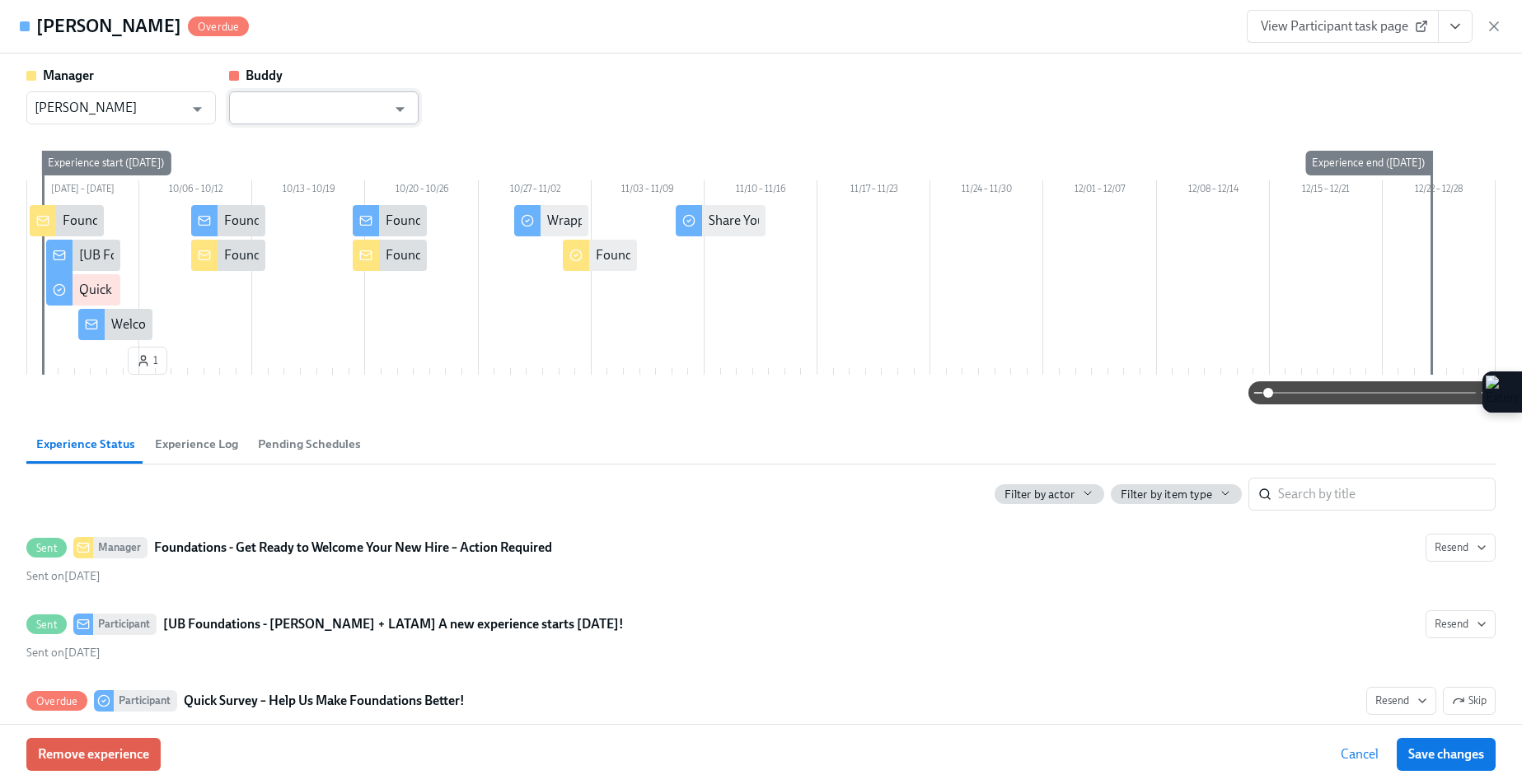
click at [339, 112] on input "text" at bounding box center [311, 107] width 149 height 33
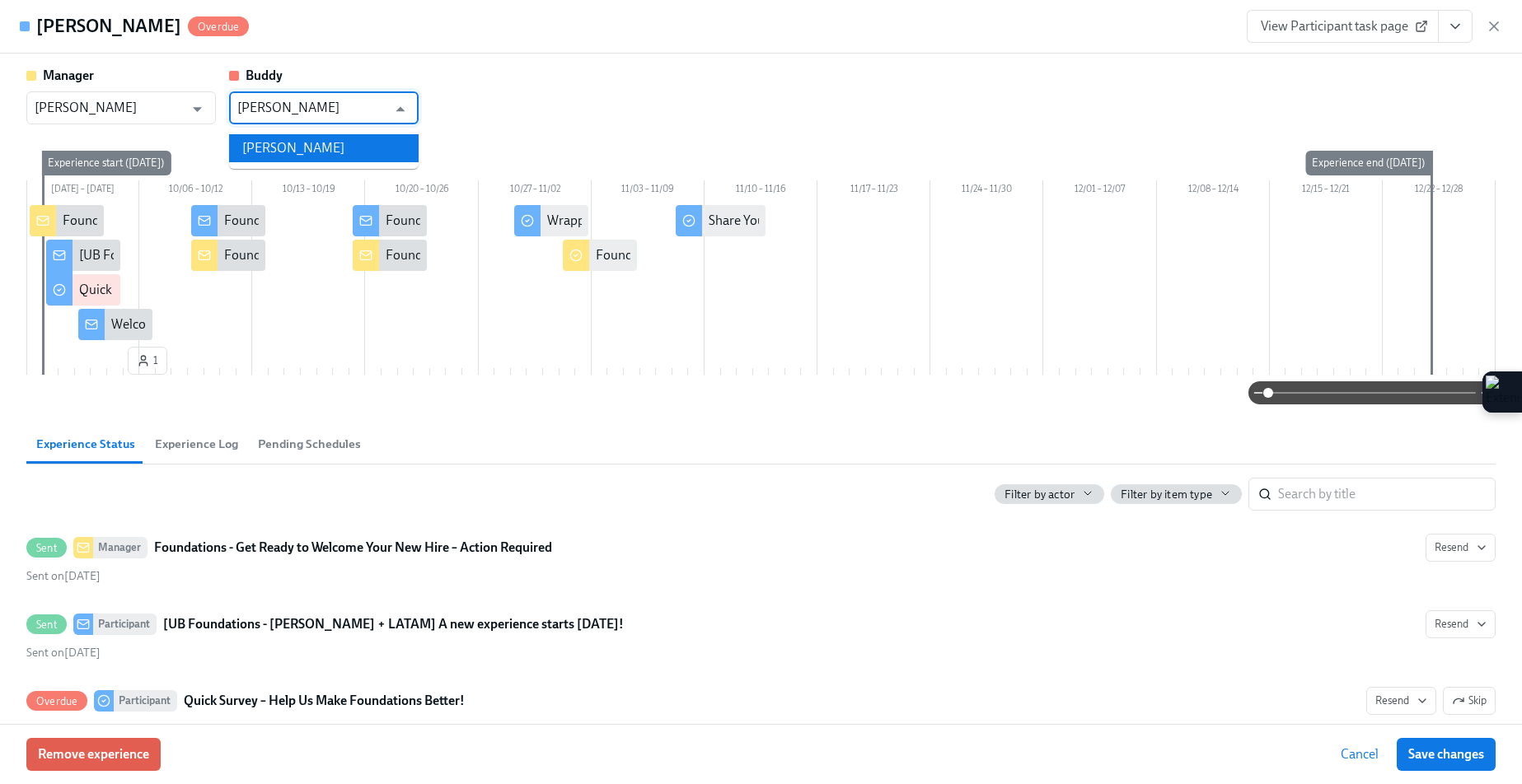
click at [326, 143] on li "[PERSON_NAME]" at bounding box center [324, 148] width 190 height 28
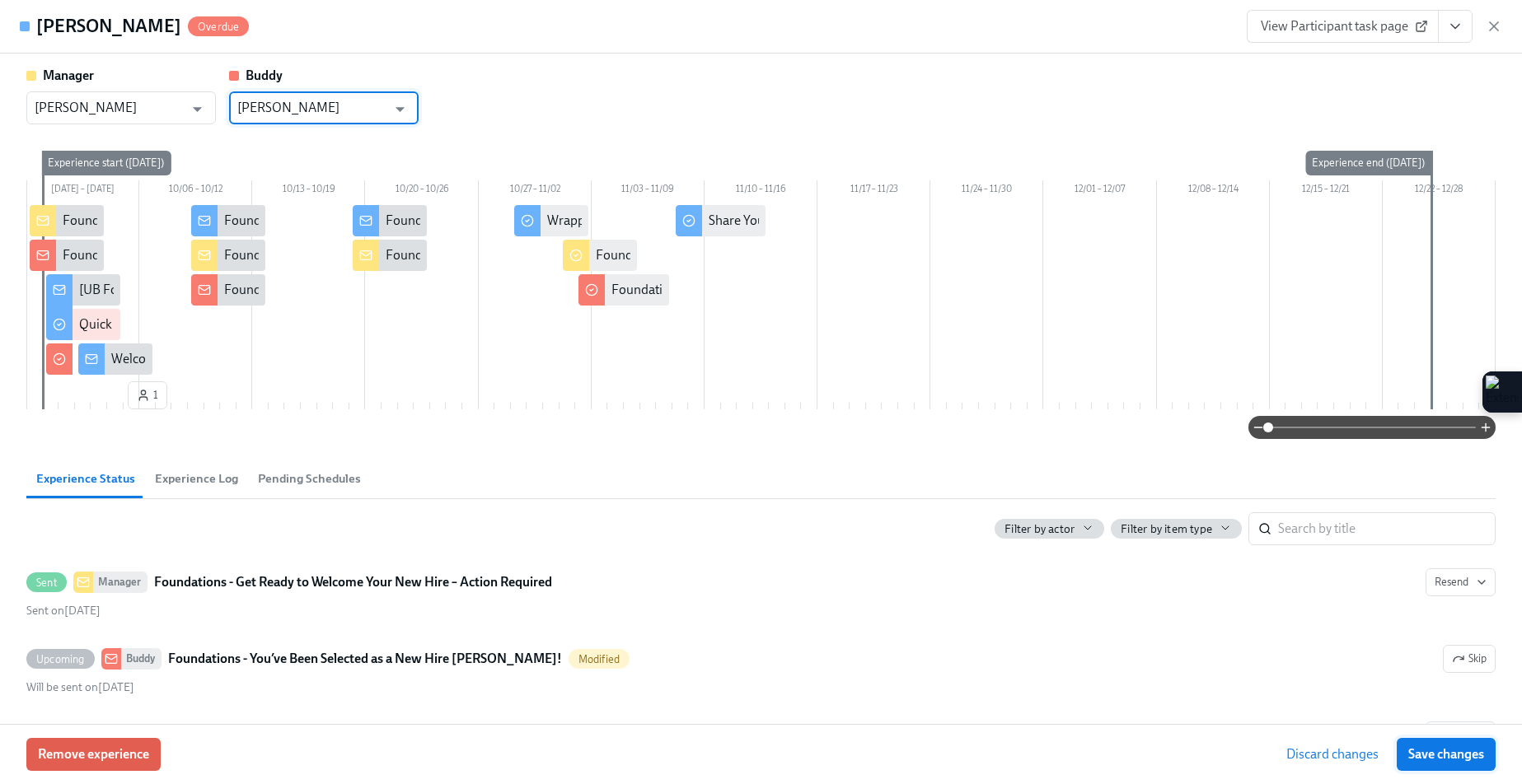
type input "[PERSON_NAME]"
click at [1443, 756] on button "Save changes" at bounding box center [1446, 754] width 99 height 33
type input "[PERSON_NAME]"
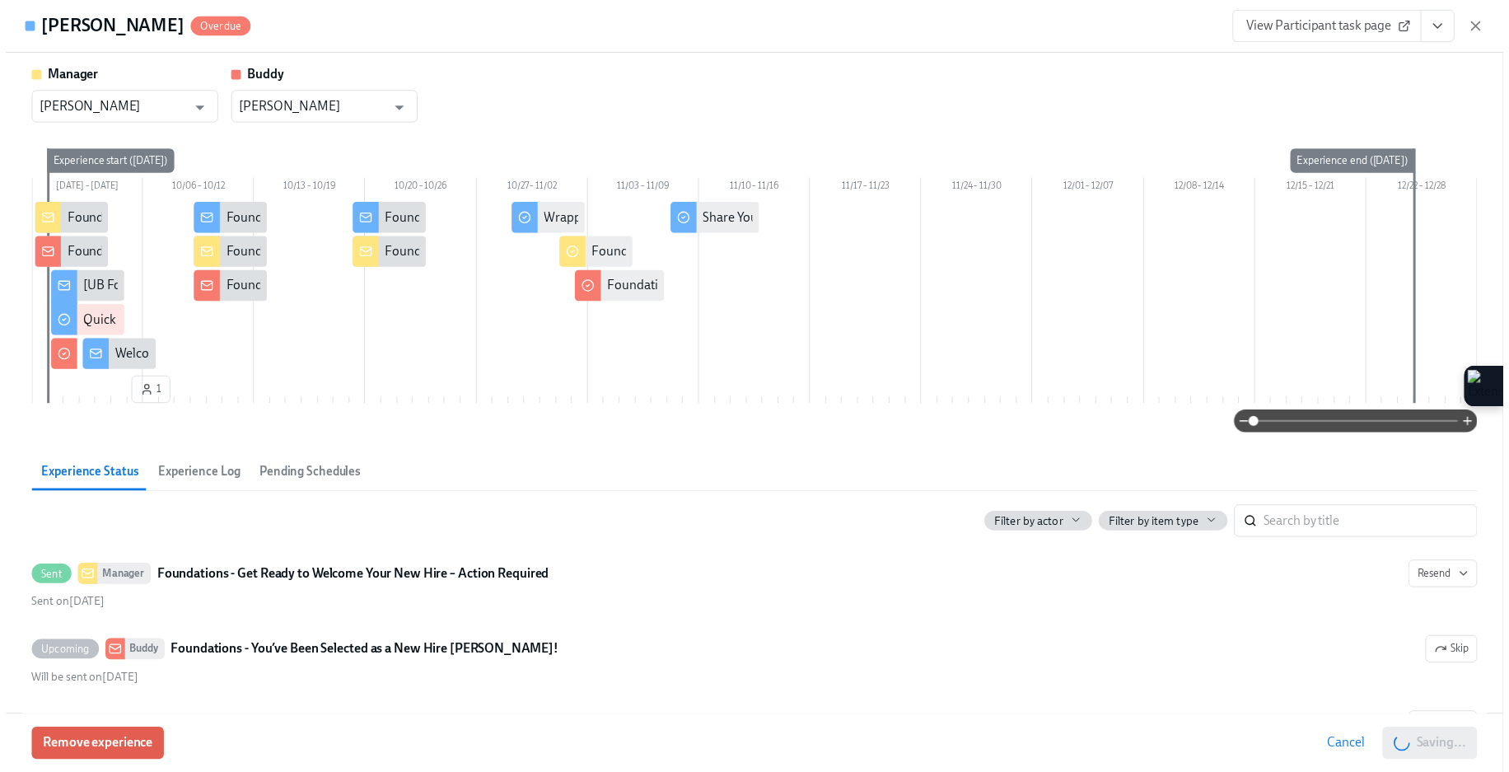
scroll to position [0, 10273]
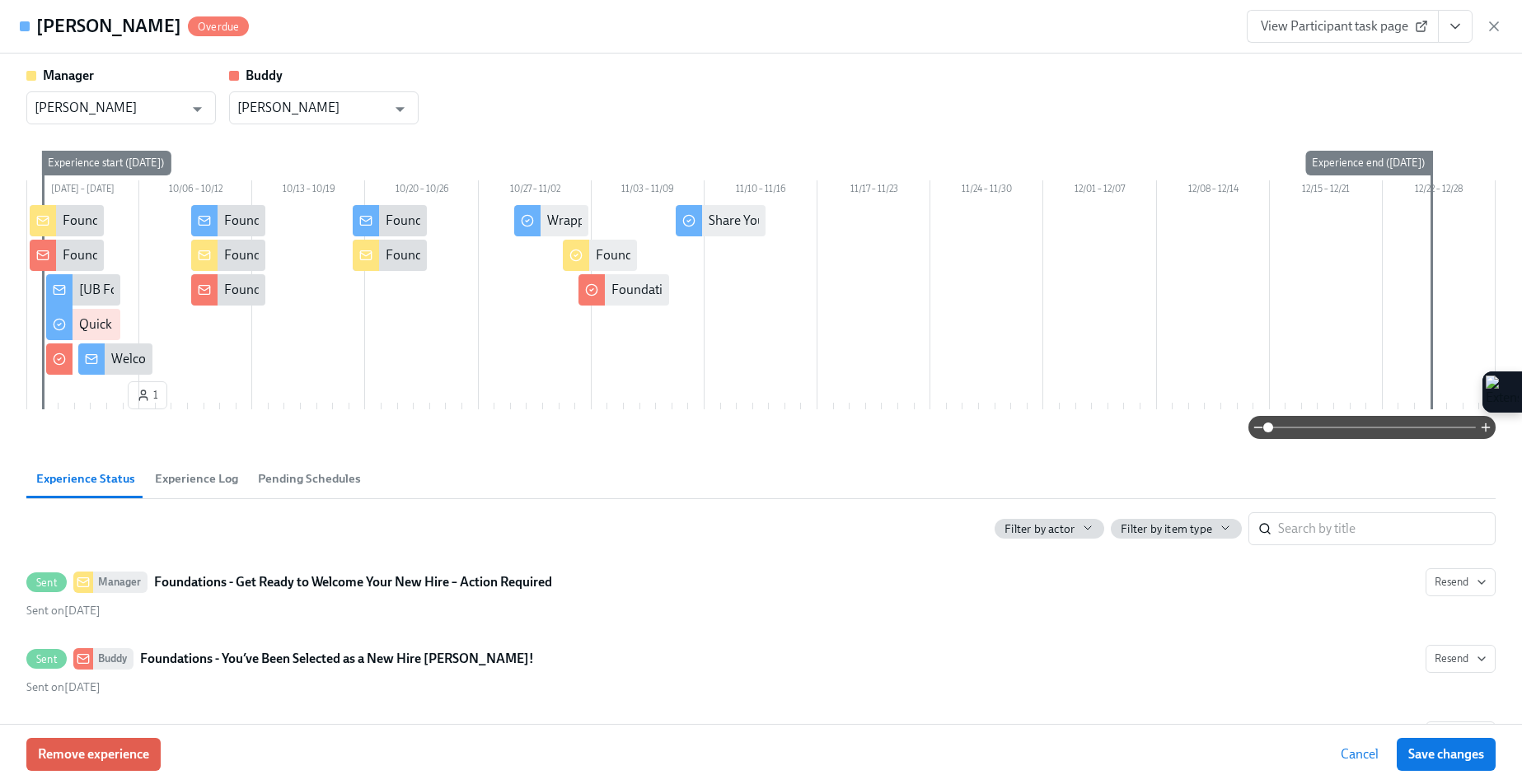
click at [1448, 753] on span "Save changes" at bounding box center [1446, 754] width 76 height 16
click at [1490, 26] on icon "button" at bounding box center [1494, 26] width 16 height 16
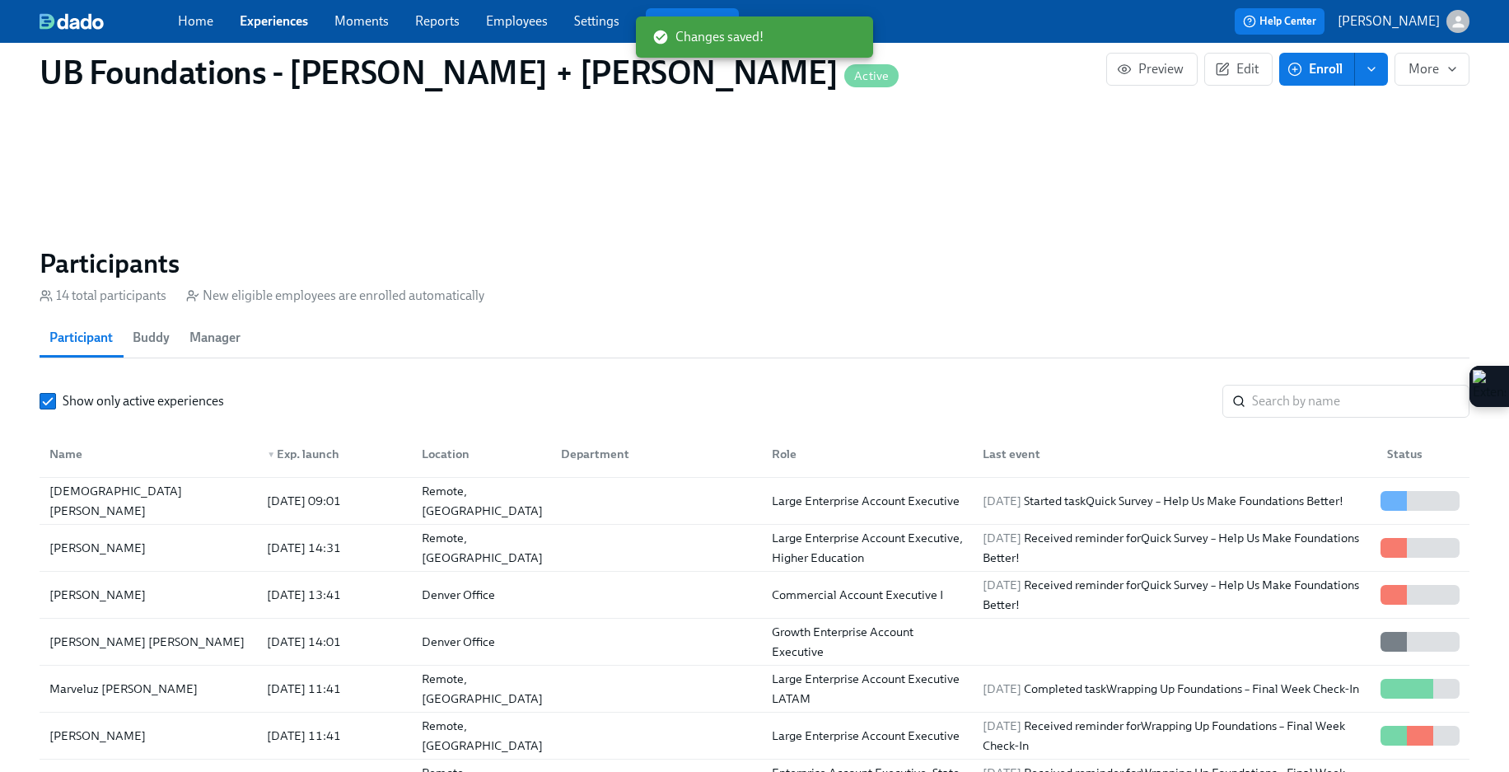
scroll to position [0, 10261]
click at [1215, 71] on icon "button" at bounding box center [1222, 69] width 15 height 15
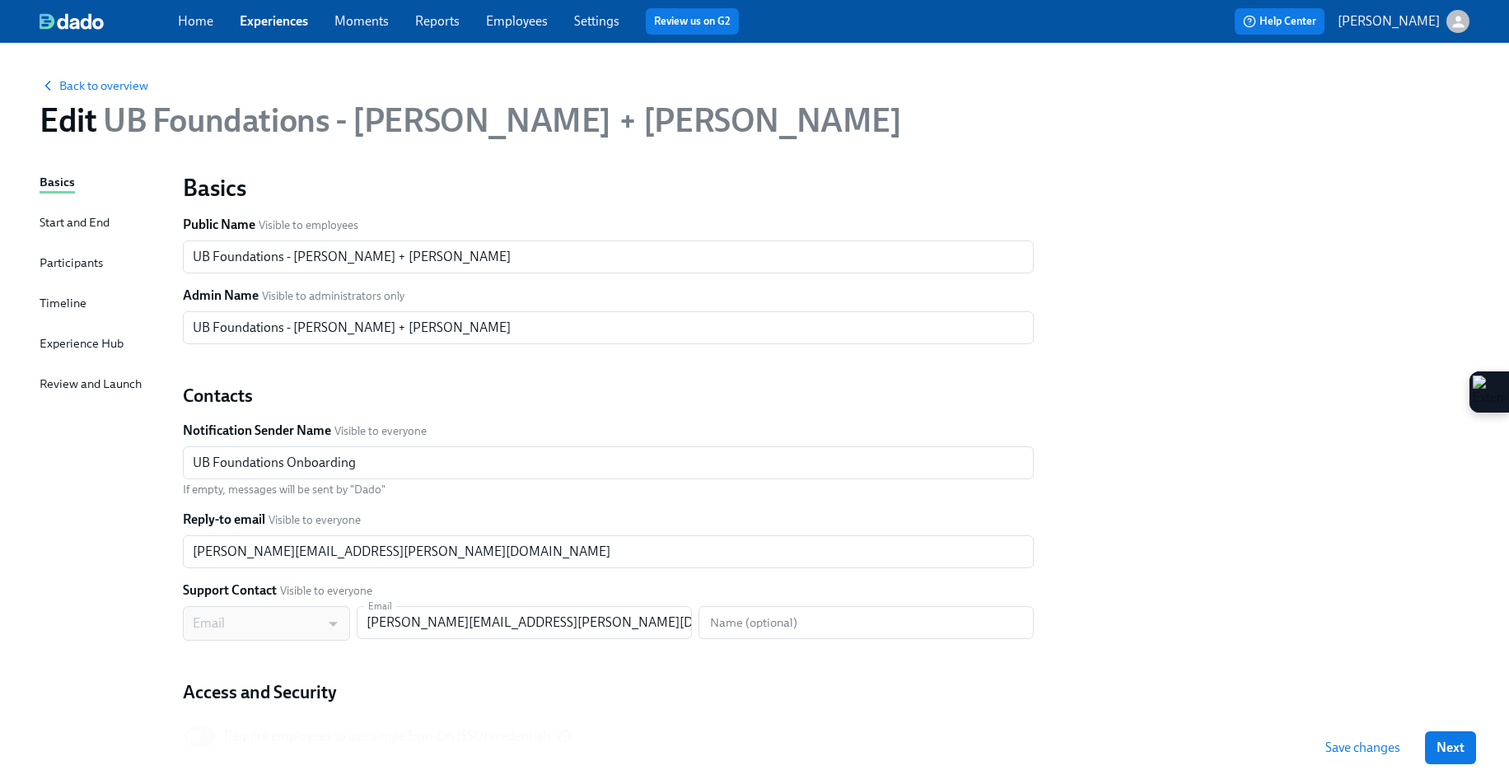
click at [59, 303] on div "Timeline" at bounding box center [63, 303] width 47 height 18
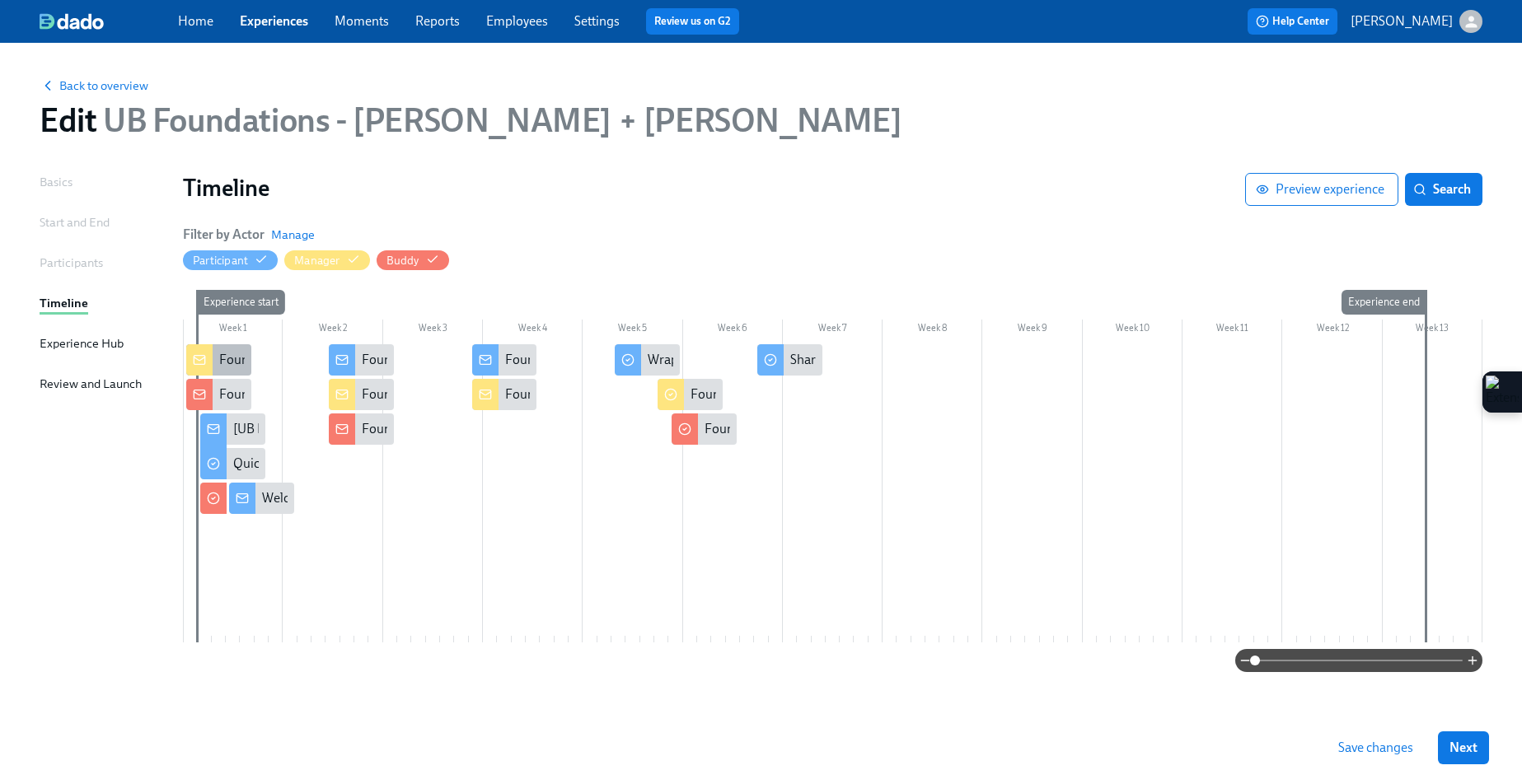
click at [221, 368] on div "Foundations - Get Ready to Welcome Your New Hire – Action Required" at bounding box center [415, 360] width 393 height 18
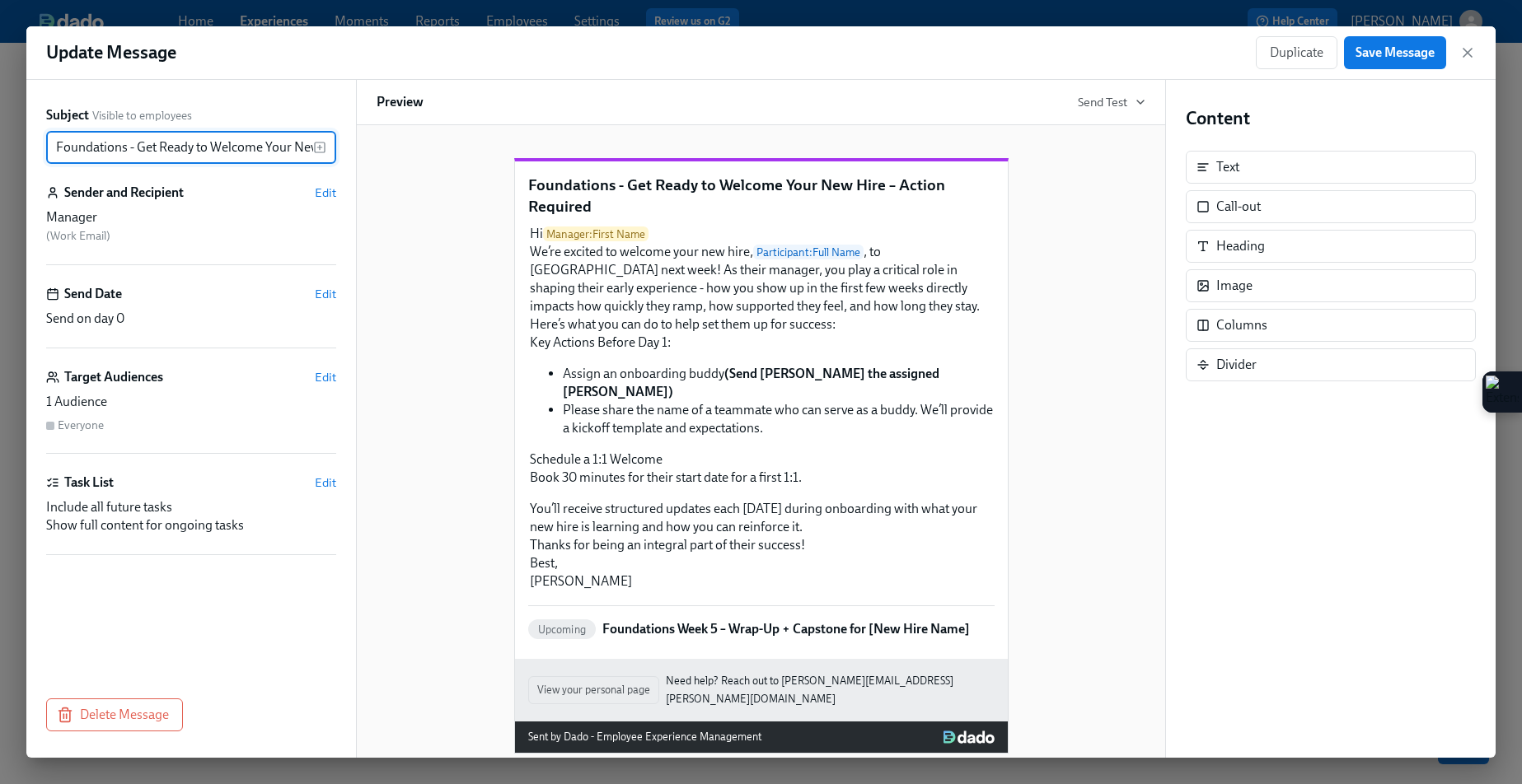
scroll to position [0, 133]
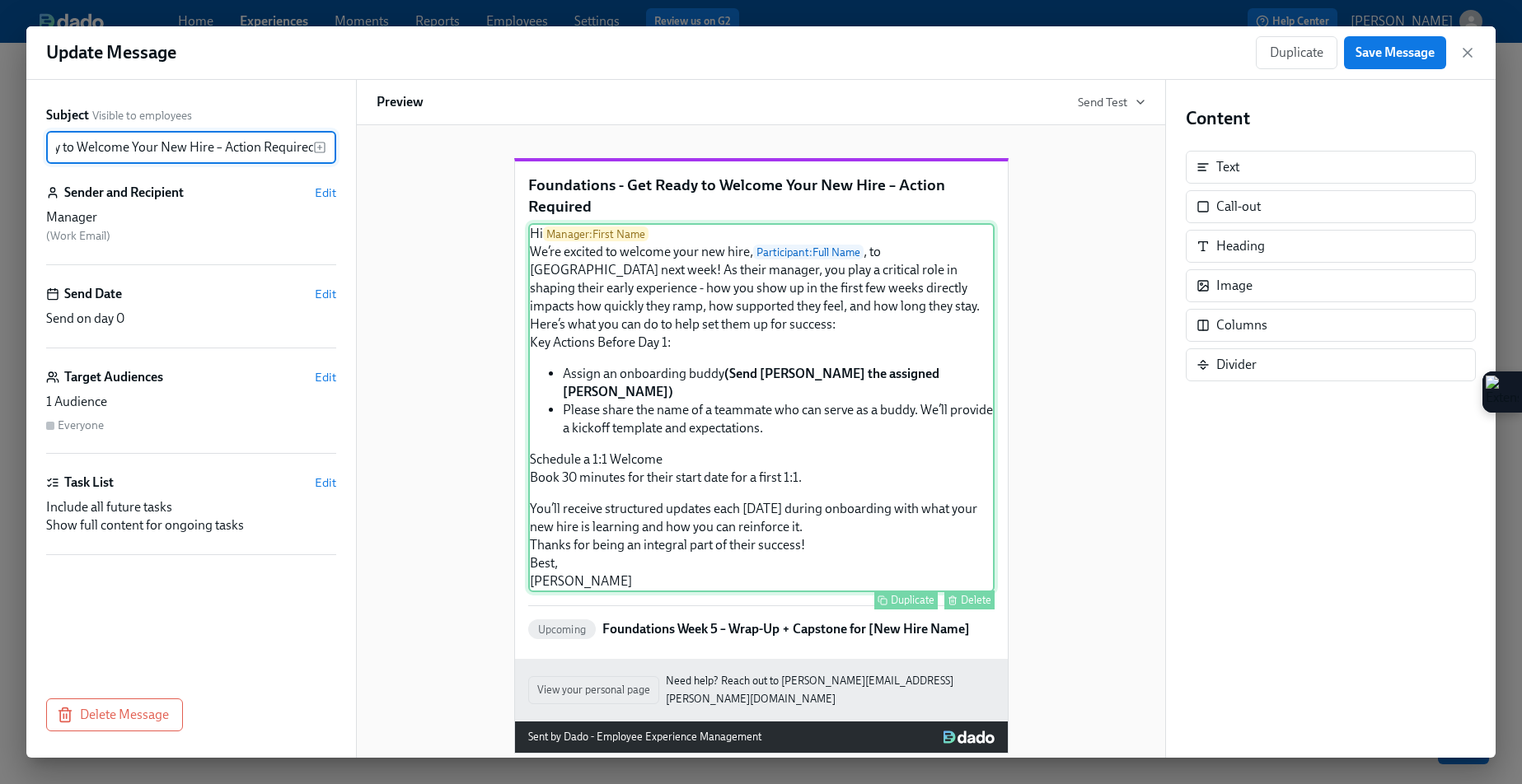
click at [754, 466] on div "Hi Manager : First Name We’re excited to welcome your new hire, Participant : F…" at bounding box center [761, 407] width 466 height 369
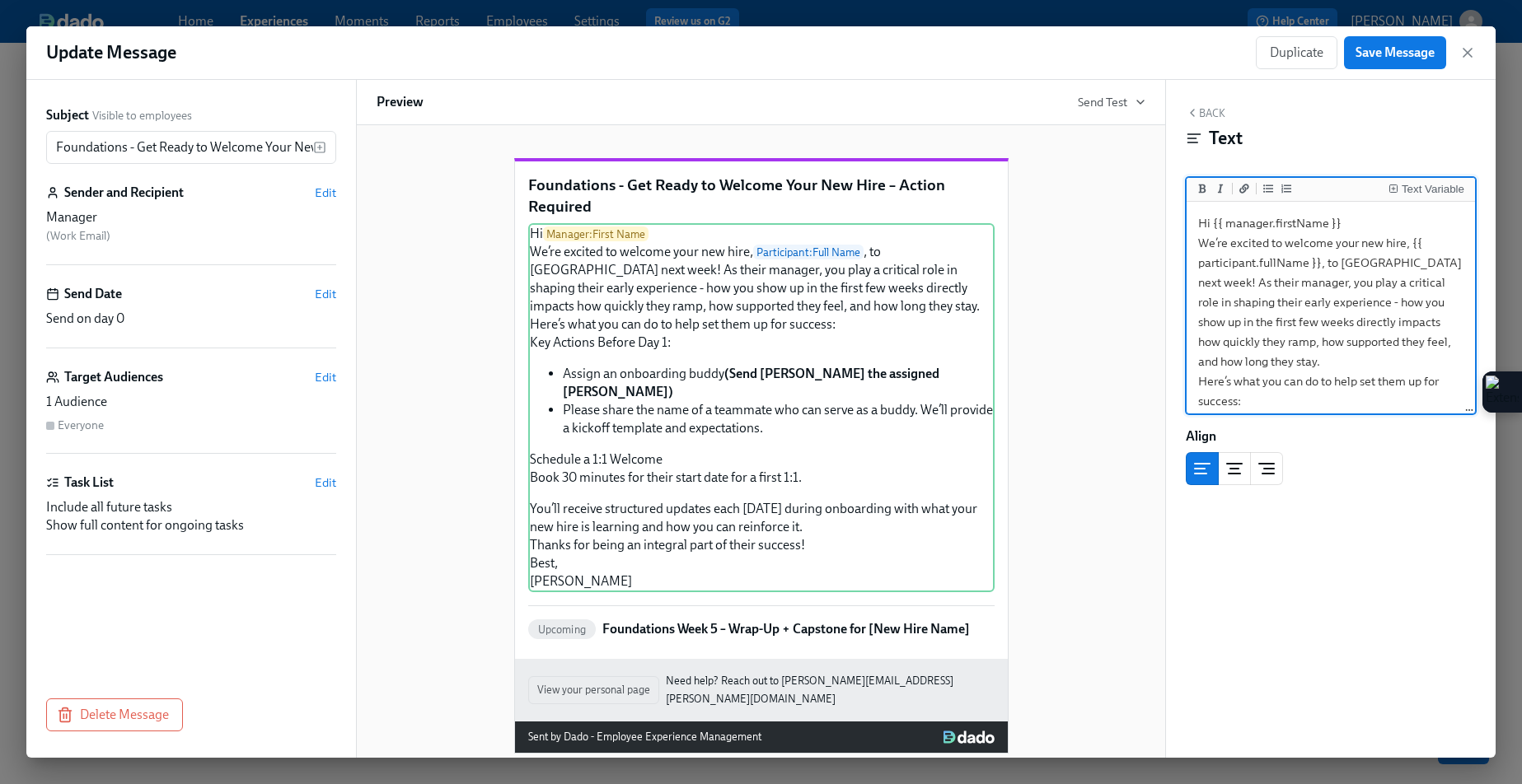
scroll to position [295, 0]
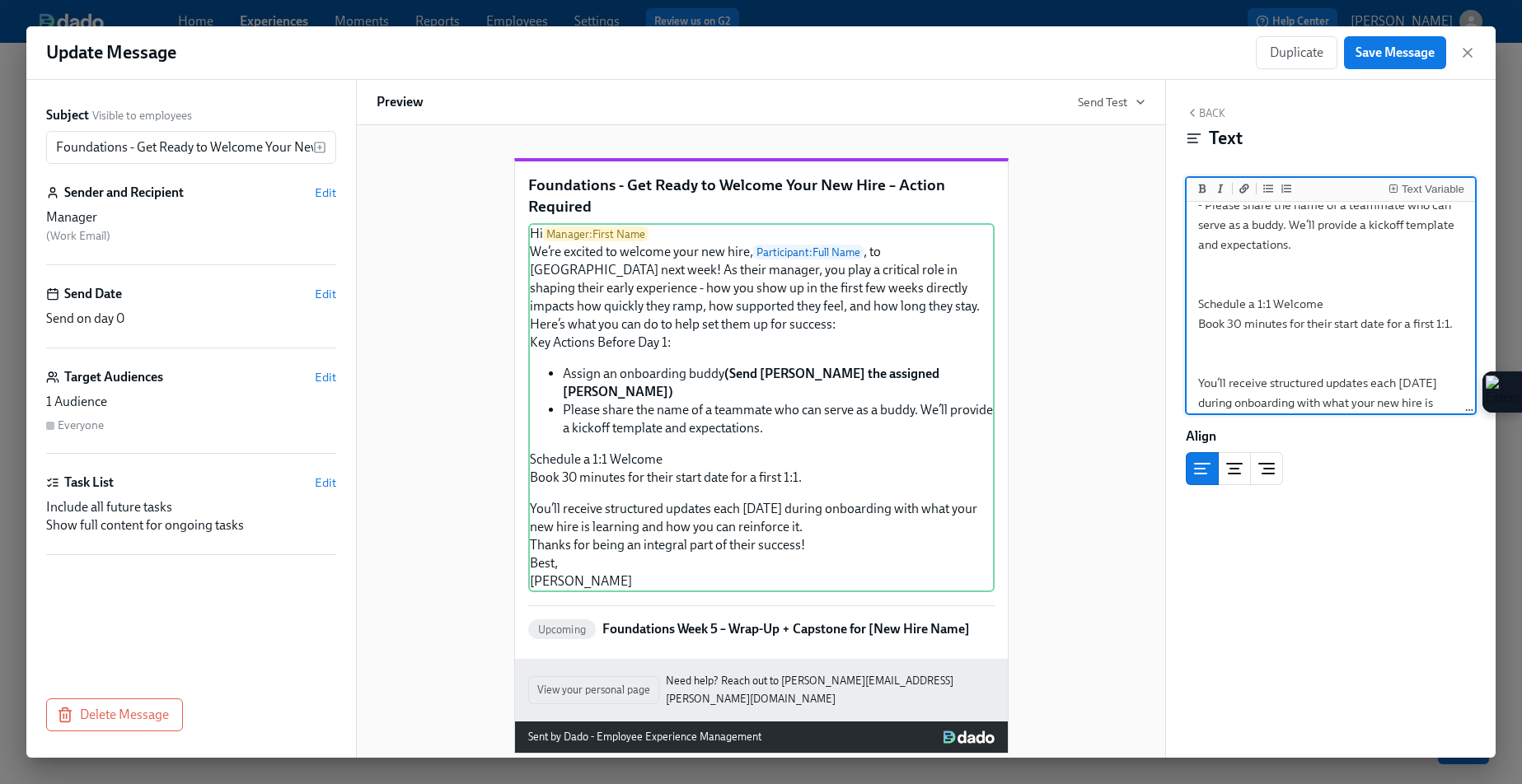
click at [1244, 326] on textarea "Hi {{ manager.firstName }} We’re excited to welcome your new hire, {{ participa…" at bounding box center [1331, 205] width 282 height 590
type textarea "Hi {{ manager.firstName }} We’re excited to welcome your new hire, {{ participa…"
